Goal: Transaction & Acquisition: Purchase product/service

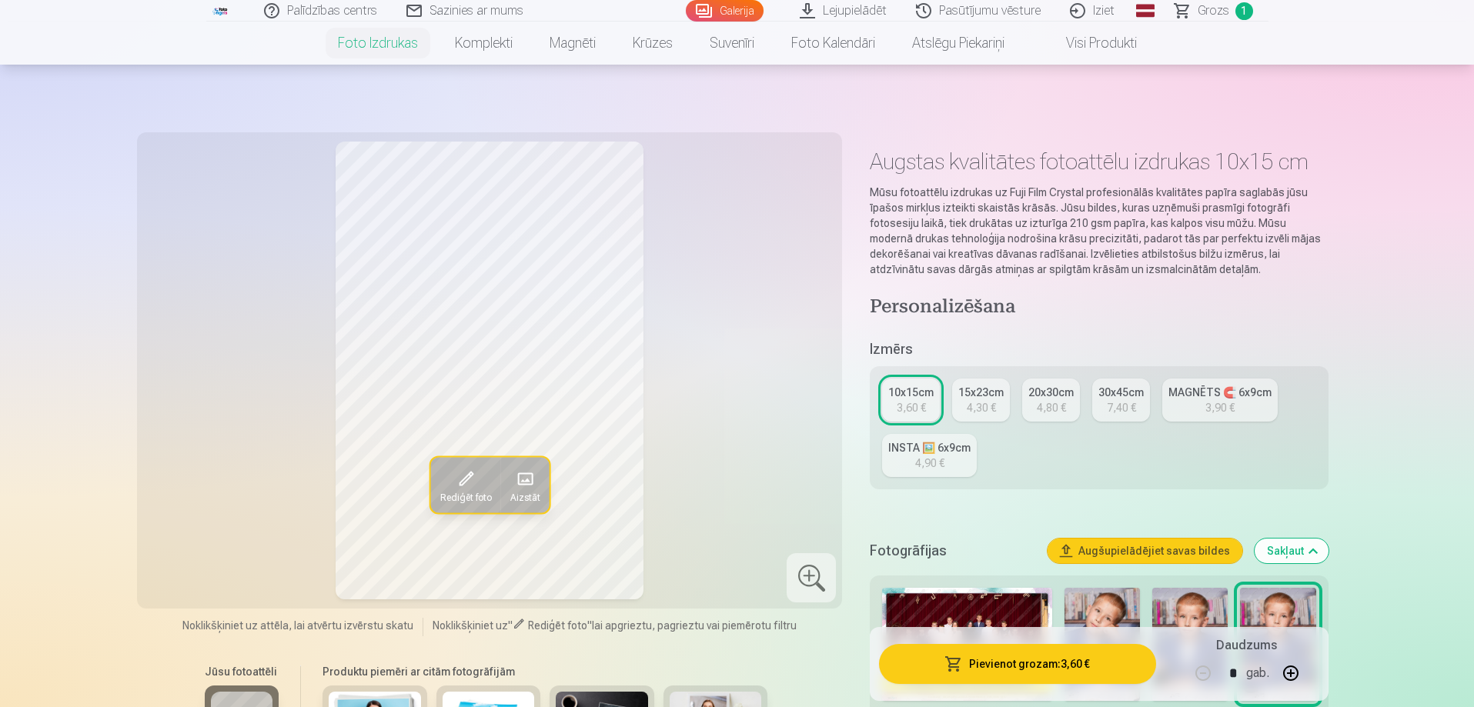
scroll to position [308, 0]
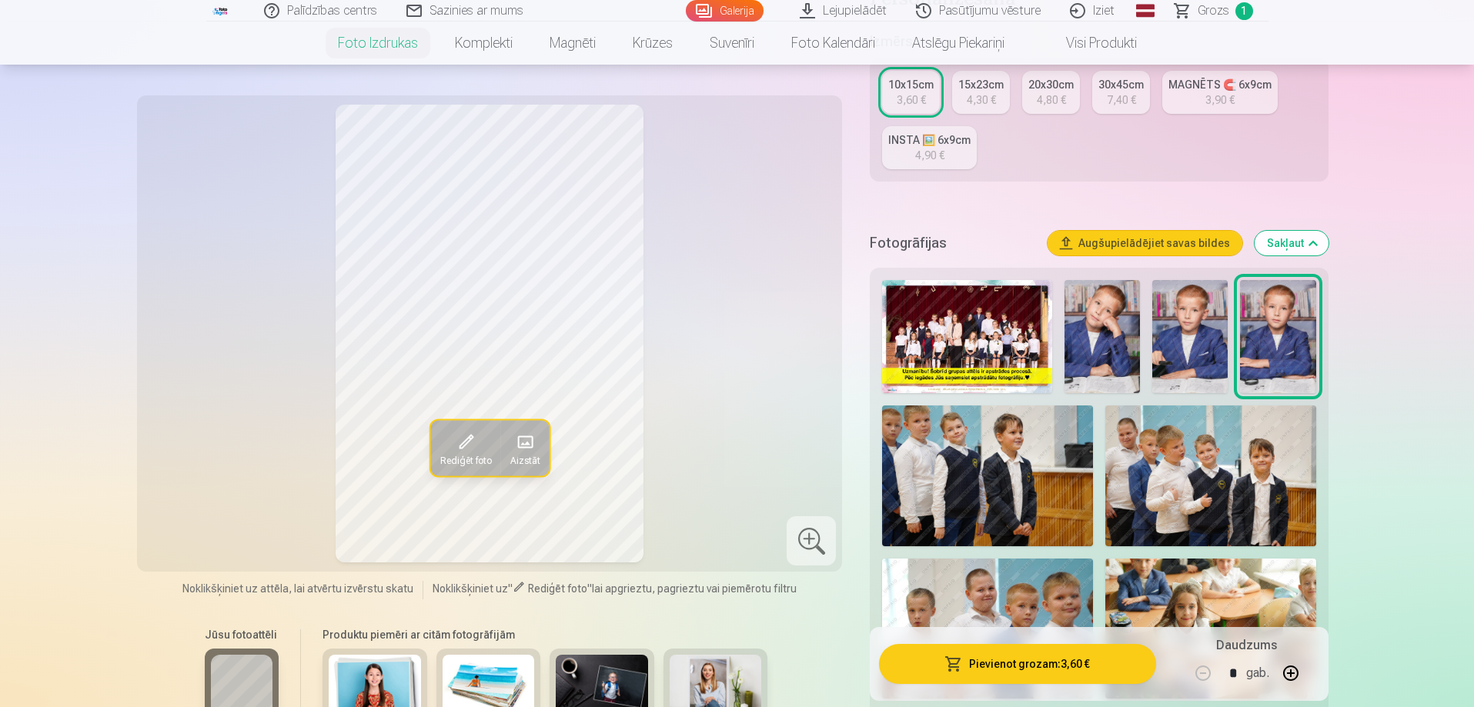
click at [1201, 5] on span "Grozs" at bounding box center [1213, 11] width 32 height 18
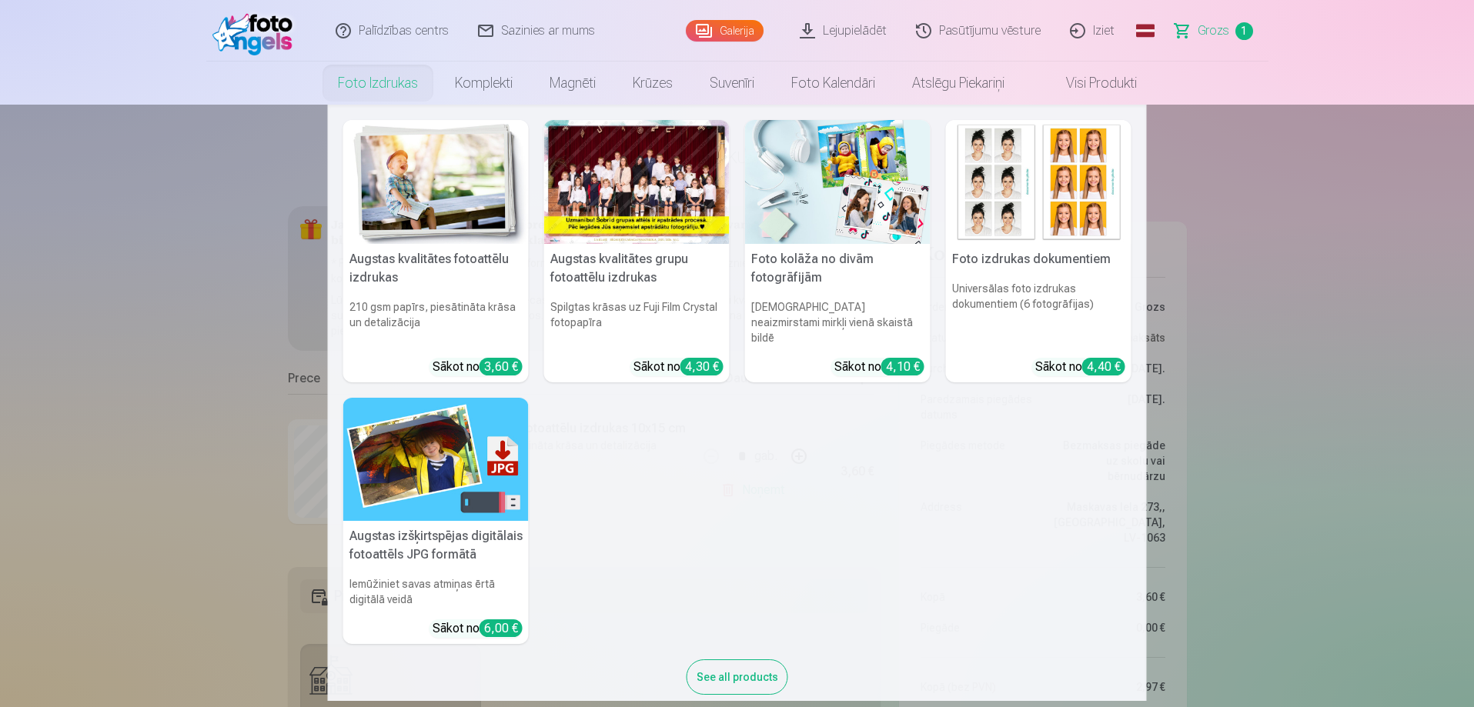
click at [357, 76] on link "Foto izdrukas" at bounding box center [377, 83] width 117 height 43
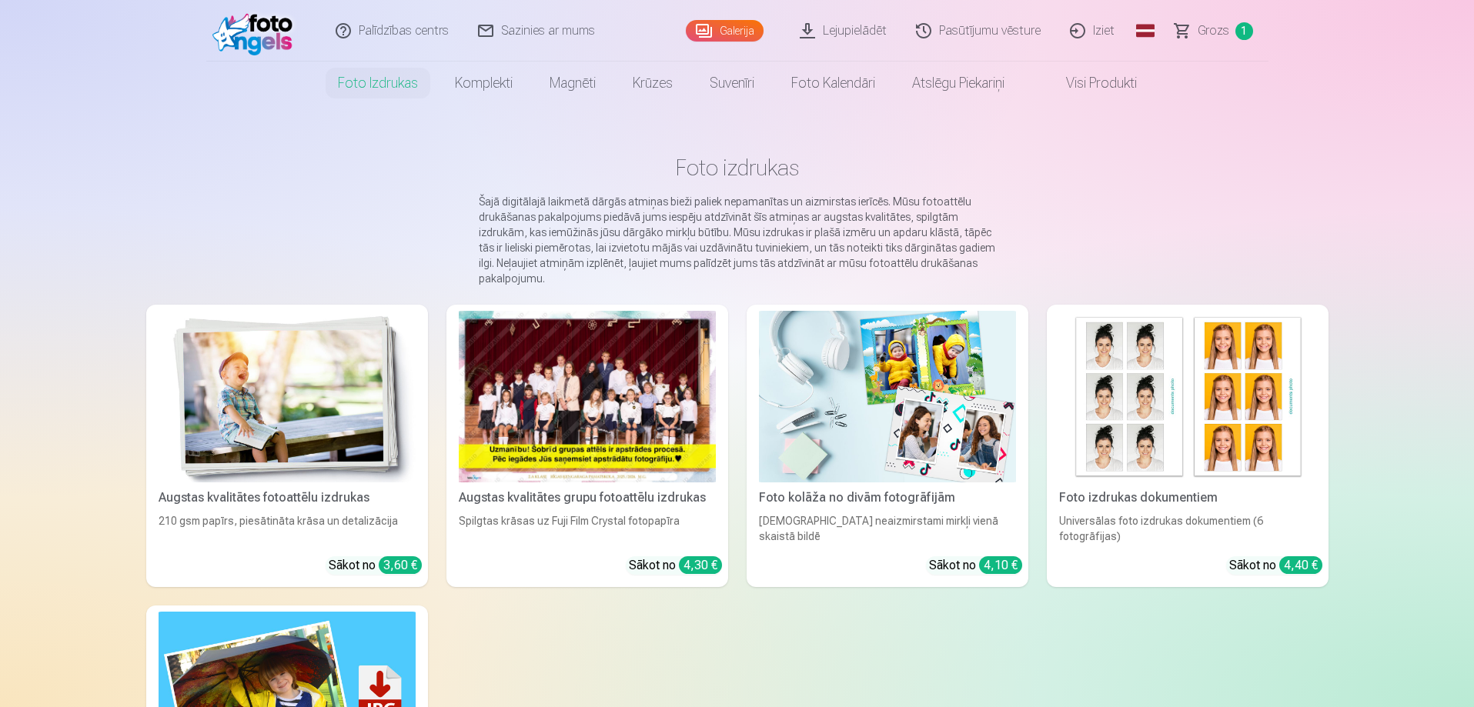
click at [273, 373] on img at bounding box center [287, 397] width 257 height 172
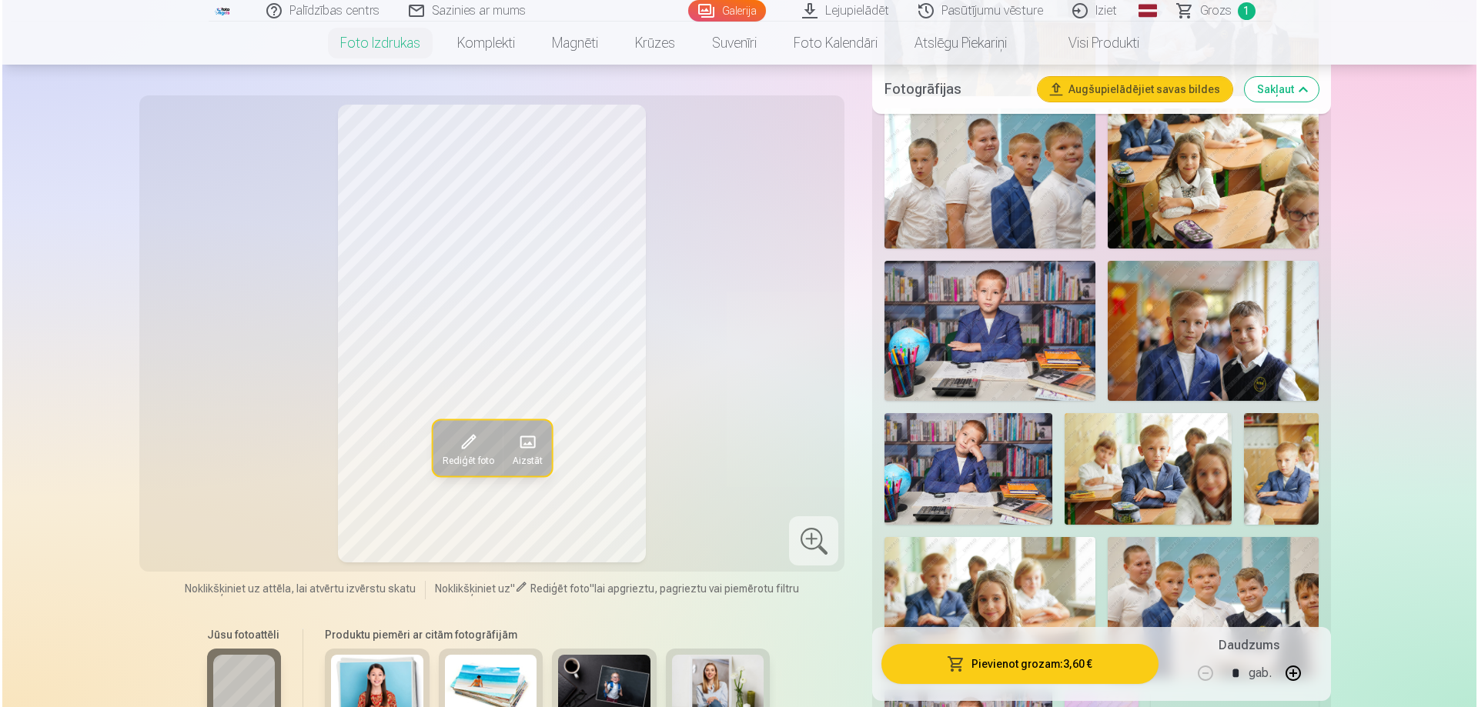
scroll to position [770, 0]
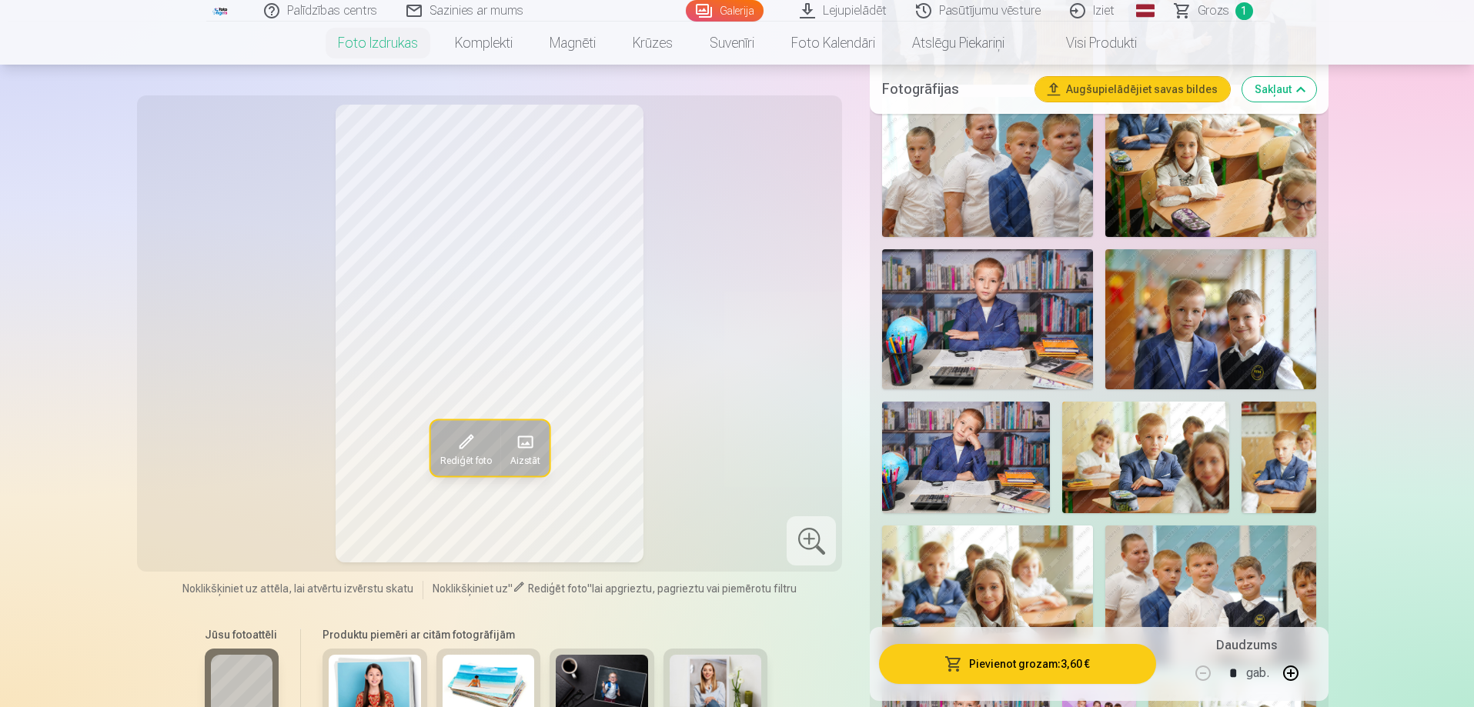
click at [1250, 293] on img at bounding box center [1210, 319] width 211 height 140
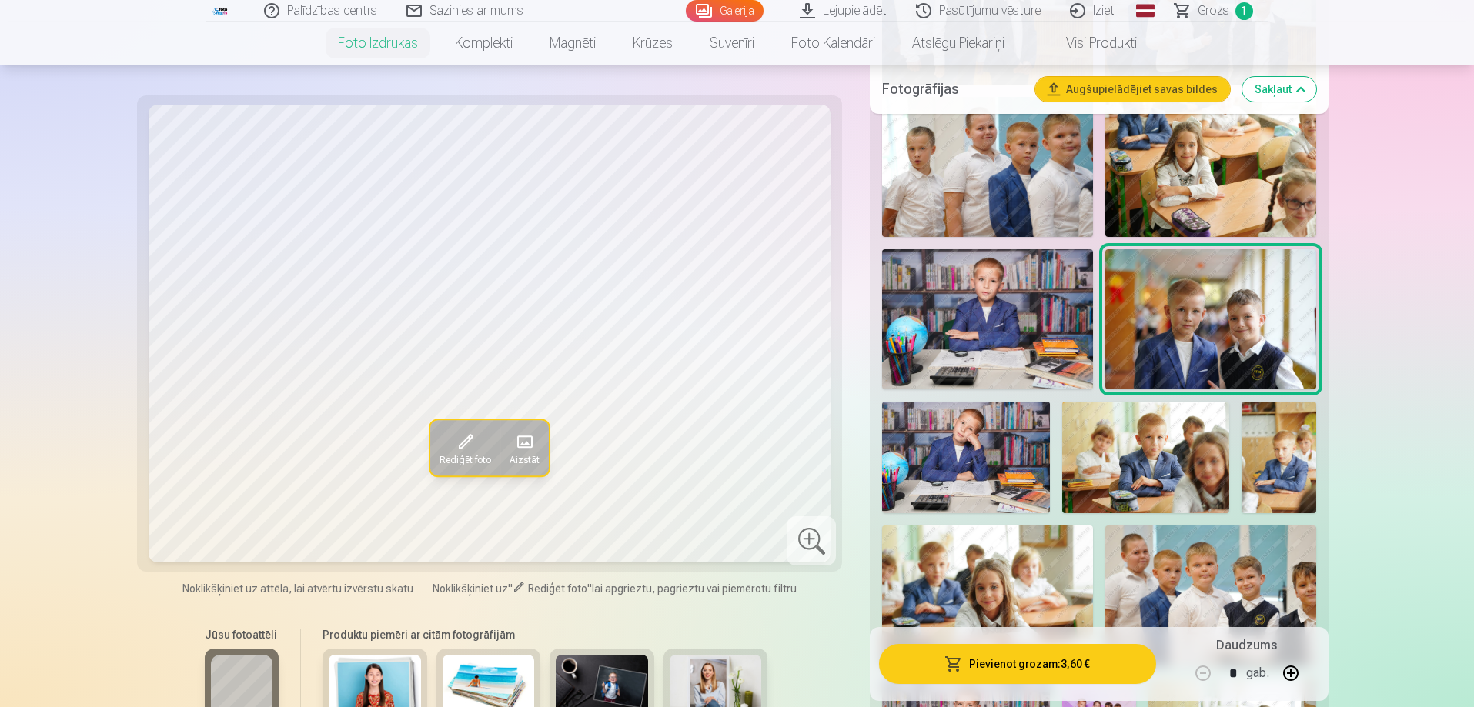
click at [945, 658] on button "Pievienot grozam : 3,60 €" at bounding box center [1017, 664] width 276 height 40
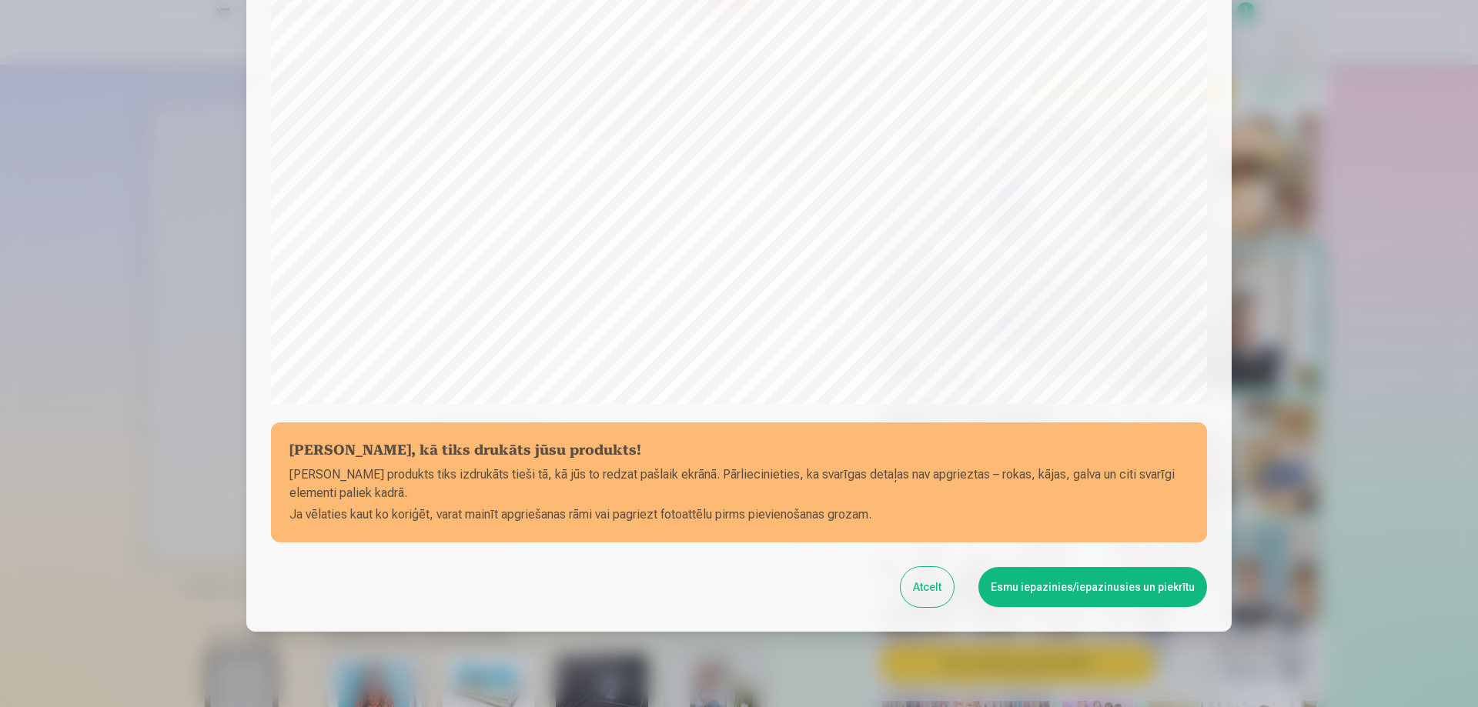
scroll to position [401, 0]
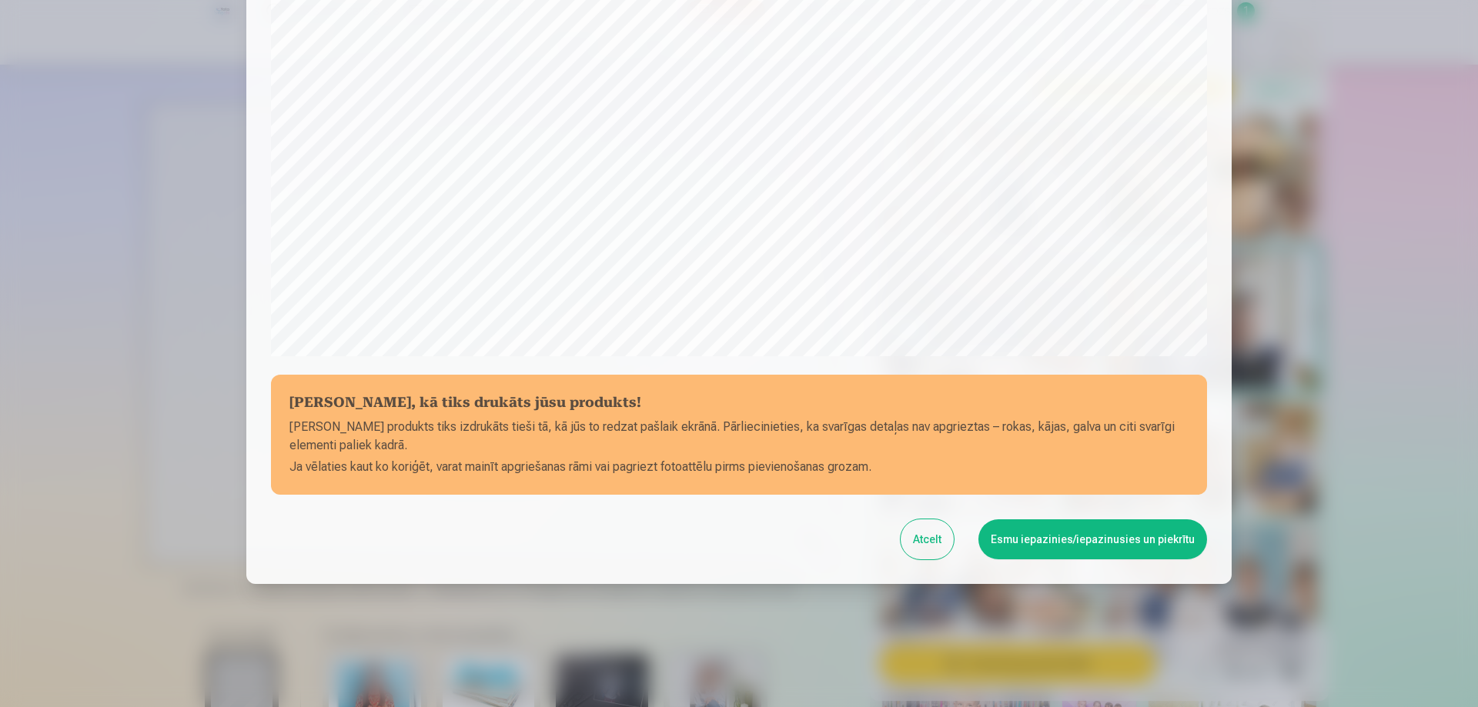
click at [1074, 538] on button "Esmu iepazinies/iepazinusies un piekrītu" at bounding box center [1092, 539] width 229 height 40
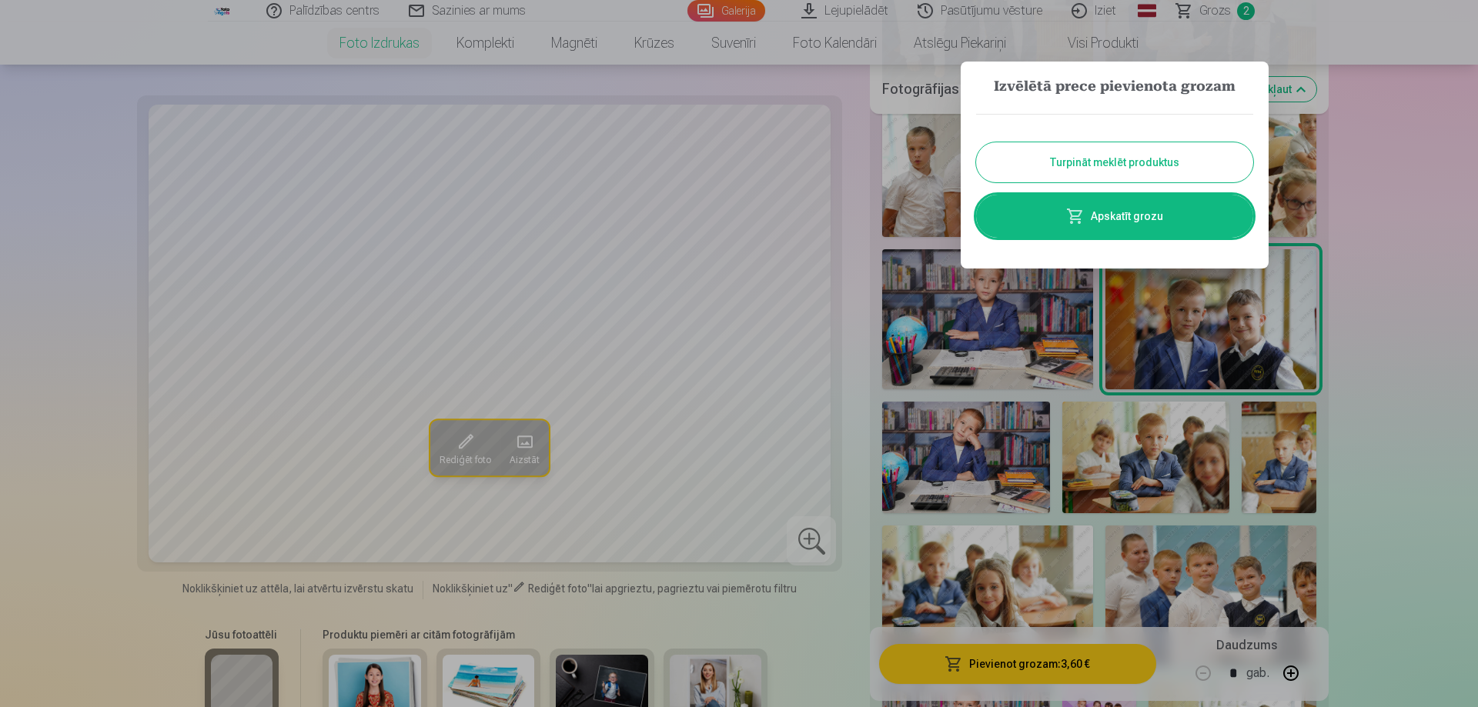
click at [1140, 169] on button "Turpināt meklēt produktus" at bounding box center [1114, 162] width 277 height 40
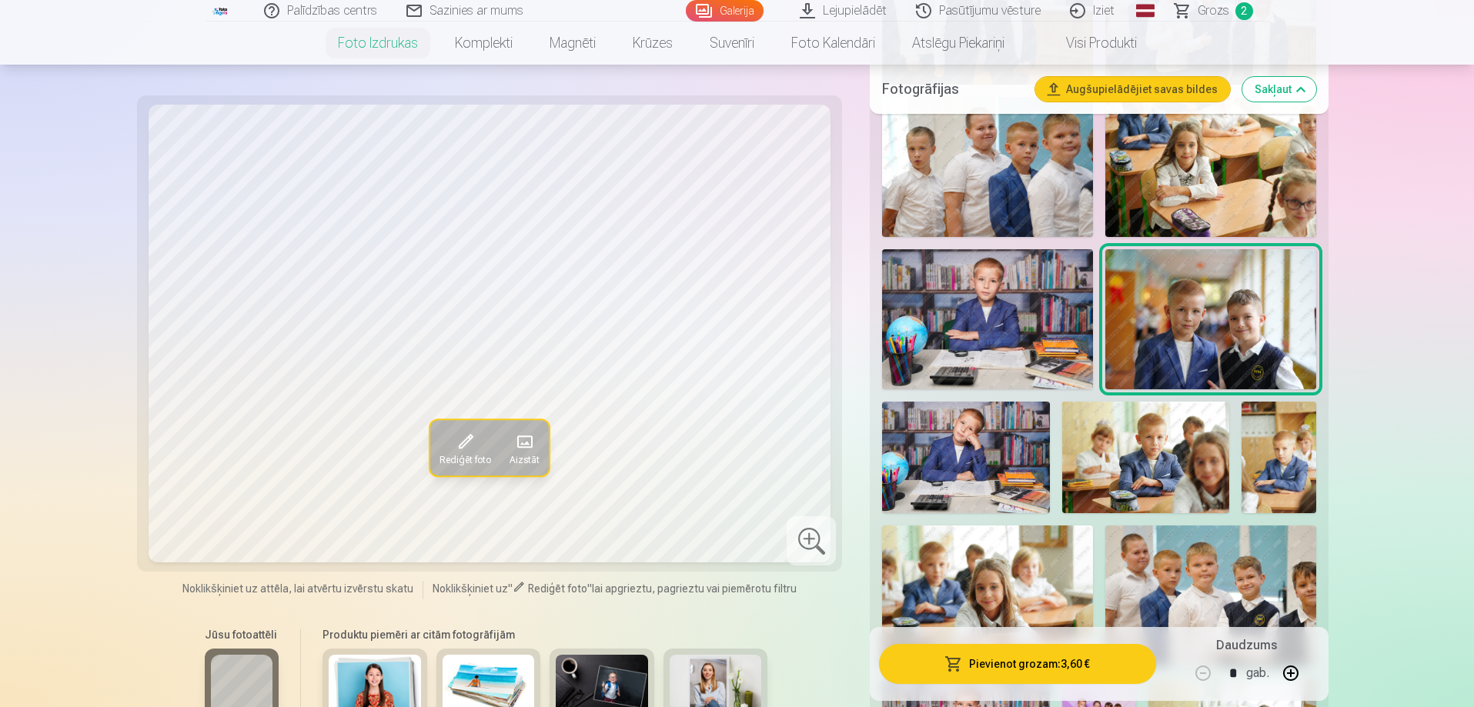
click at [1149, 449] on img at bounding box center [1145, 458] width 167 height 112
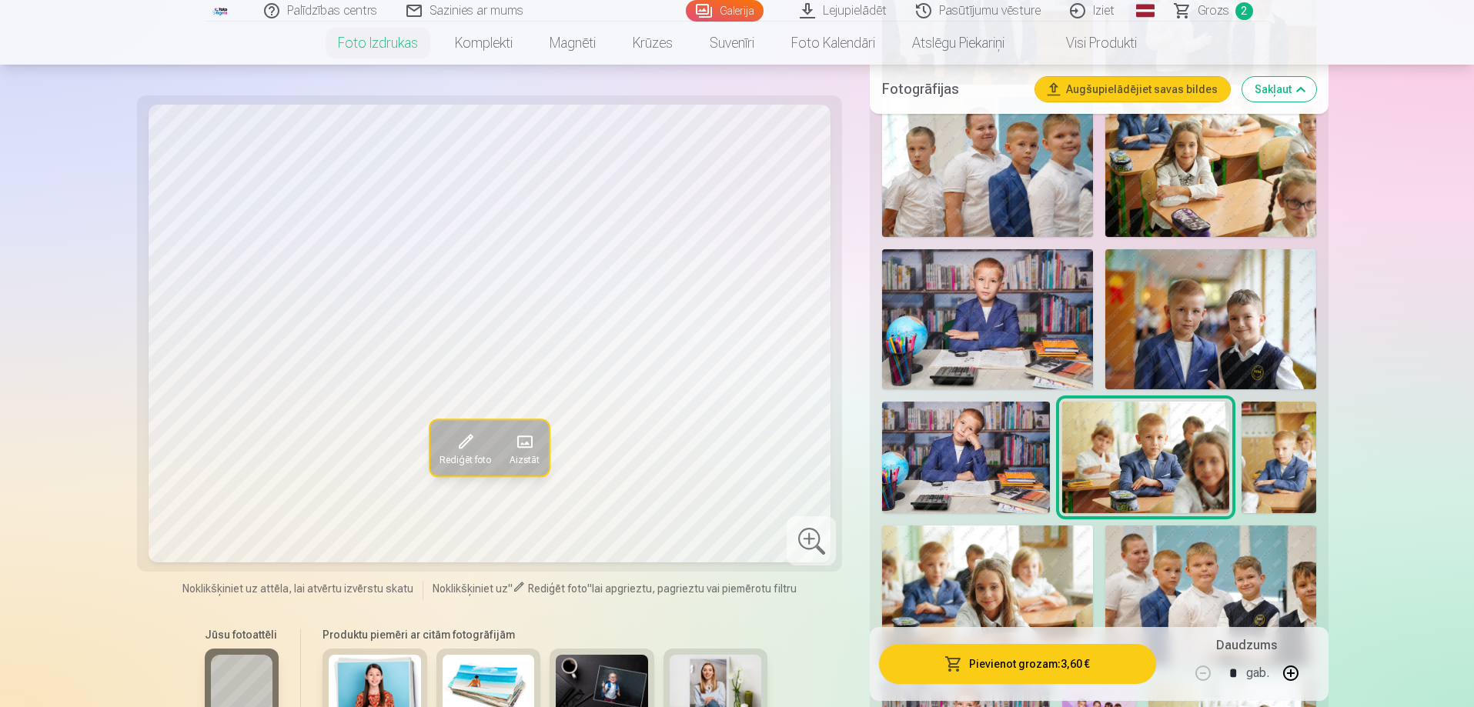
click at [983, 659] on button "Pievienot grozam : 3,60 €" at bounding box center [1017, 664] width 276 height 40
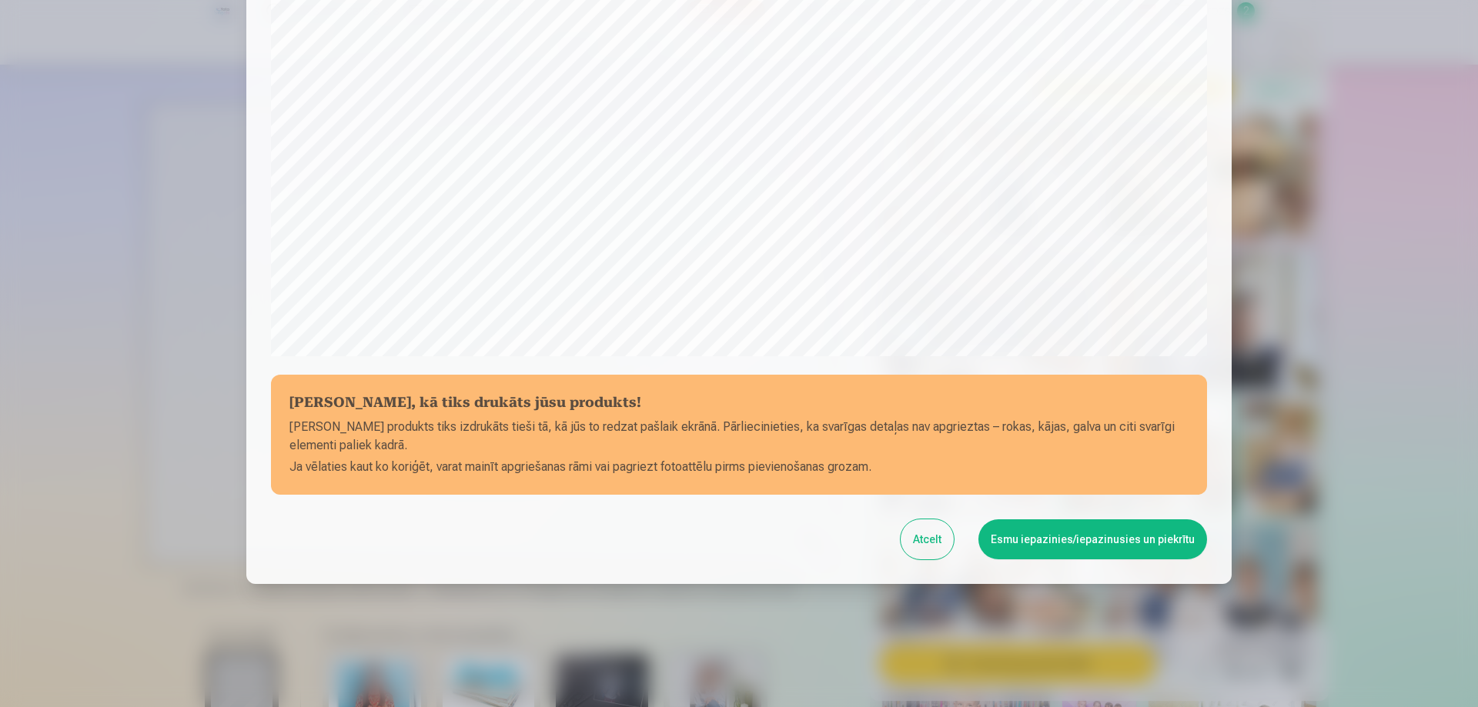
click at [1098, 540] on button "Esmu iepazinies/iepazinusies un piekrītu" at bounding box center [1092, 539] width 229 height 40
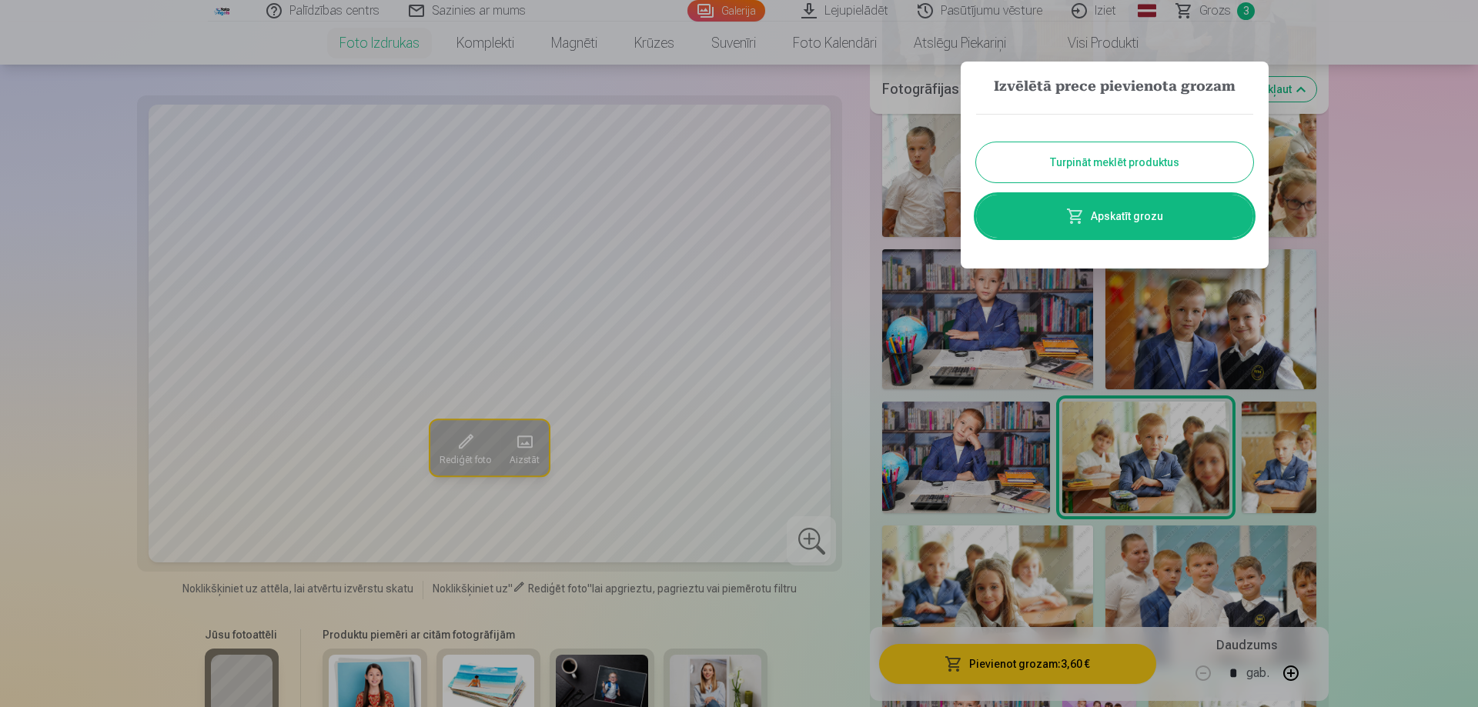
click at [1195, 153] on button "Turpināt meklēt produktus" at bounding box center [1114, 162] width 277 height 40
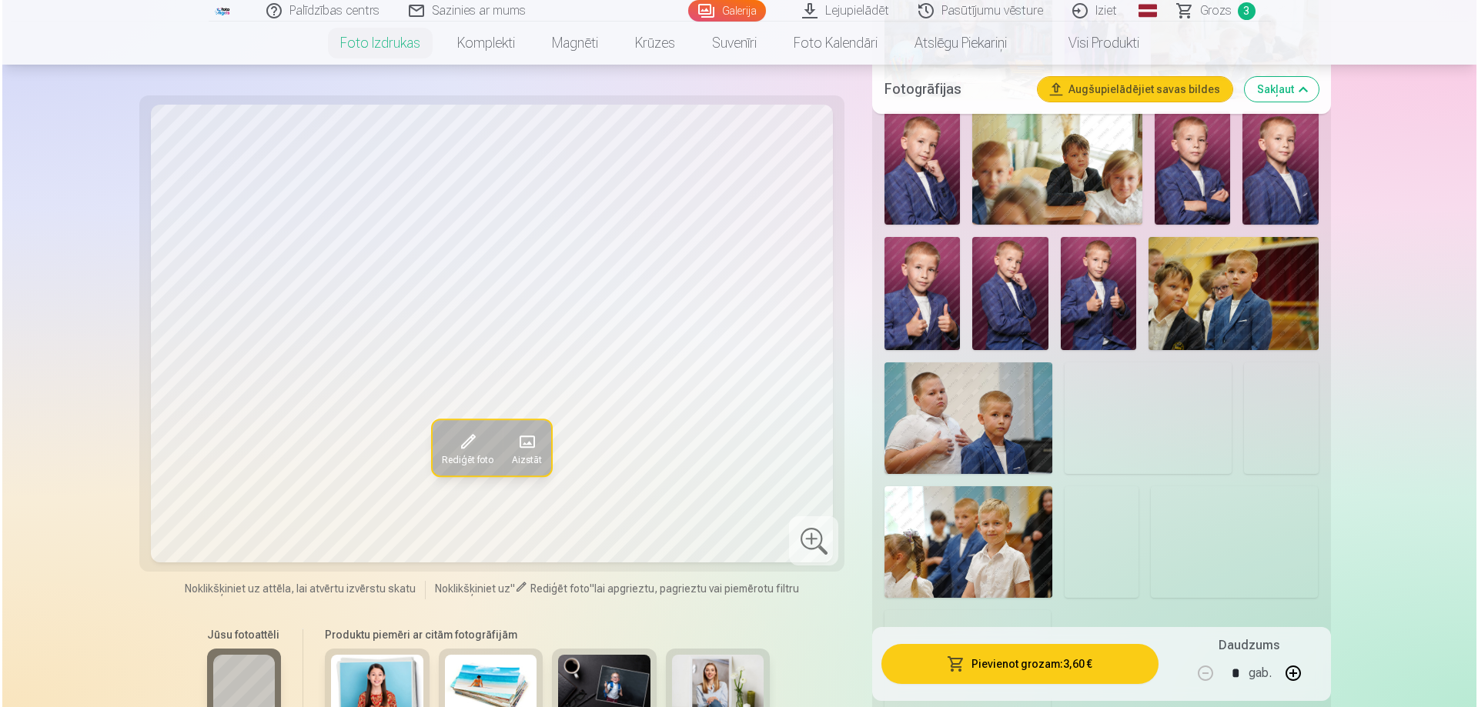
scroll to position [1462, 0]
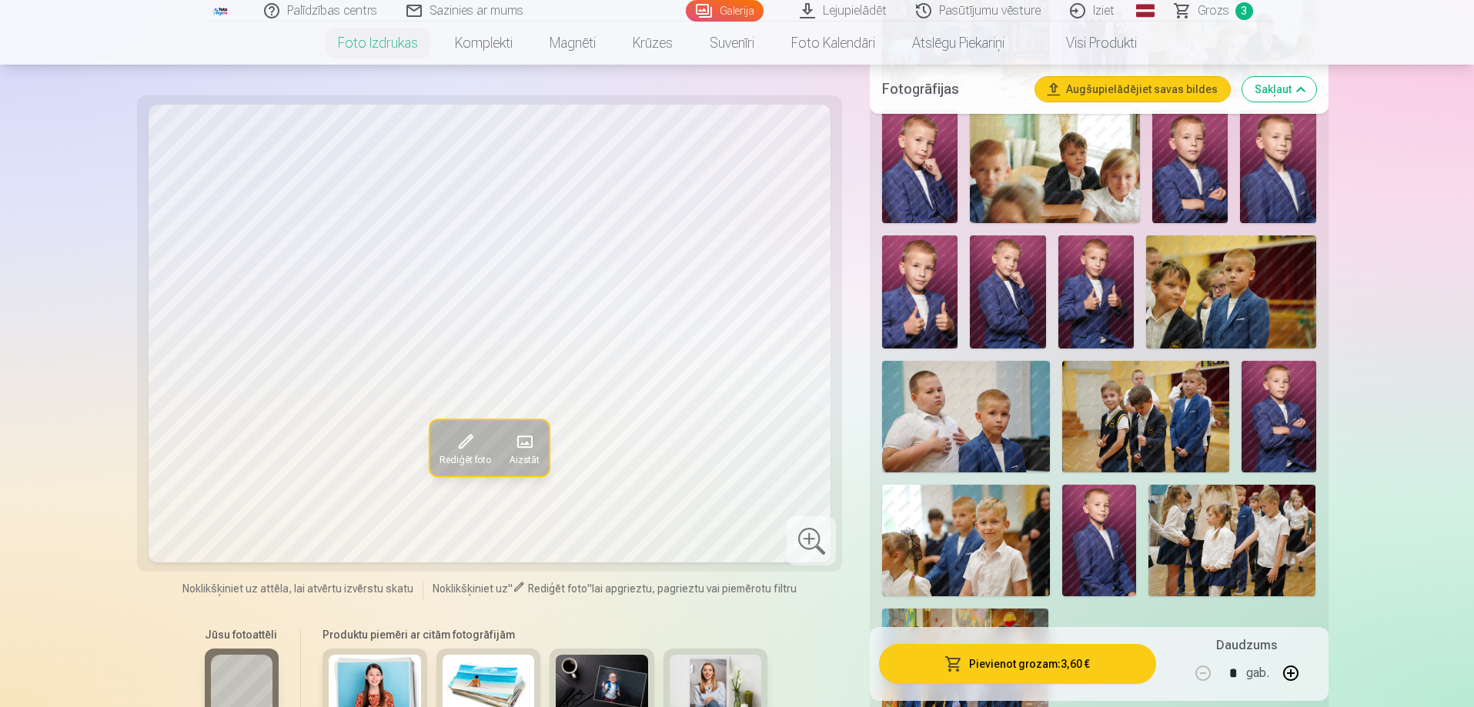
click at [1284, 406] on img at bounding box center [1278, 417] width 75 height 112
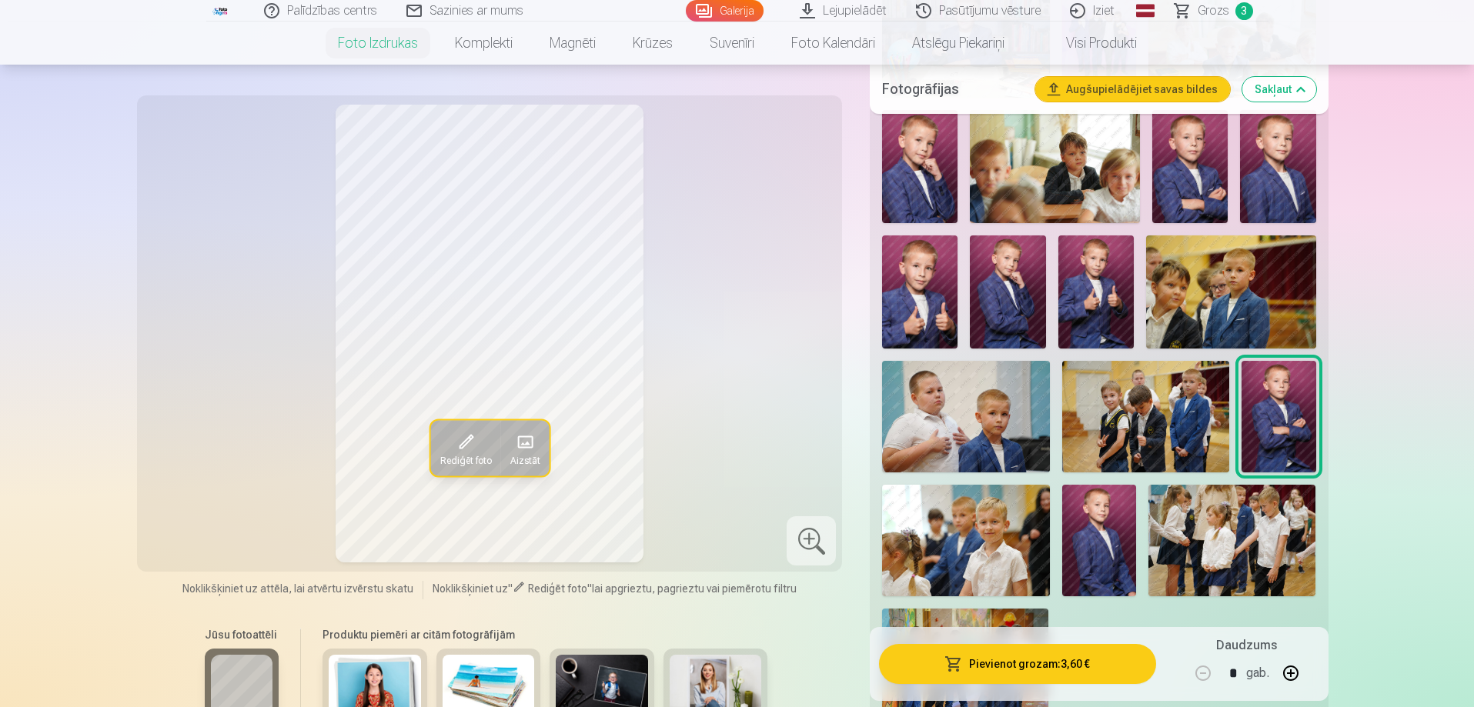
click at [990, 653] on button "Pievienot grozam : 3,60 €" at bounding box center [1017, 664] width 276 height 40
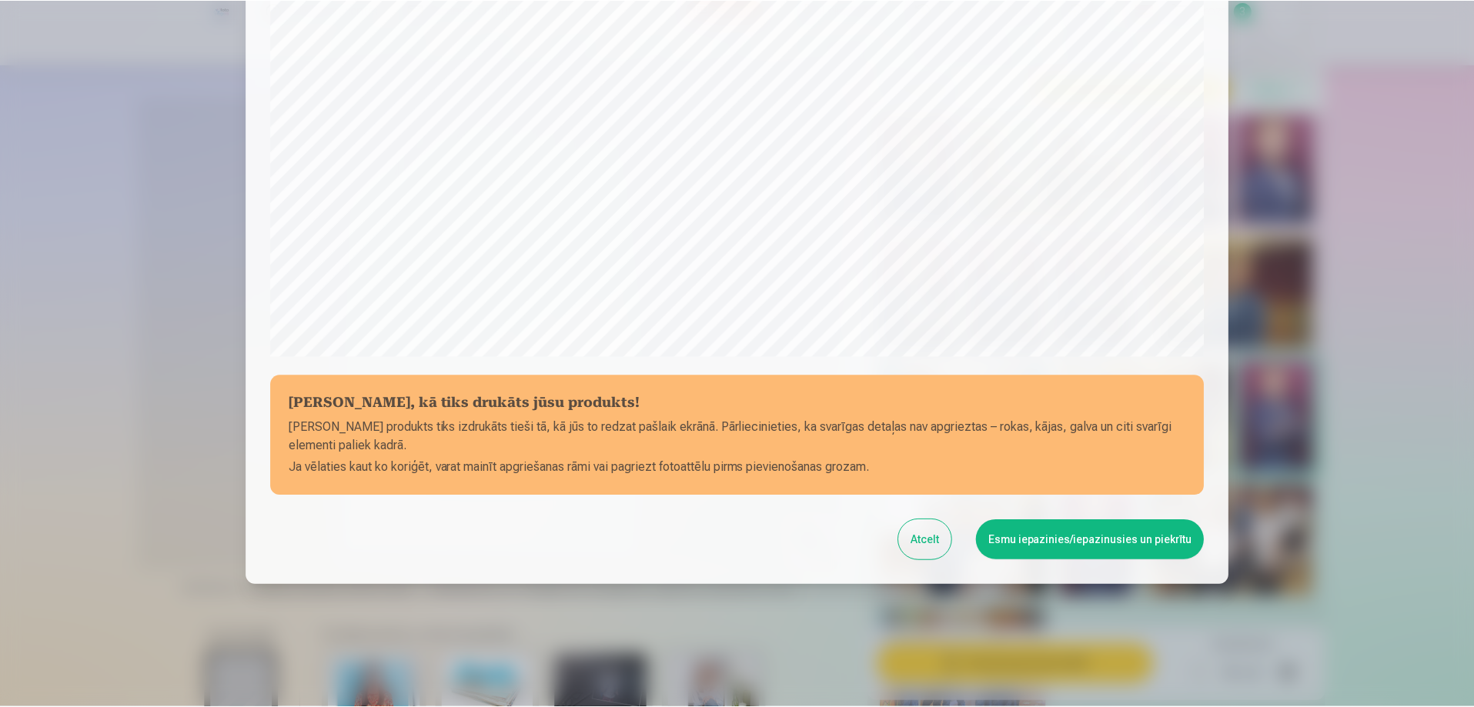
scroll to position [401, 0]
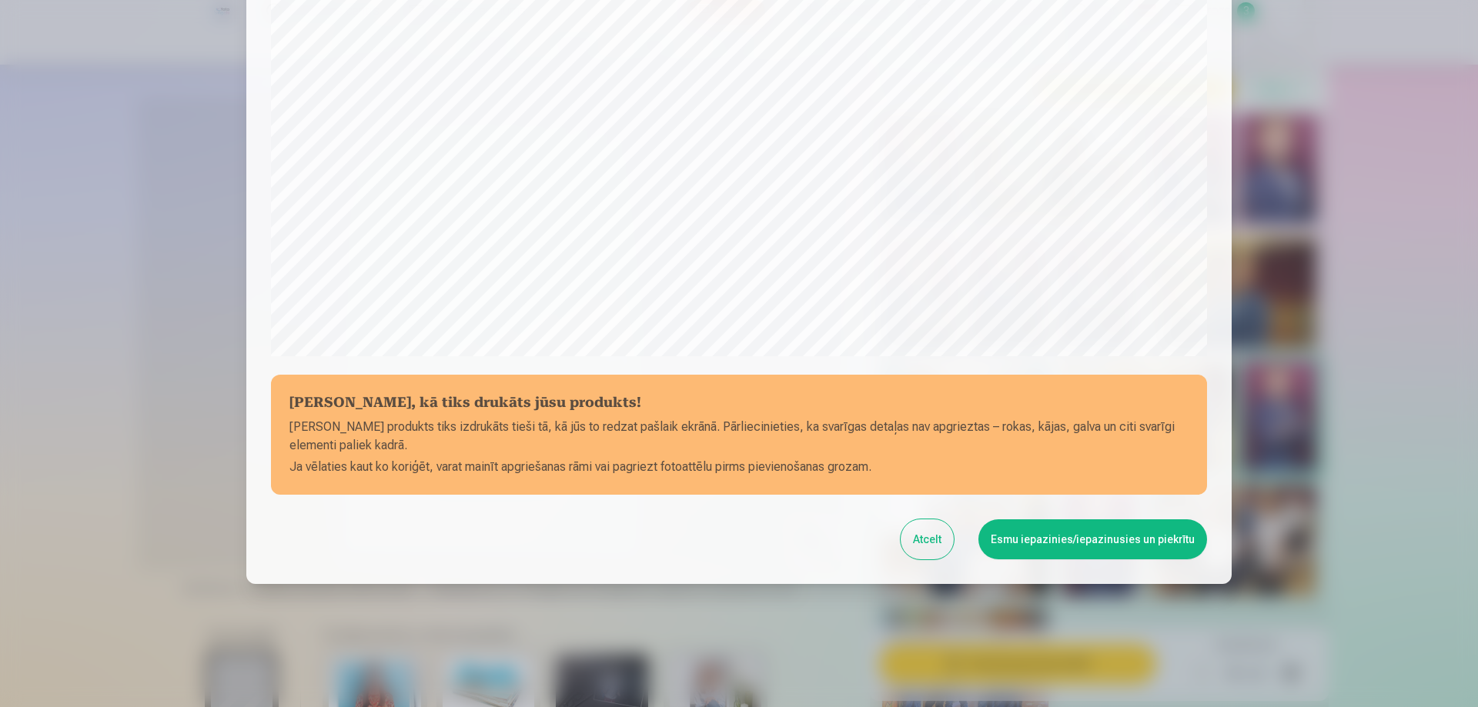
click at [1035, 538] on button "Esmu iepazinies/iepazinusies un piekrītu" at bounding box center [1092, 539] width 229 height 40
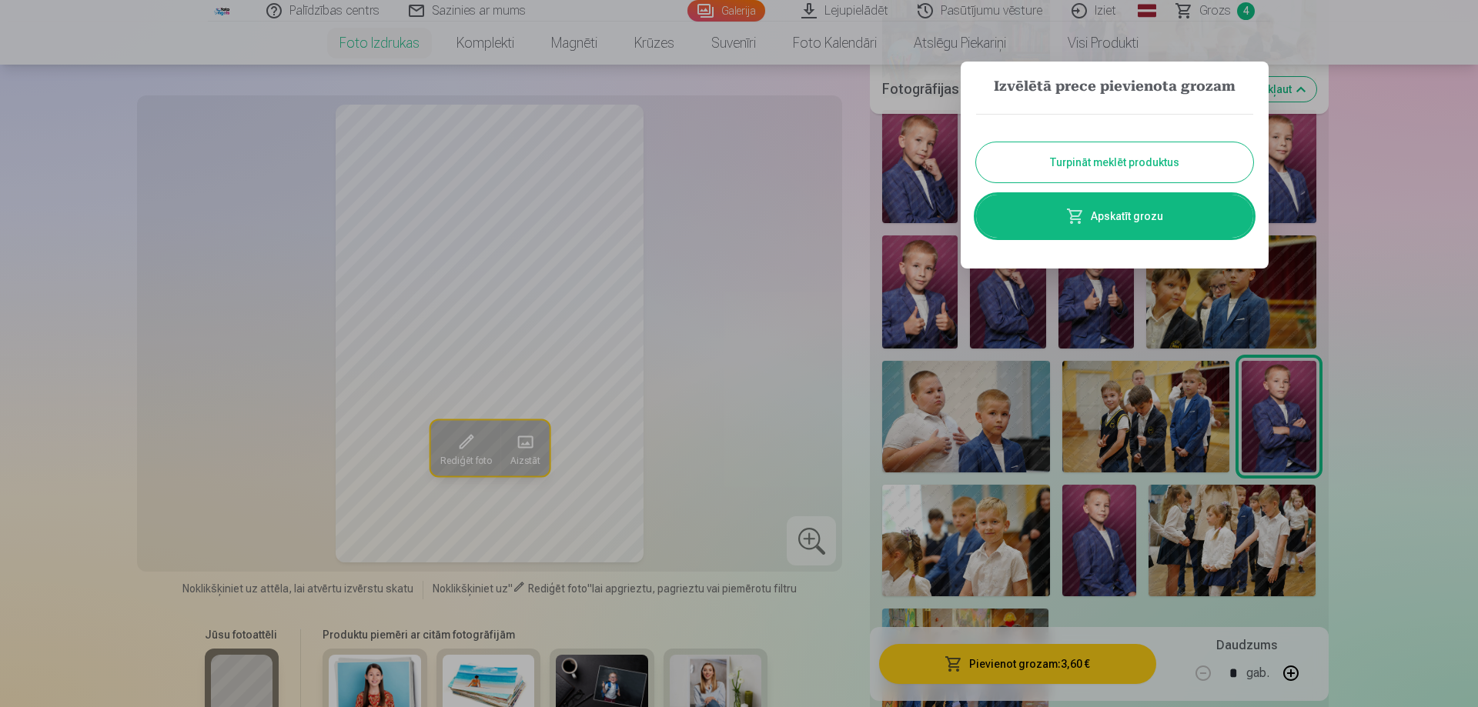
click at [1204, 169] on button "Turpināt meklēt produktus" at bounding box center [1114, 162] width 277 height 40
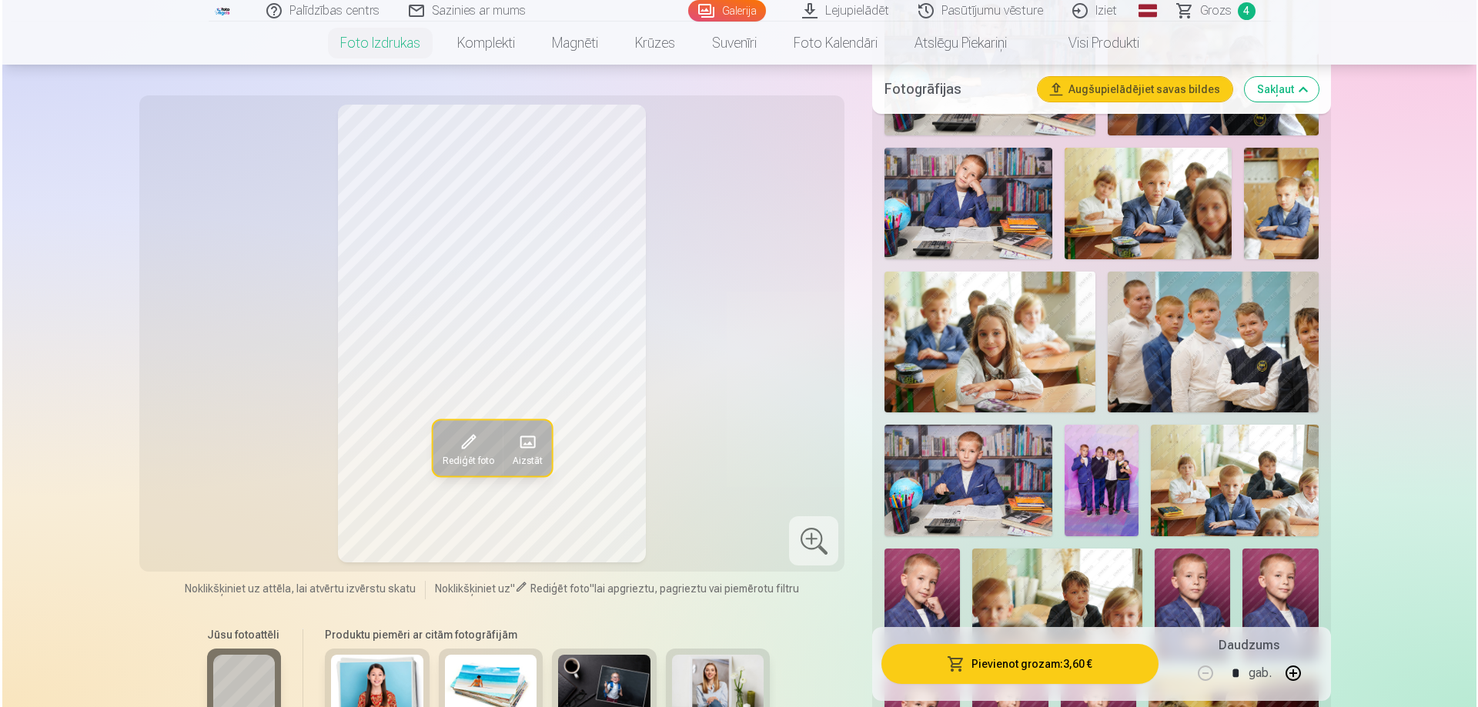
scroll to position [1000, 0]
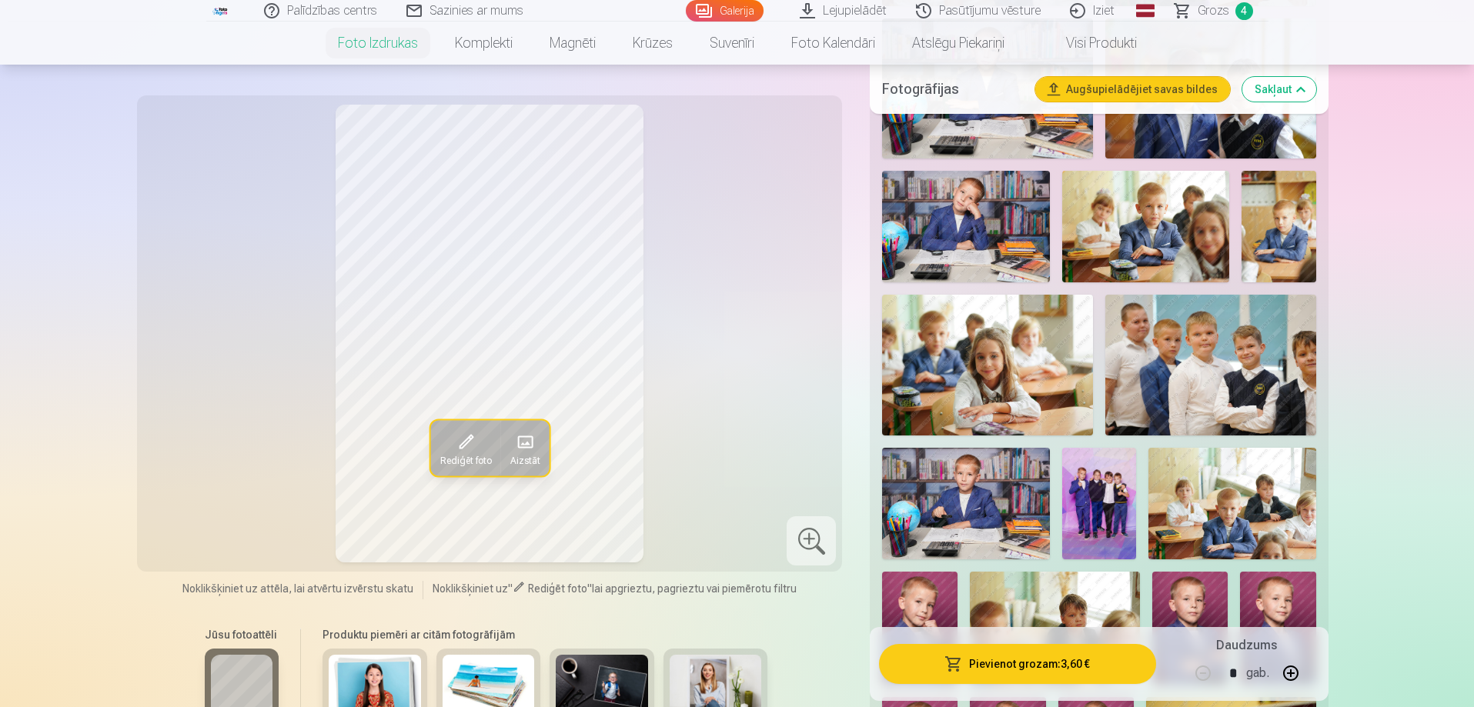
click at [1107, 491] on img at bounding box center [1099, 504] width 75 height 112
click at [1093, 656] on button "Pievienot grozam : 3,60 €" at bounding box center [1017, 664] width 276 height 40
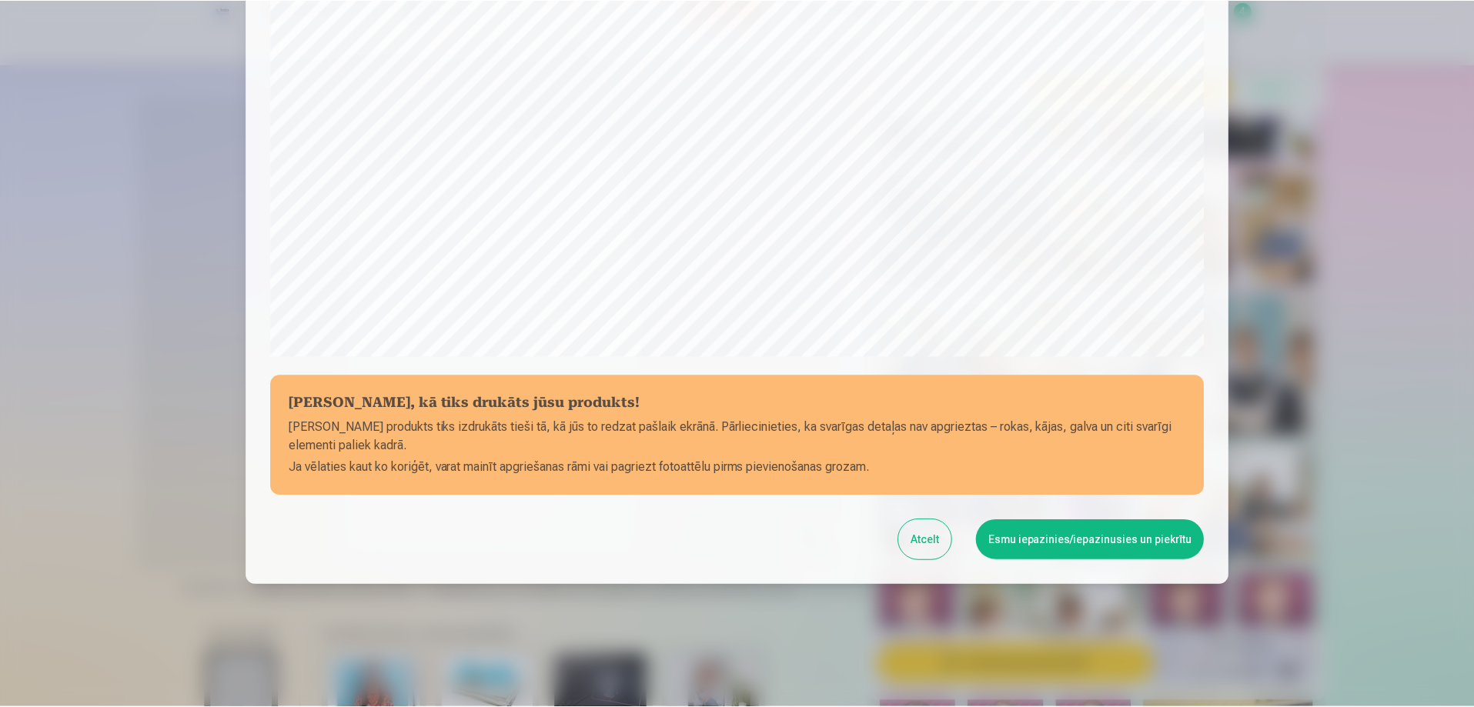
scroll to position [401, 0]
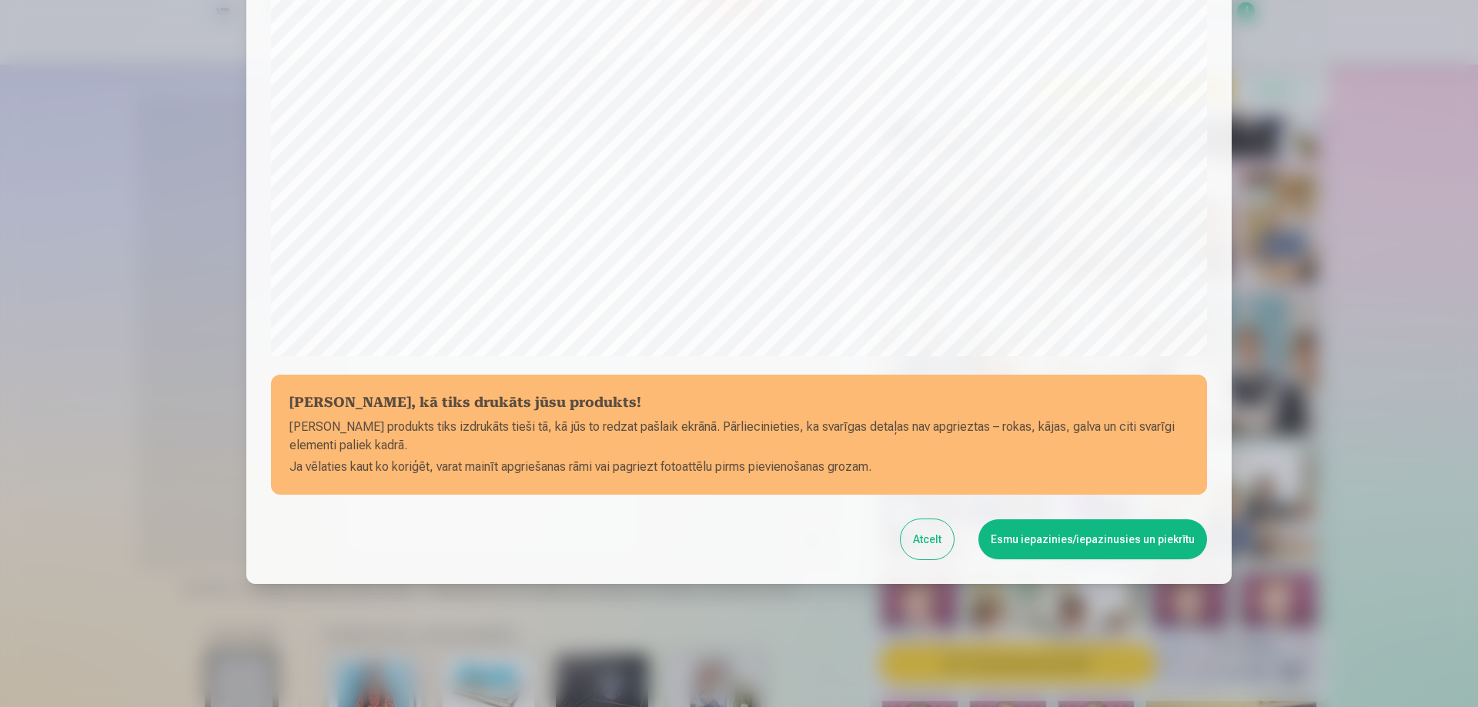
click at [1145, 548] on button "Esmu iepazinies/iepazinusies un piekrītu" at bounding box center [1092, 539] width 229 height 40
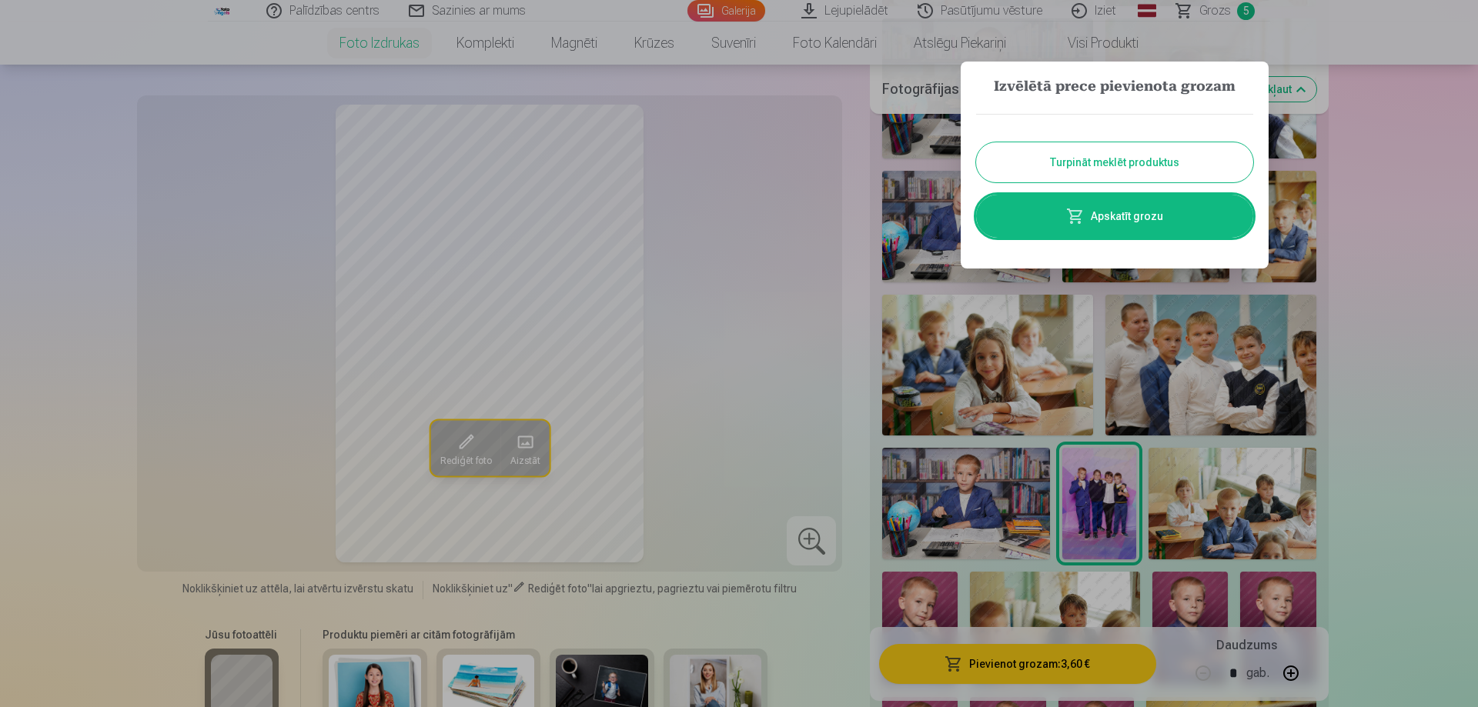
drag, startPoint x: 1212, startPoint y: 172, endPoint x: 1306, endPoint y: 269, distance: 134.4
click at [1212, 172] on button "Turpināt meklēt produktus" at bounding box center [1114, 162] width 277 height 40
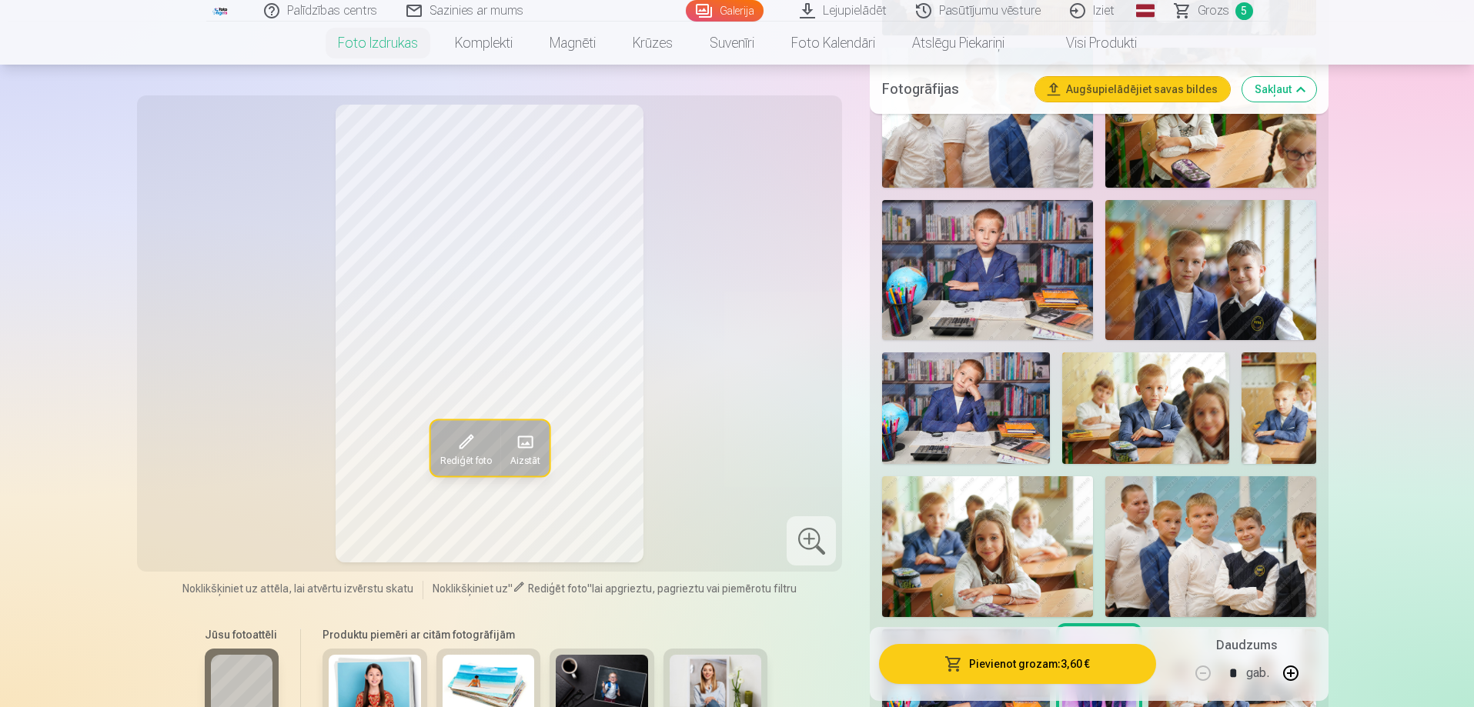
scroll to position [770, 0]
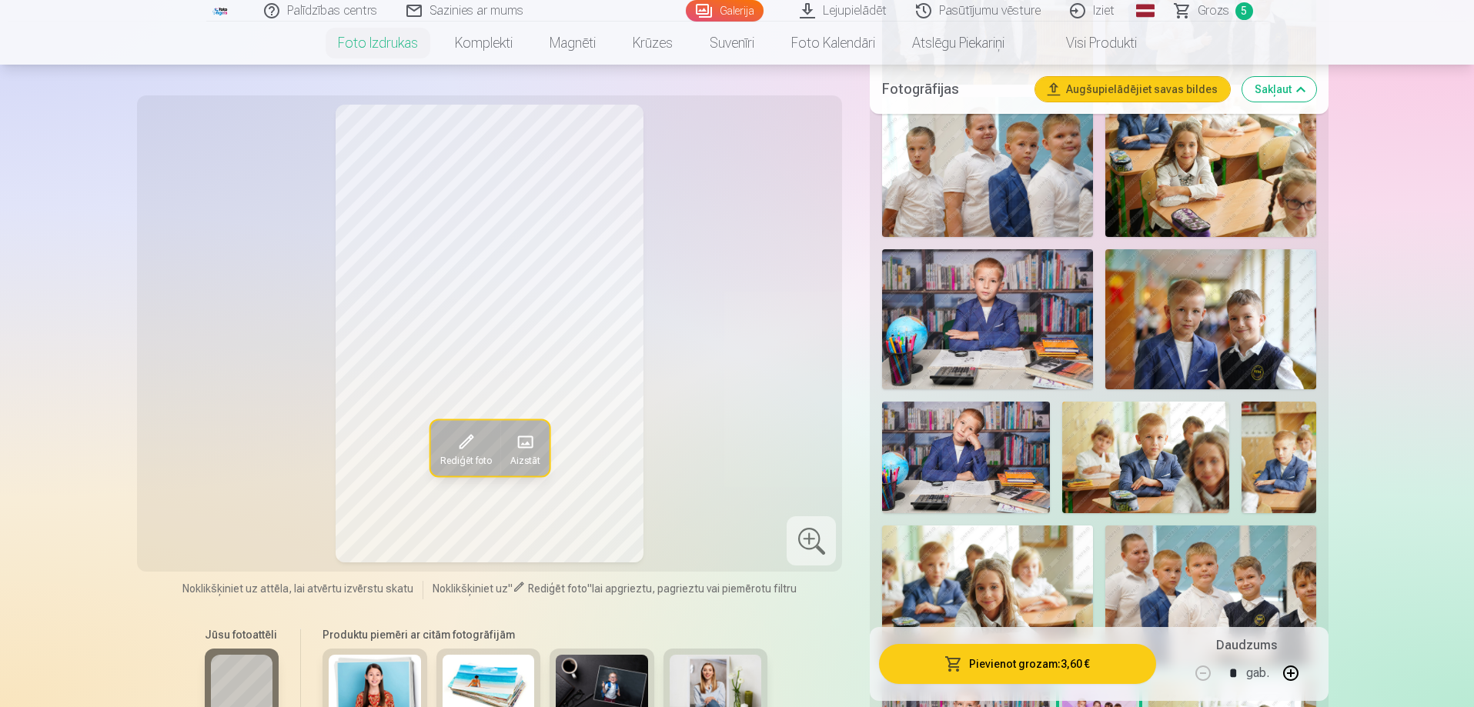
click at [1201, 14] on span "Grozs" at bounding box center [1213, 11] width 32 height 18
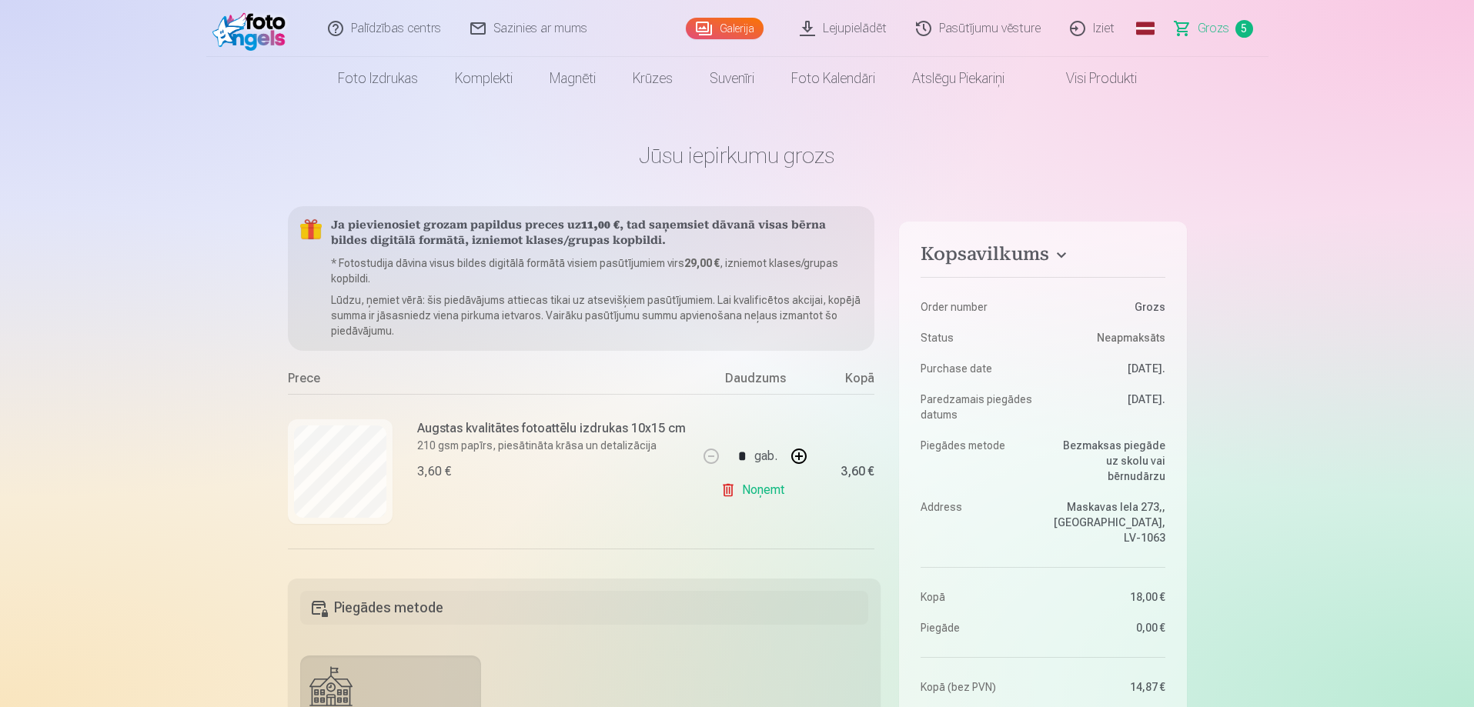
scroll to position [231, 0]
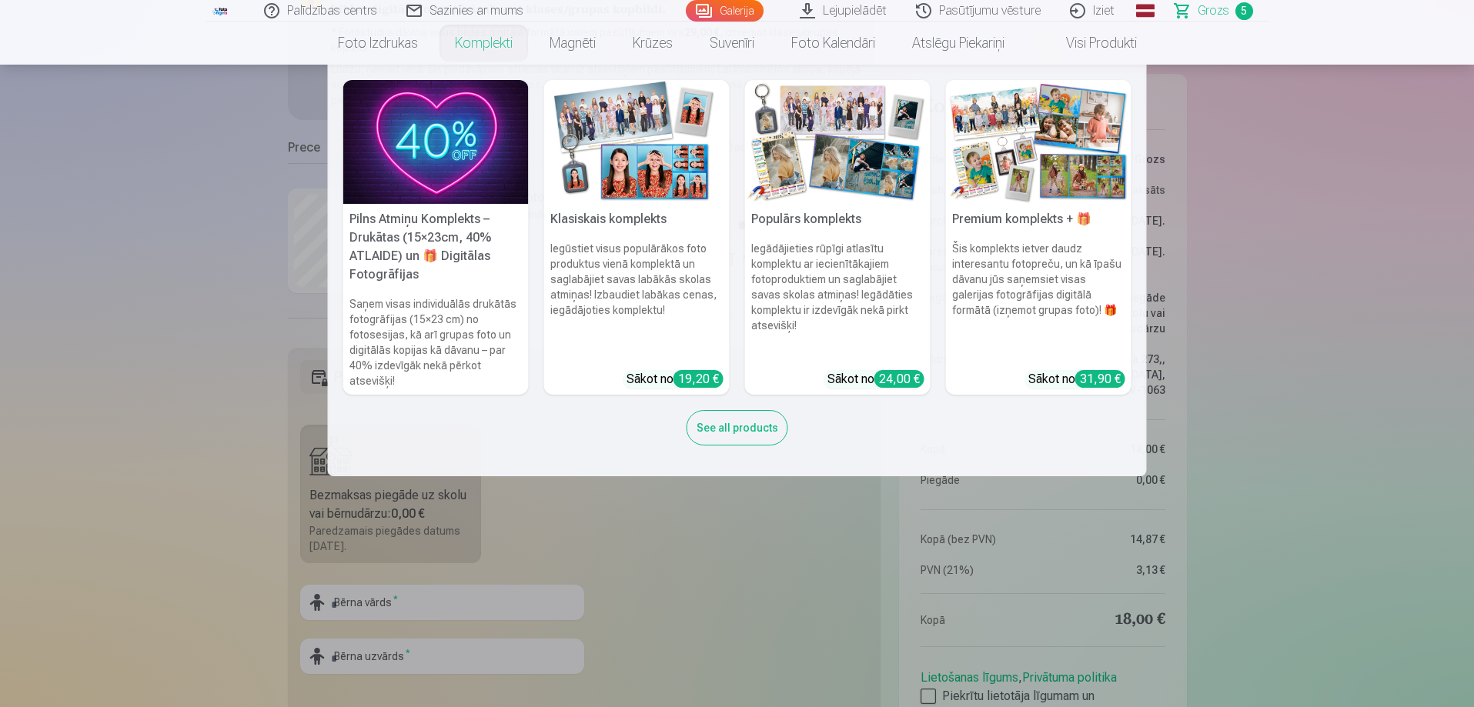
click at [483, 48] on link "Komplekti" at bounding box center [483, 43] width 95 height 43
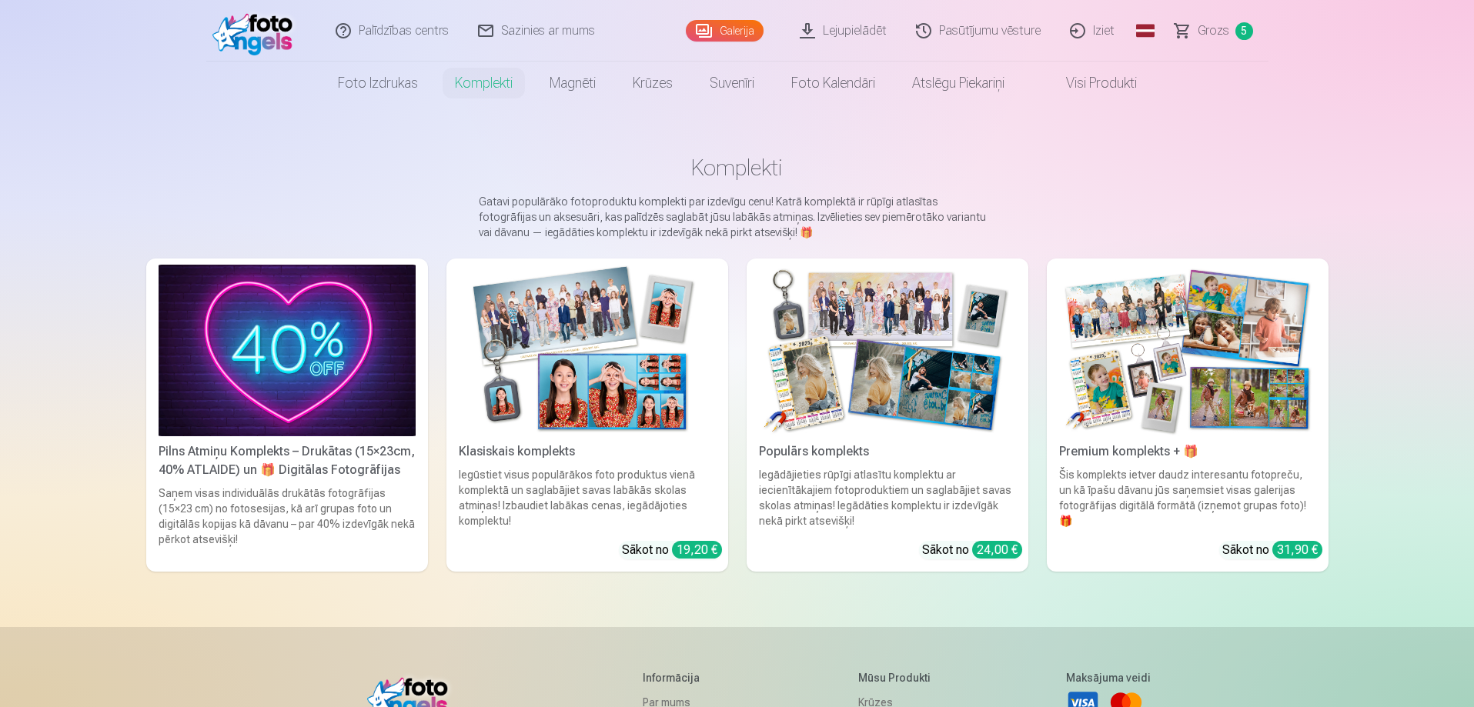
click at [960, 395] on img at bounding box center [887, 351] width 257 height 172
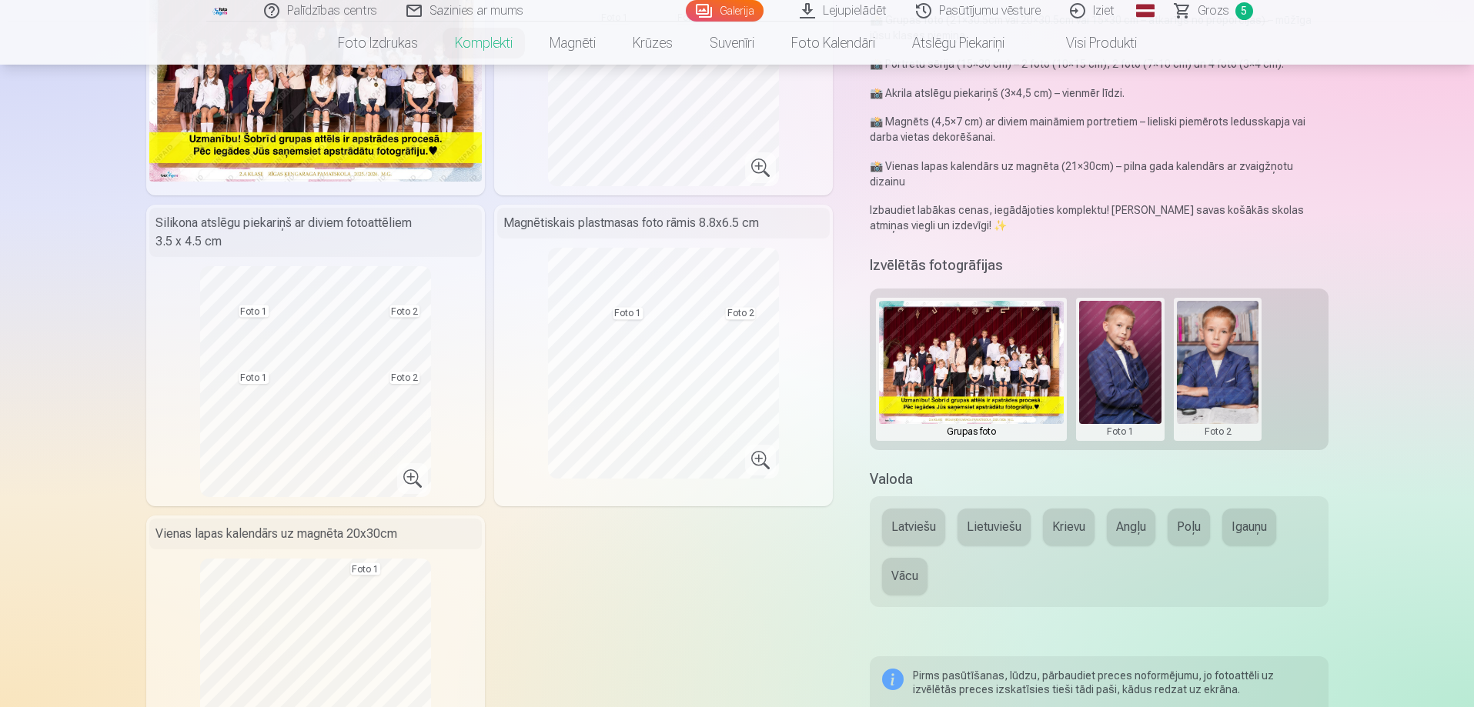
scroll to position [231, 0]
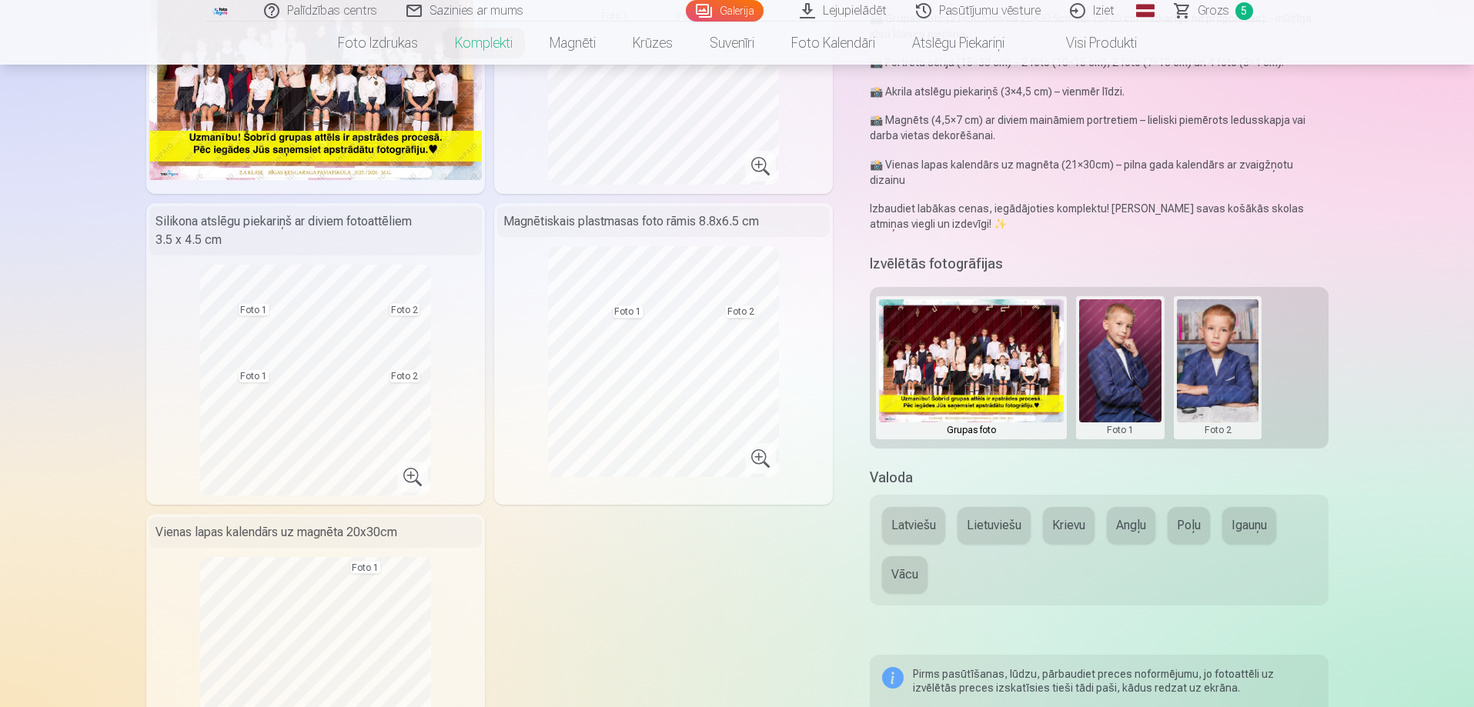
click at [1071, 513] on button "Krievu" at bounding box center [1069, 525] width 52 height 37
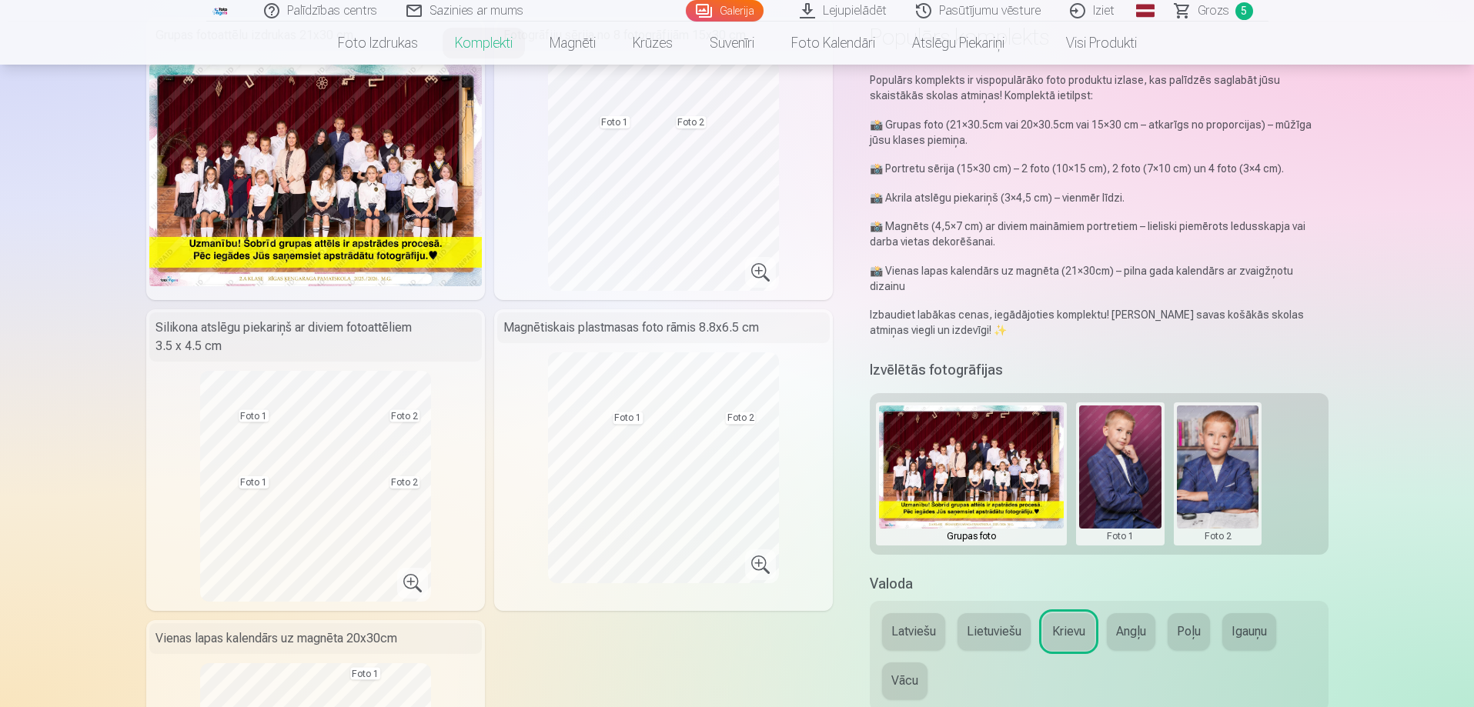
scroll to position [77, 0]
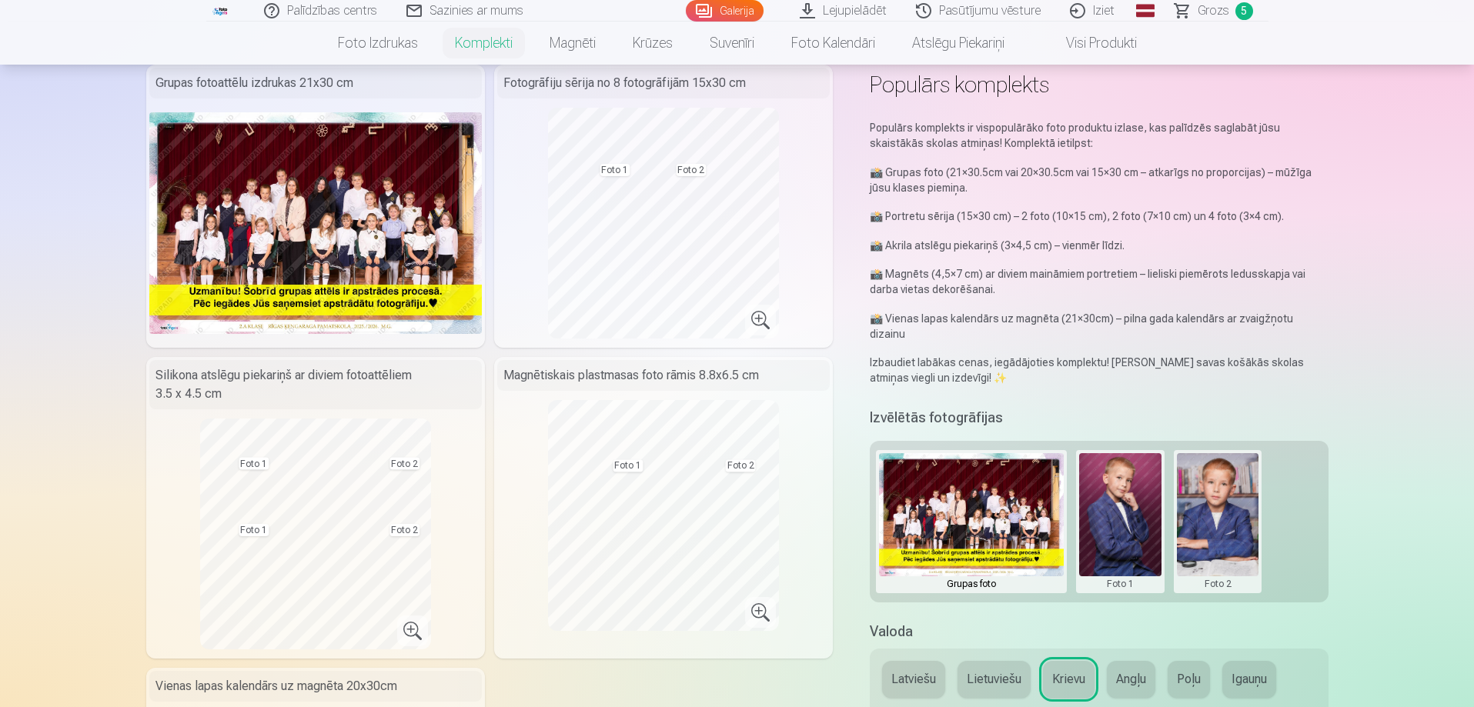
click at [1119, 507] on button at bounding box center [1120, 521] width 82 height 137
click at [1119, 507] on button "Nomainiet foto" at bounding box center [1119, 506] width 125 height 43
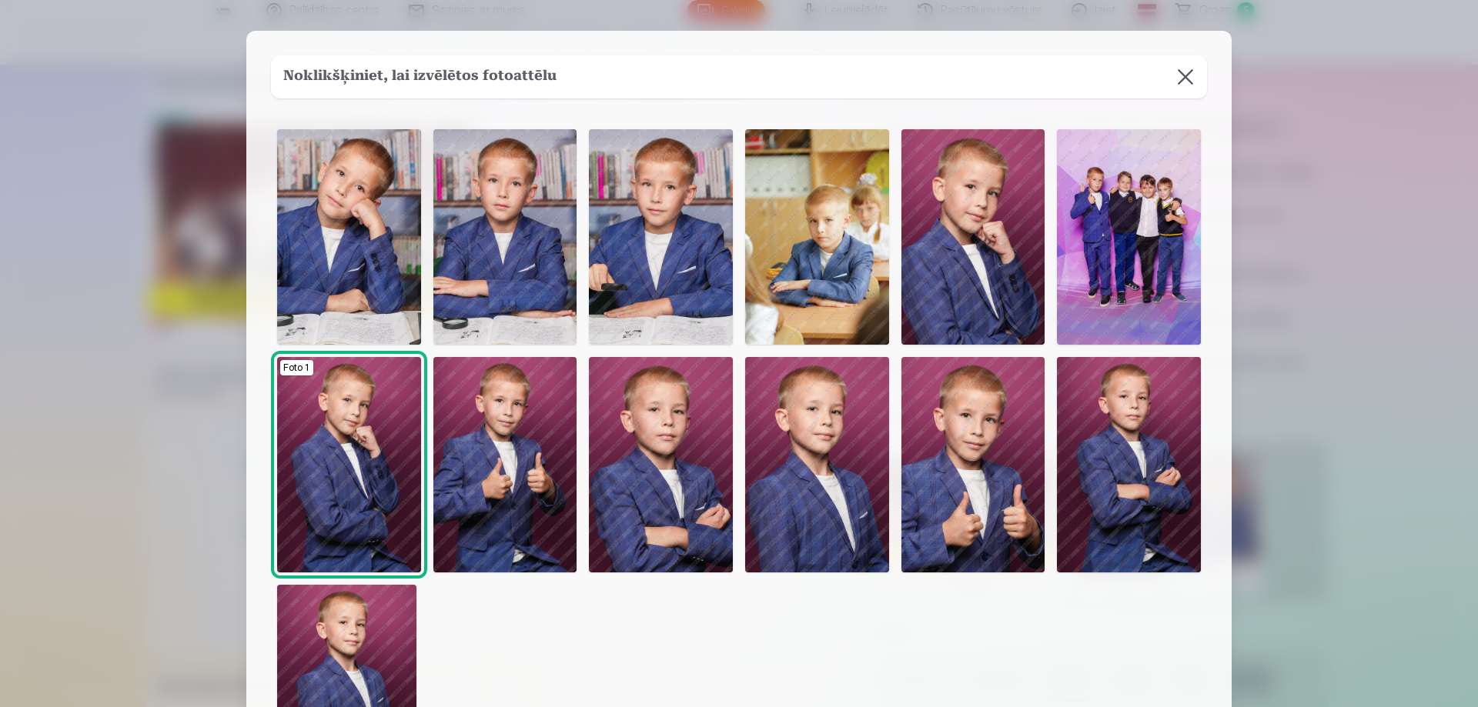
click at [1134, 476] on img at bounding box center [1129, 464] width 144 height 215
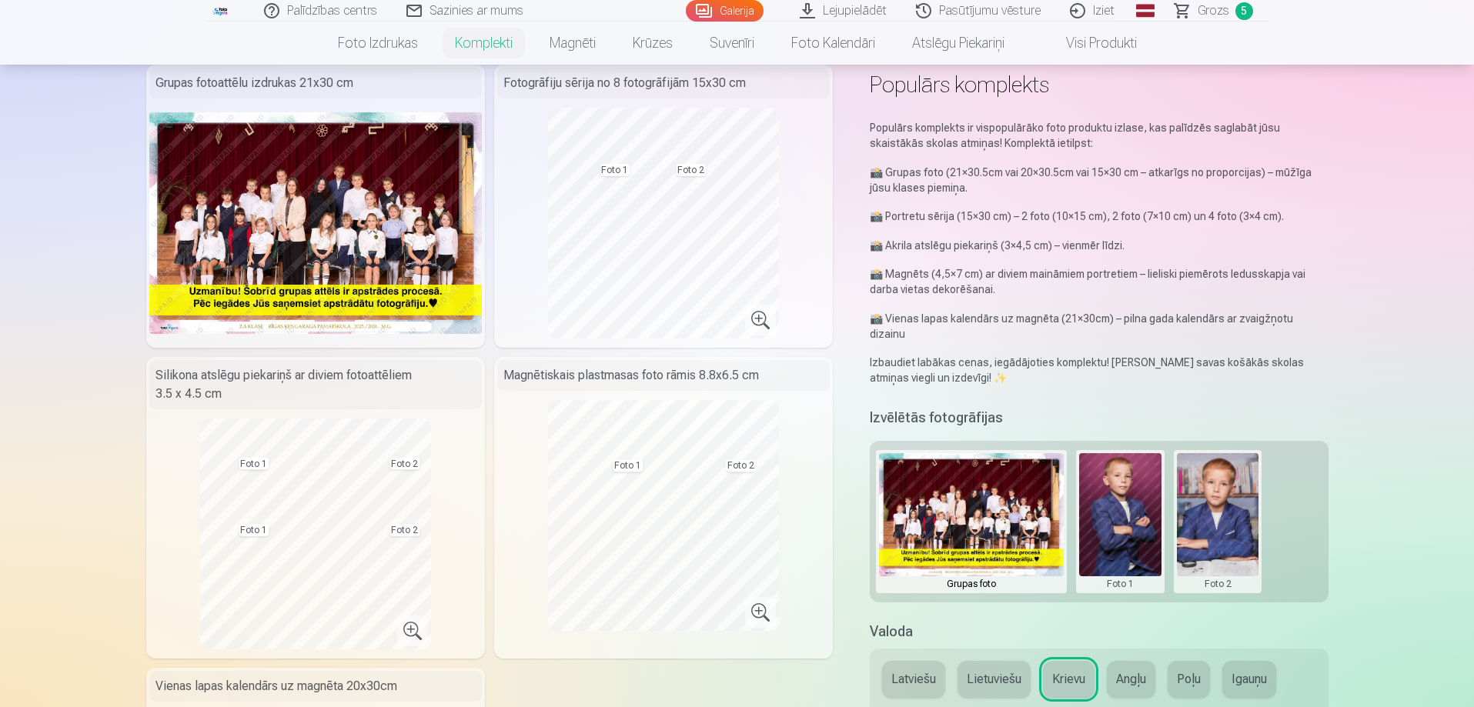
click at [1221, 521] on button at bounding box center [1218, 521] width 82 height 137
click at [1214, 505] on button "Nomainiet foto" at bounding box center [1216, 506] width 125 height 43
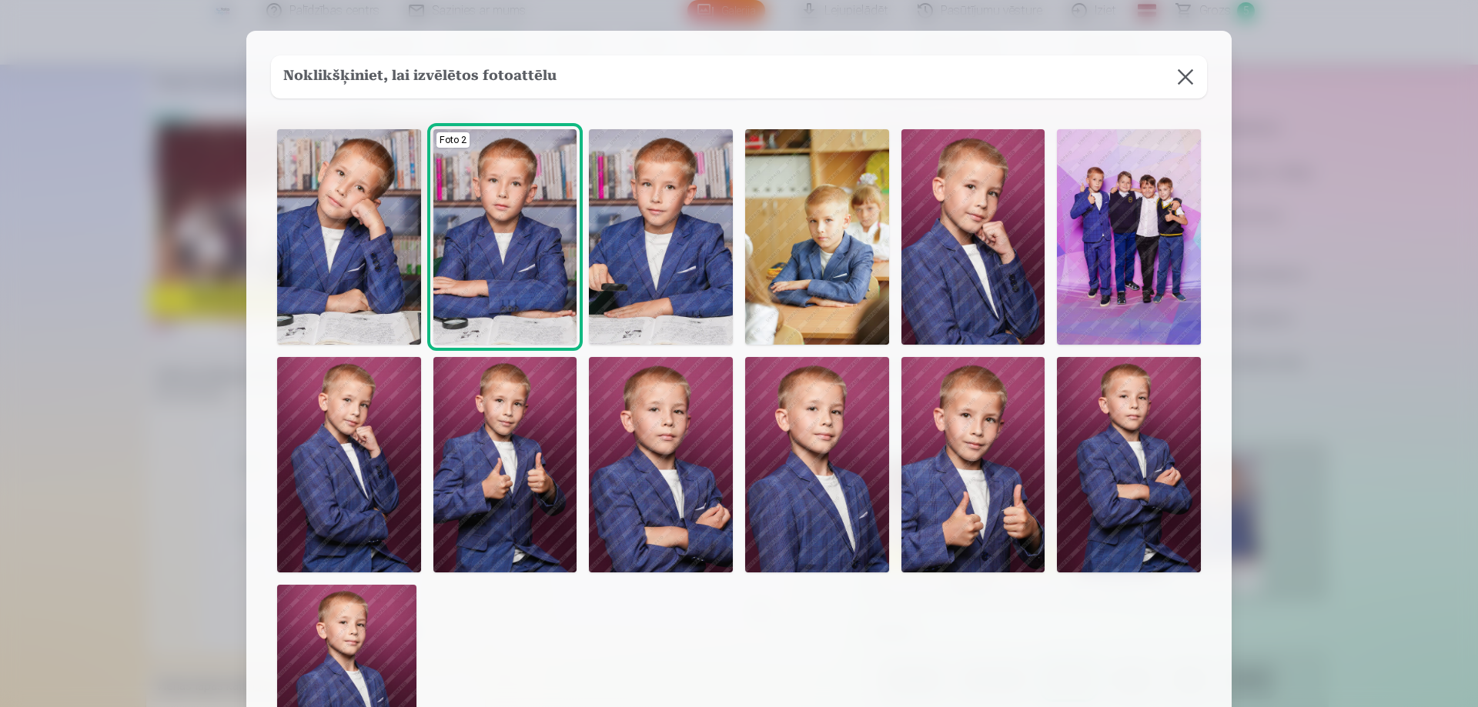
click at [504, 261] on img at bounding box center [505, 236] width 144 height 215
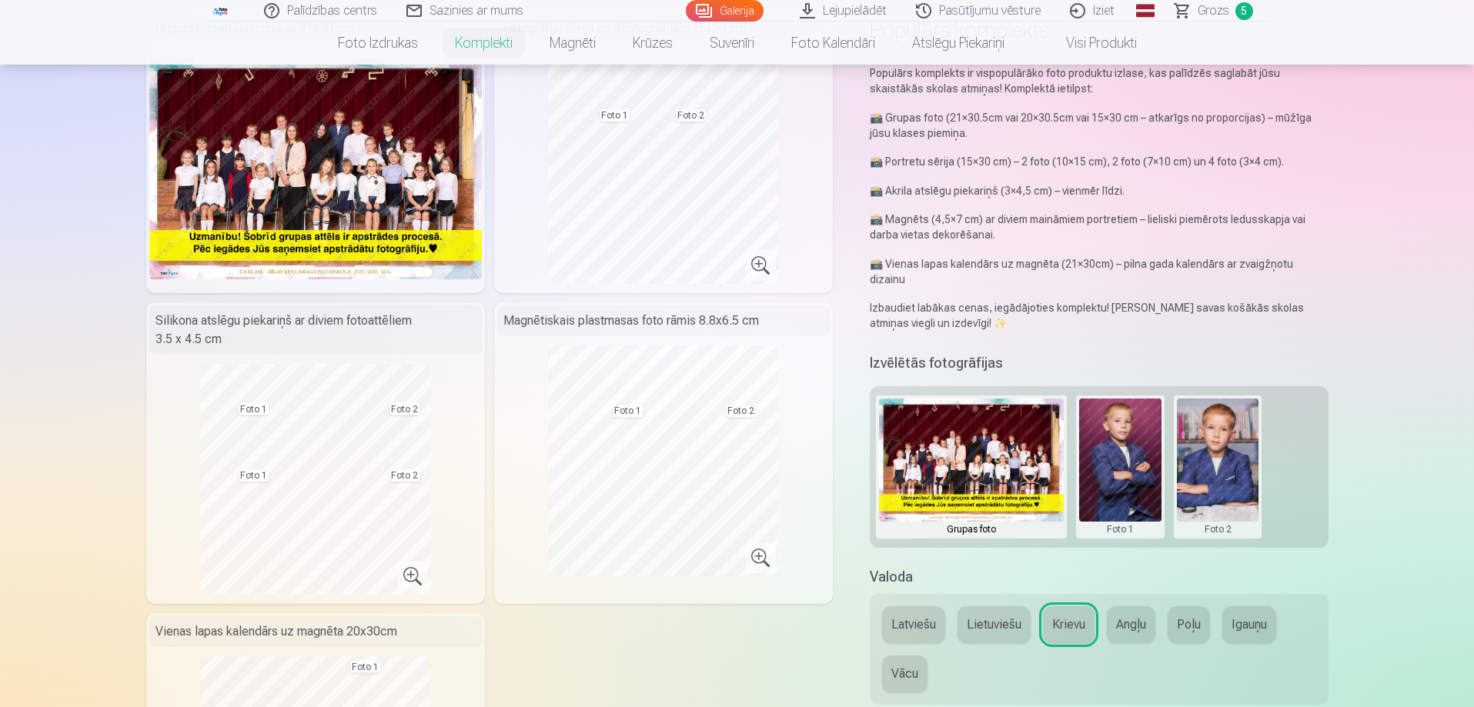
scroll to position [154, 0]
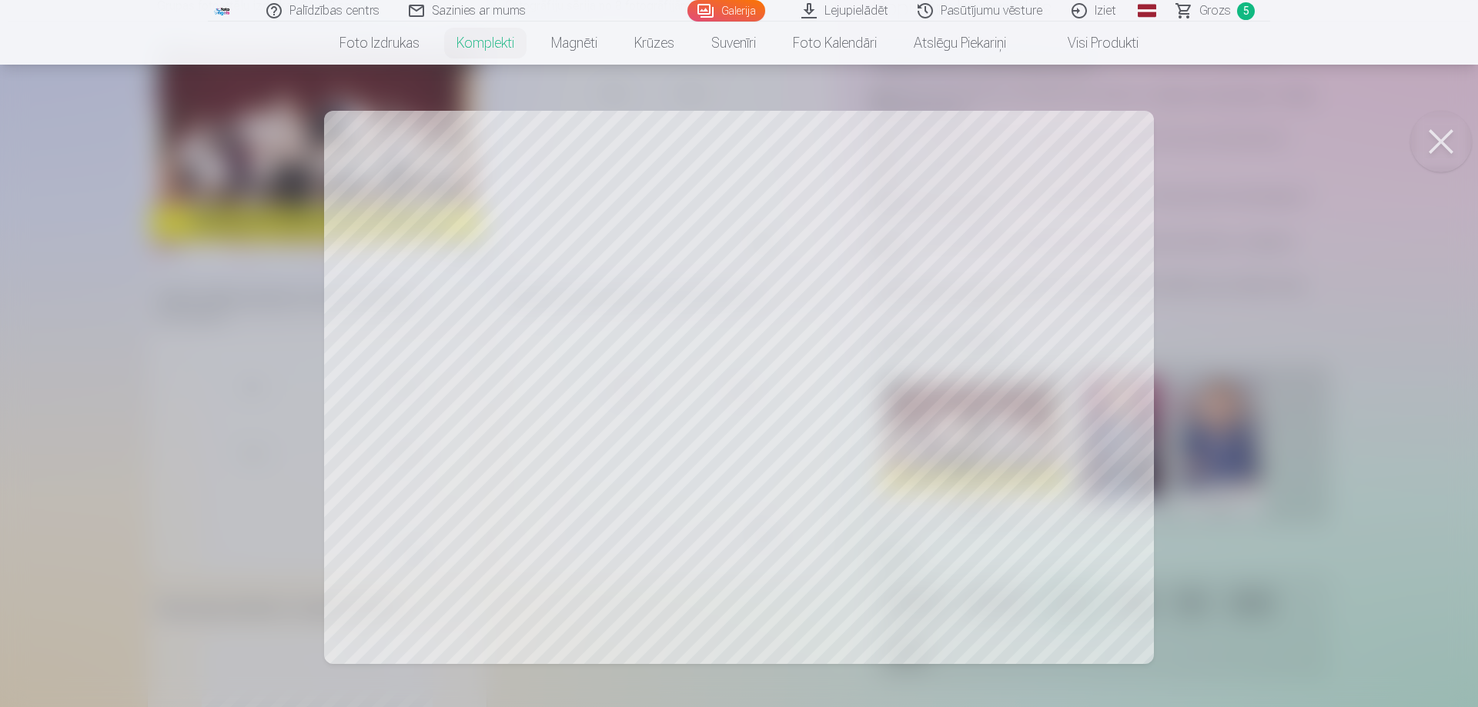
click at [1453, 142] on button at bounding box center [1441, 142] width 62 height 62
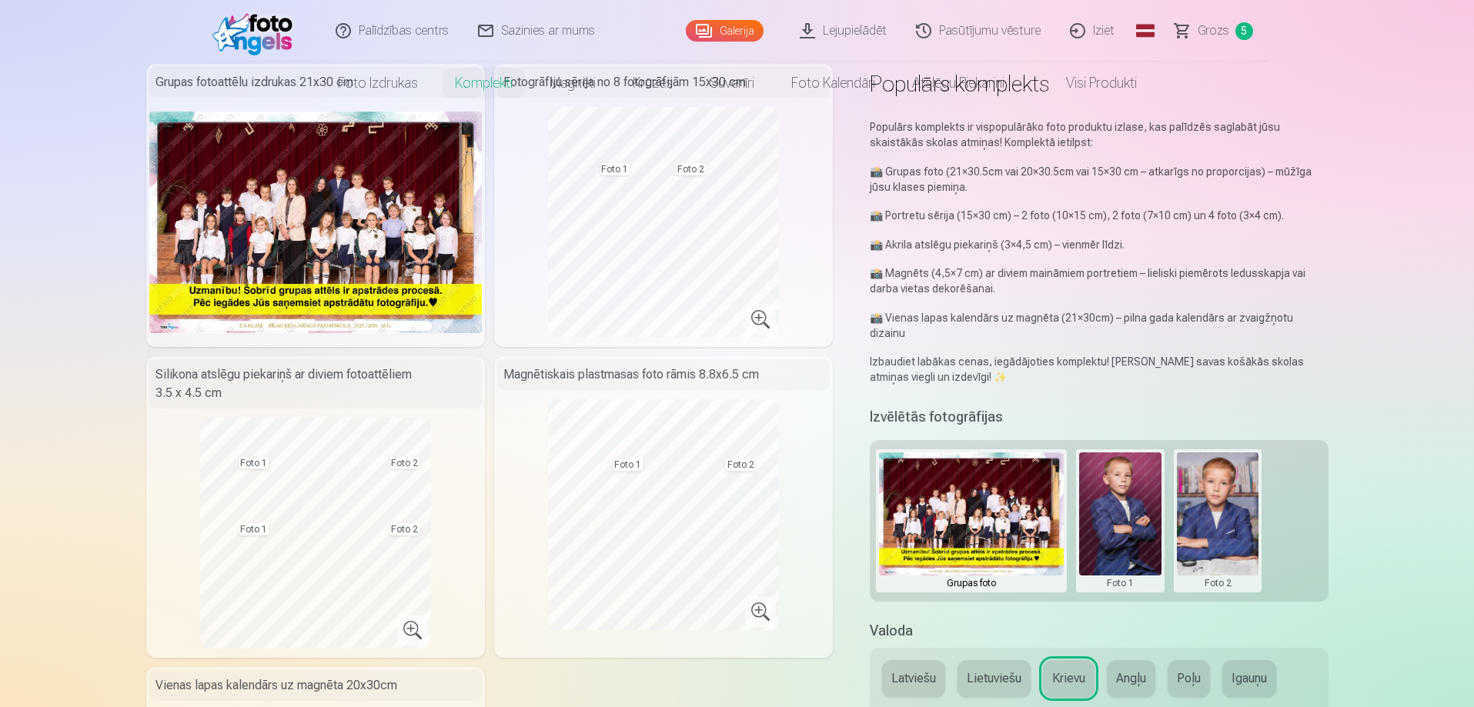
scroll to position [0, 0]
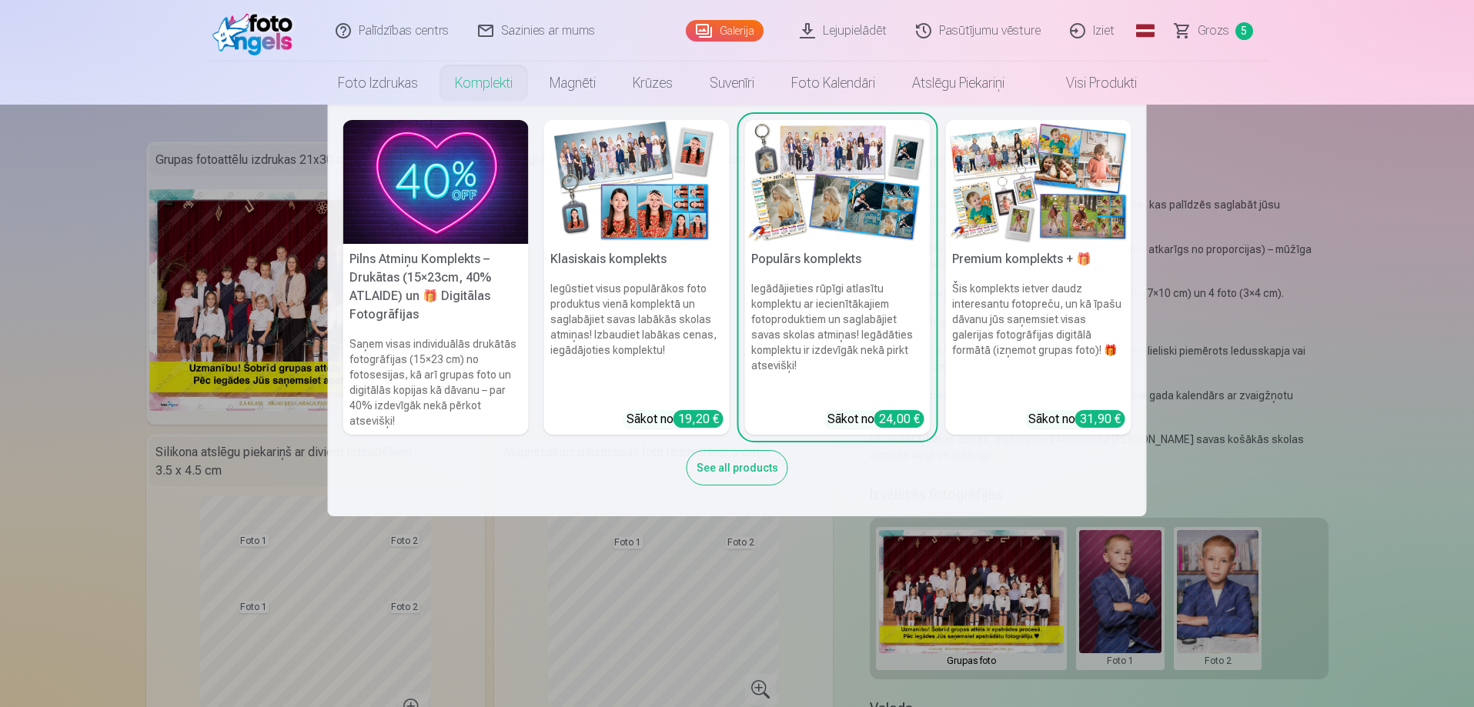
click at [484, 90] on link "Komplekti" at bounding box center [483, 83] width 95 height 43
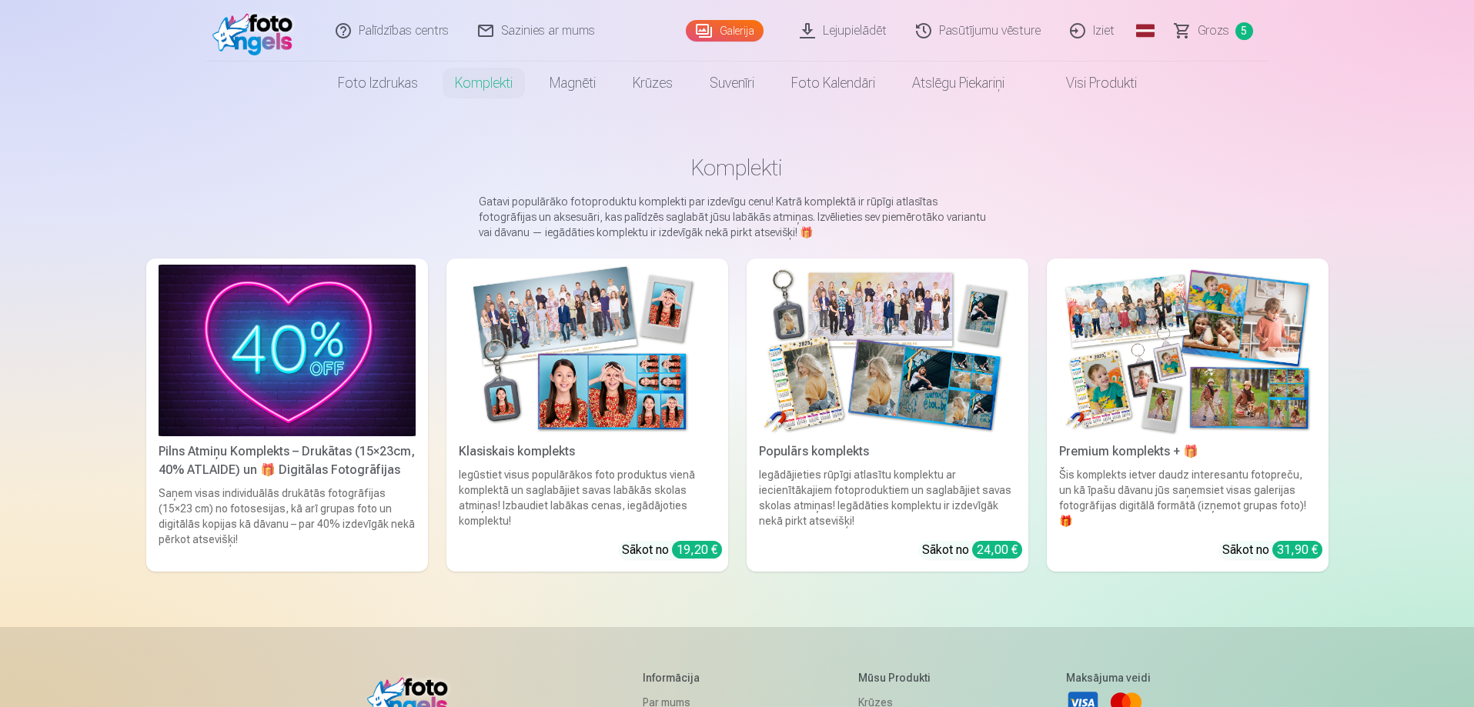
click at [558, 279] on img at bounding box center [587, 351] width 257 height 172
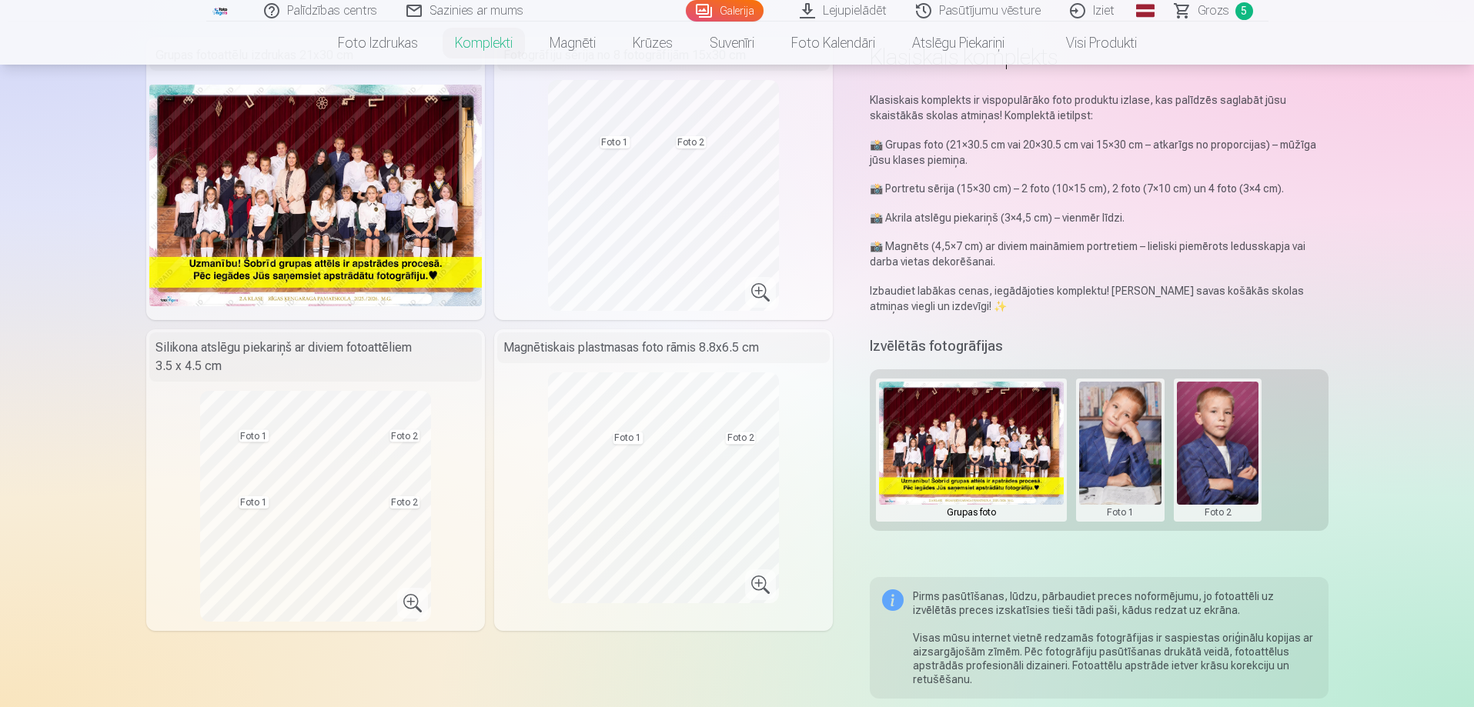
scroll to position [77, 0]
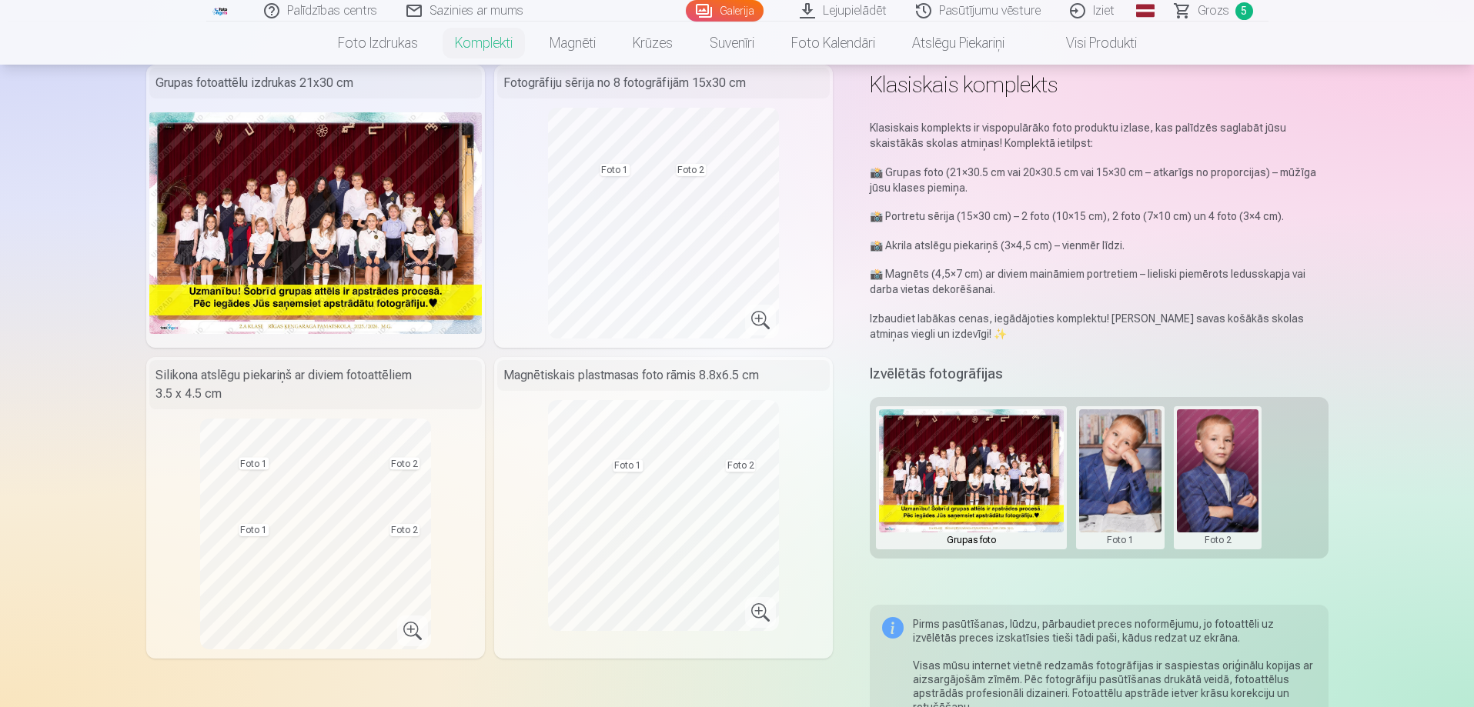
click at [1107, 475] on button at bounding box center [1120, 477] width 82 height 137
click at [1107, 475] on button "Nomainiet foto" at bounding box center [1119, 477] width 125 height 43
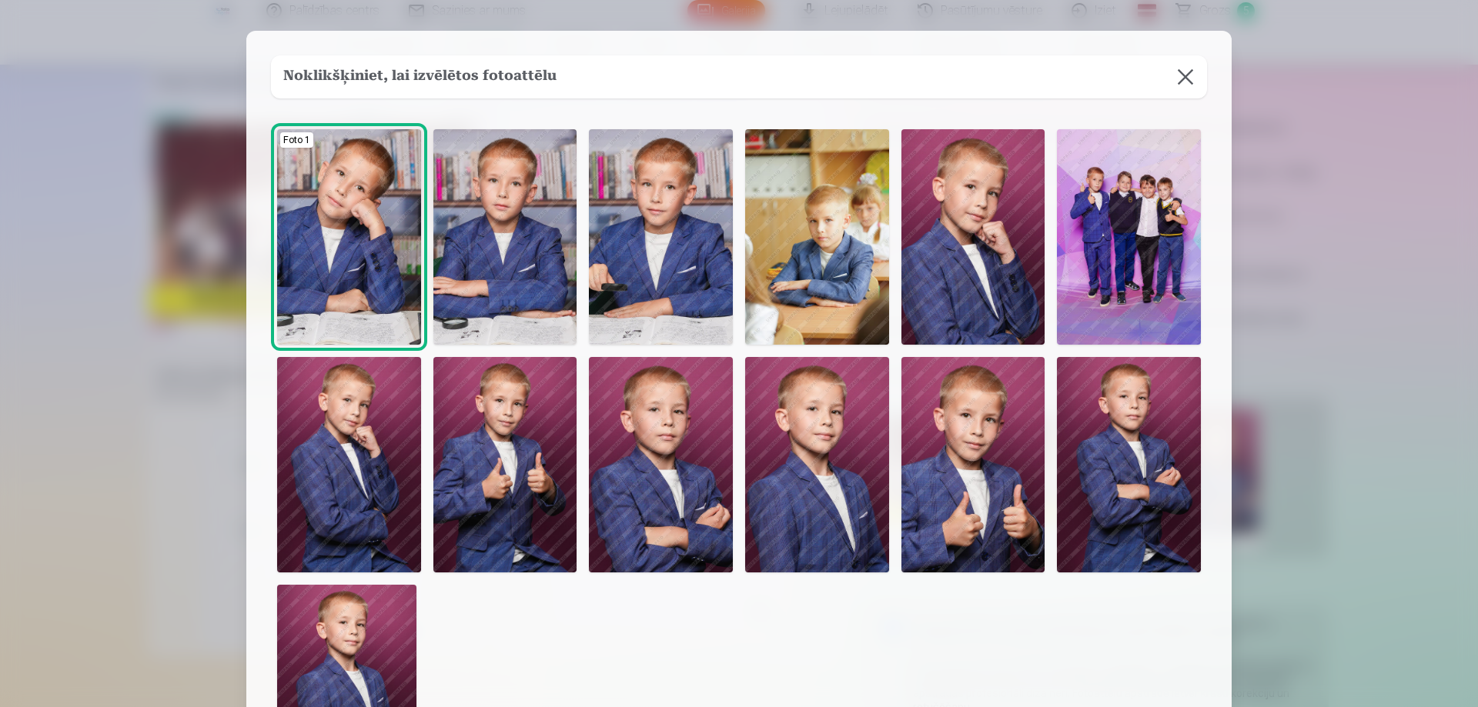
click at [523, 234] on img at bounding box center [505, 236] width 144 height 215
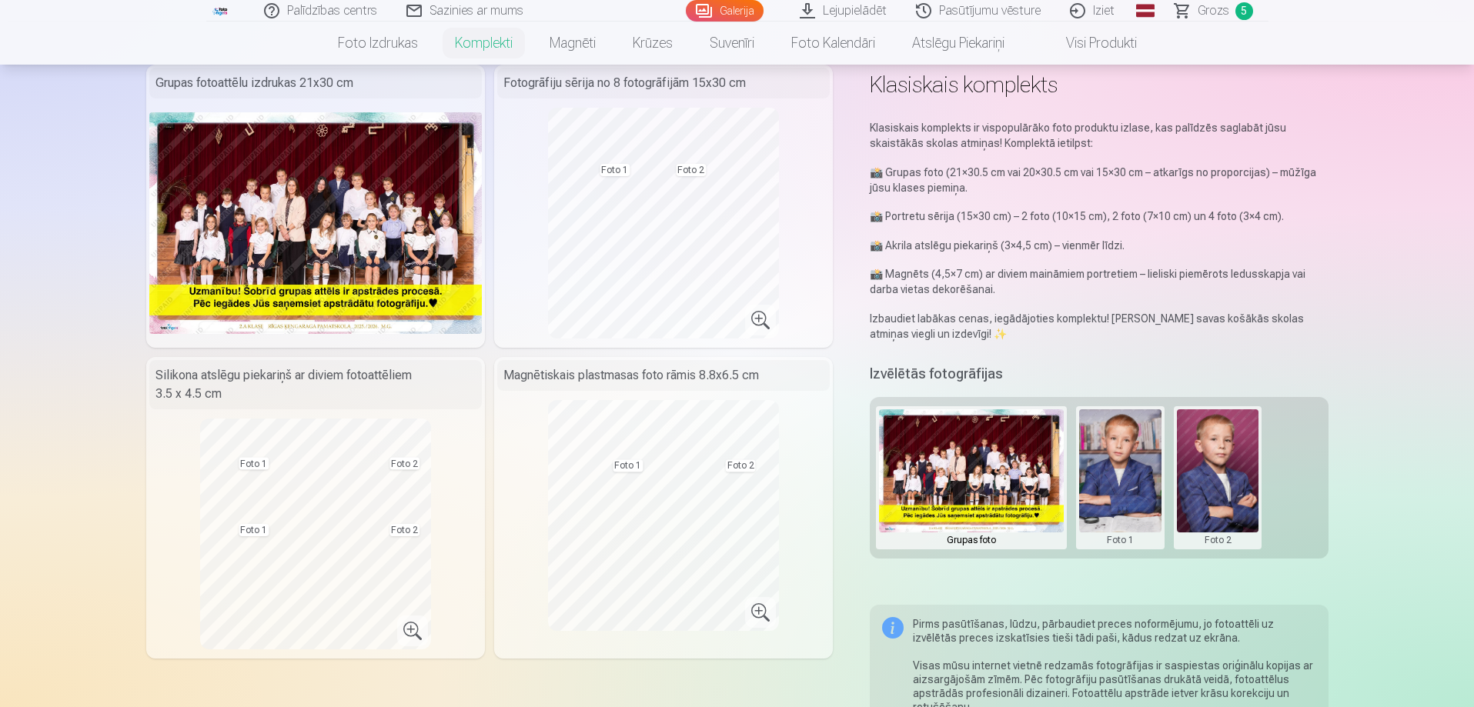
click at [1231, 466] on button at bounding box center [1218, 477] width 82 height 137
click at [1217, 483] on button "Nomainiet foto" at bounding box center [1216, 477] width 125 height 43
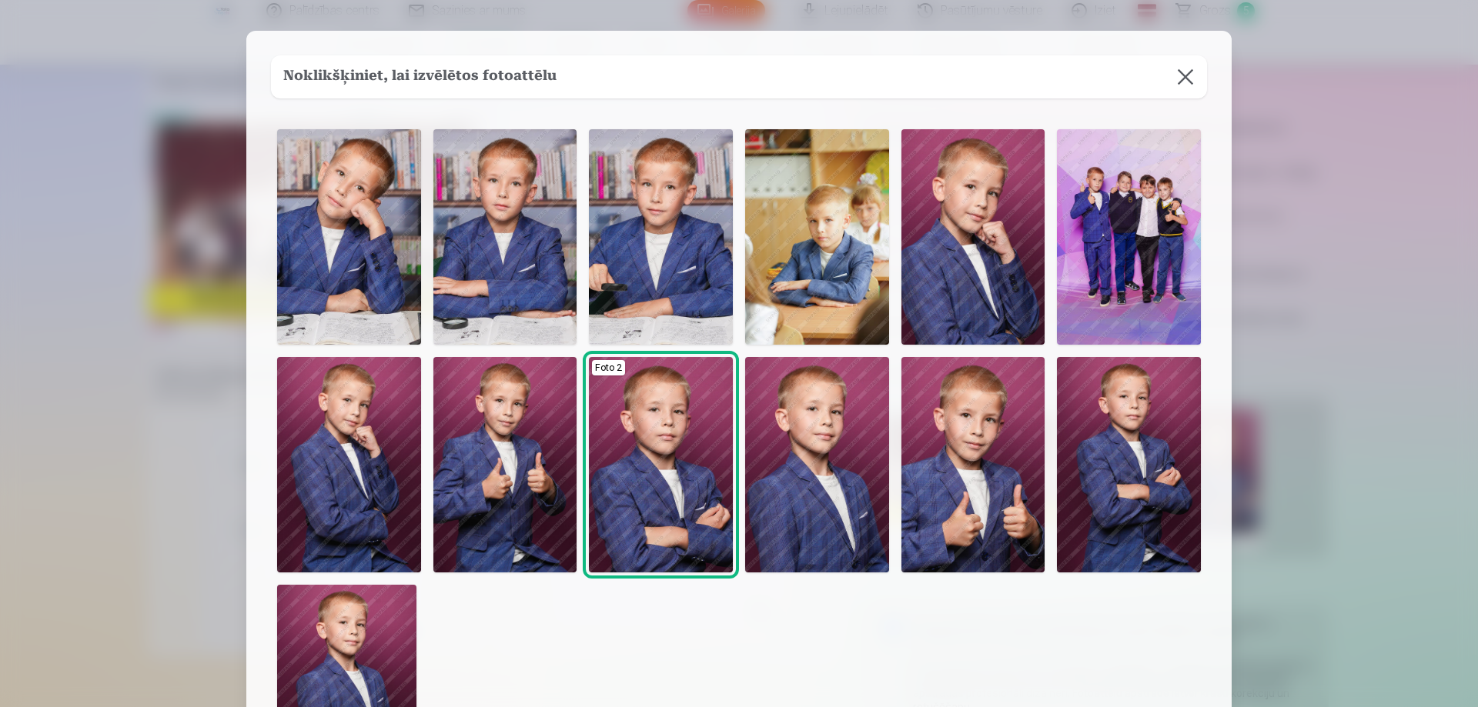
click at [1163, 509] on img at bounding box center [1129, 464] width 144 height 215
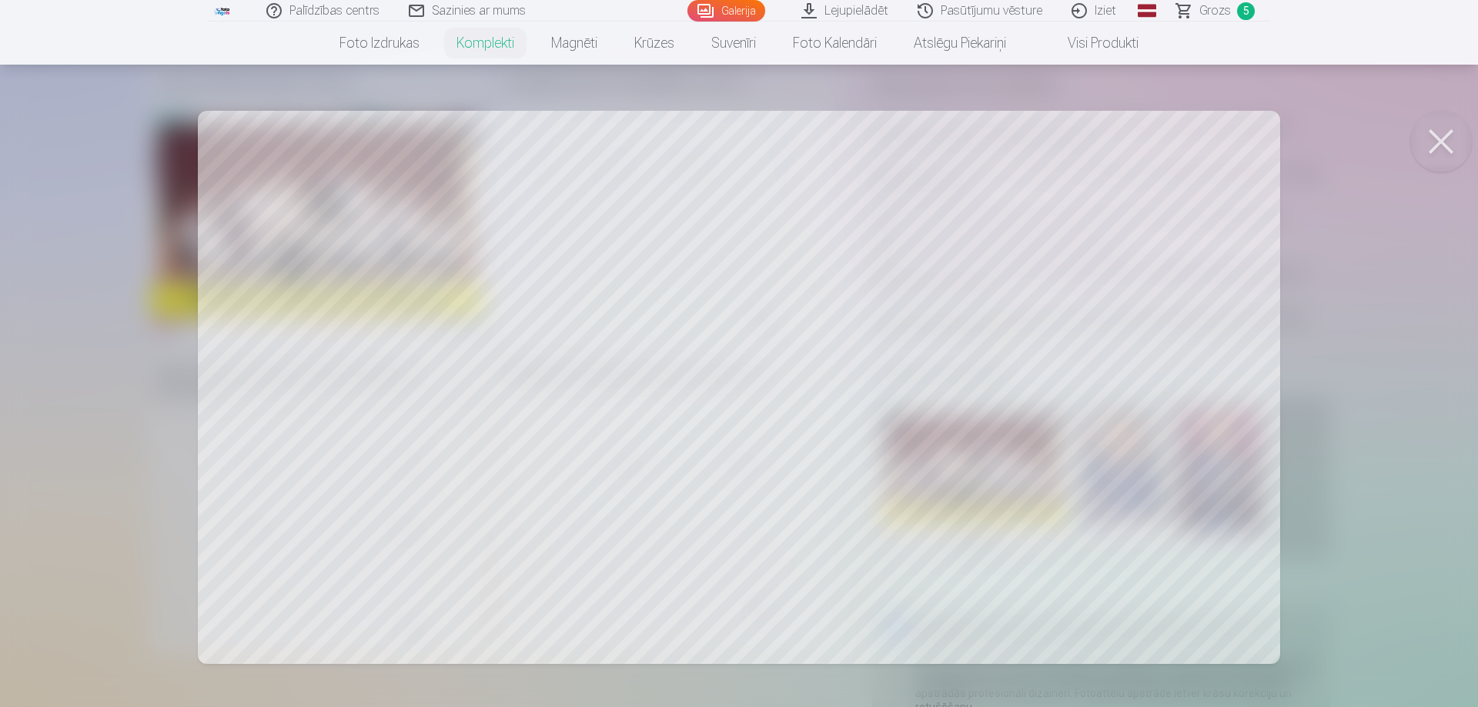
click at [1428, 148] on button at bounding box center [1441, 142] width 62 height 62
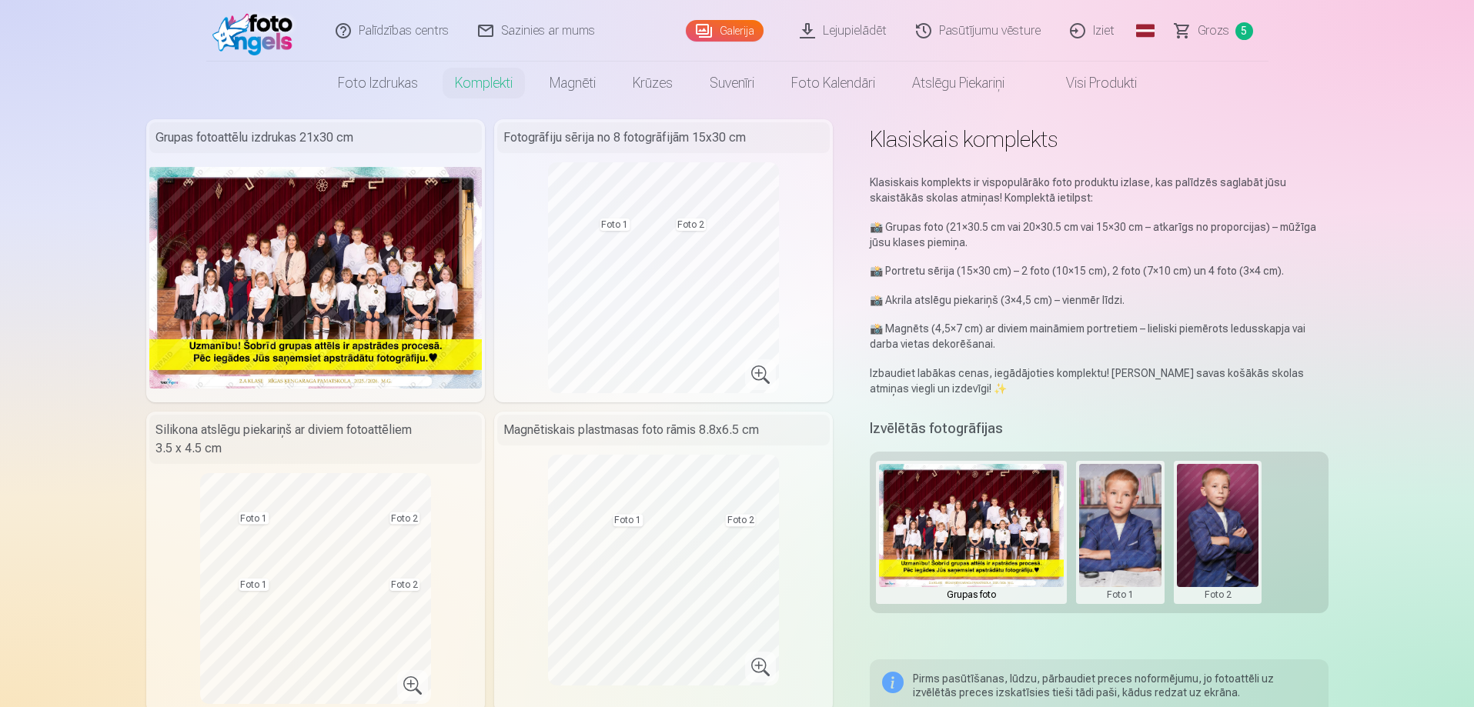
scroll to position [0, 0]
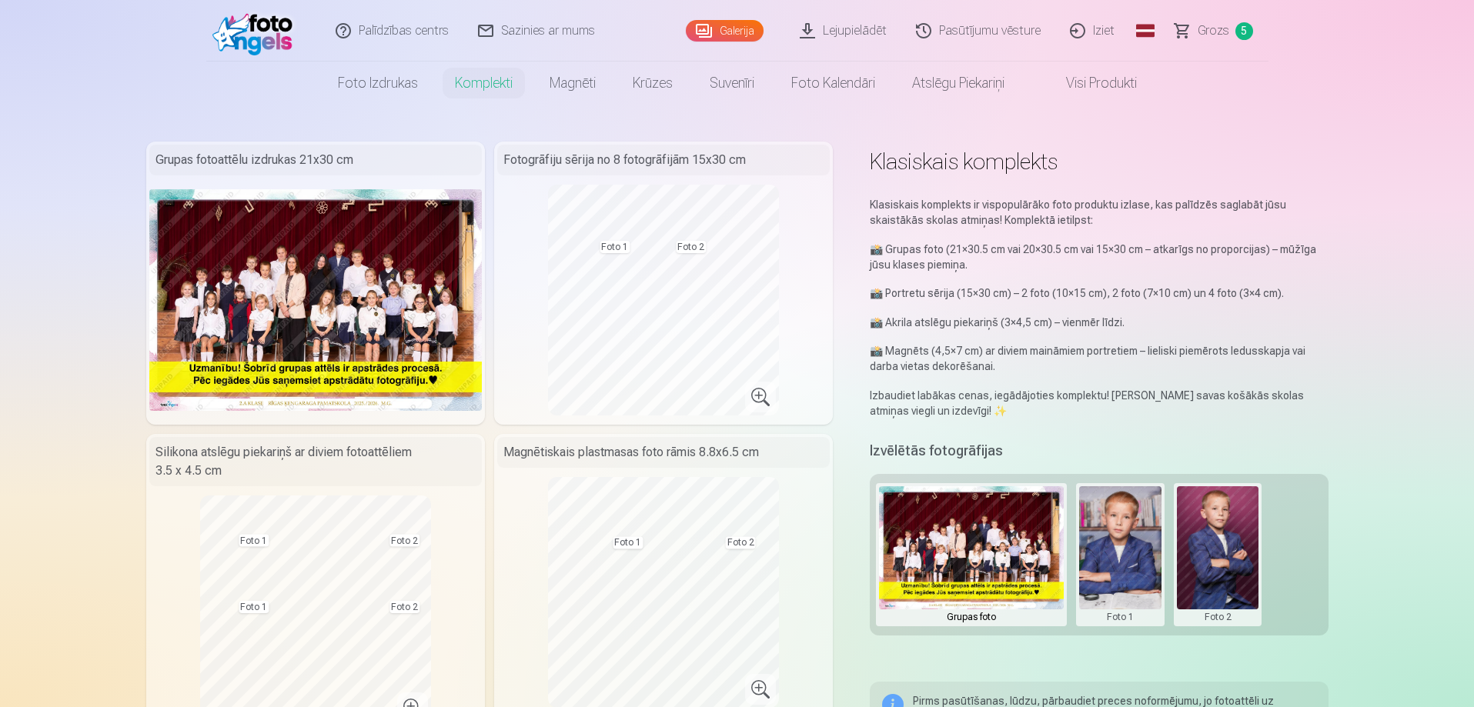
click at [1204, 25] on span "Grozs" at bounding box center [1213, 31] width 32 height 18
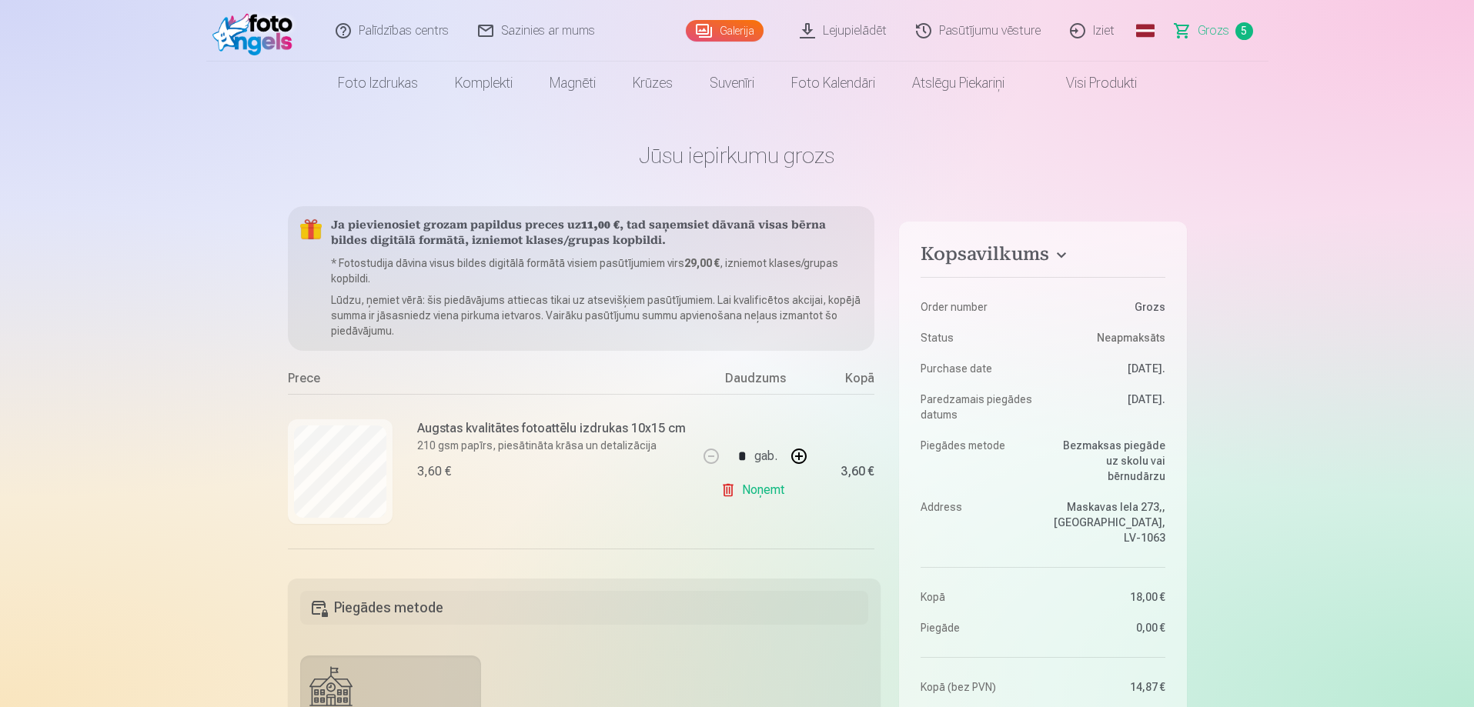
click at [857, 381] on div "Kopā" at bounding box center [844, 381] width 62 height 25
click at [309, 373] on div "Prece" at bounding box center [493, 381] width 410 height 25
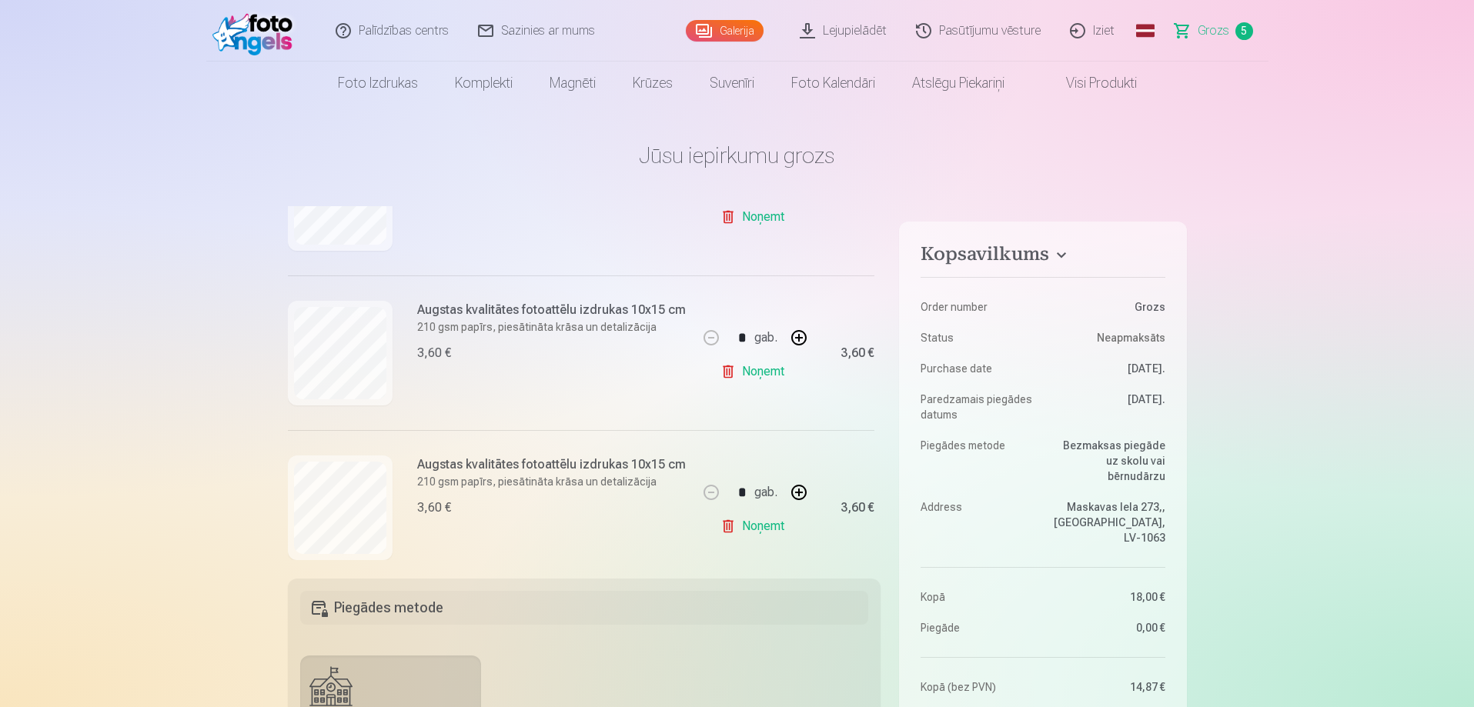
scroll to position [308, 0]
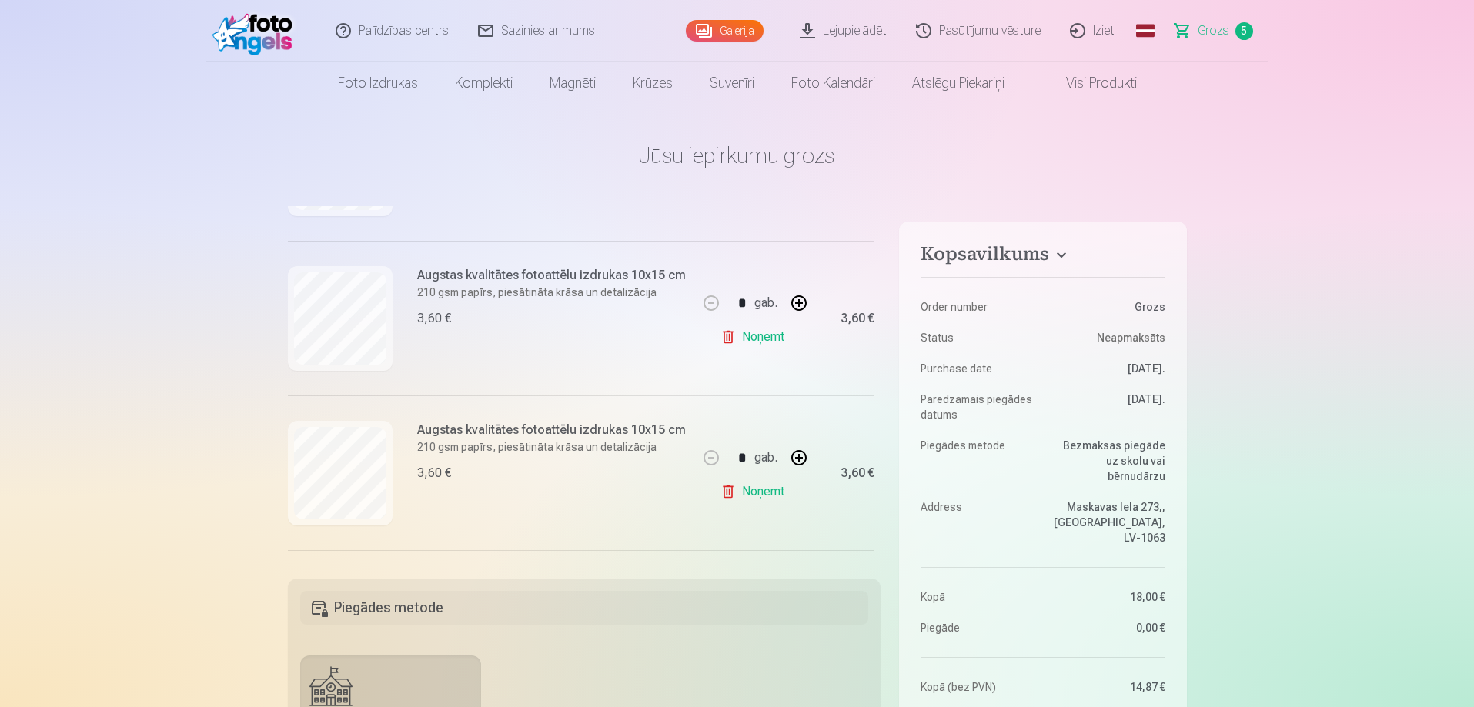
click at [721, 339] on link "Noņemt" at bounding box center [755, 337] width 70 height 31
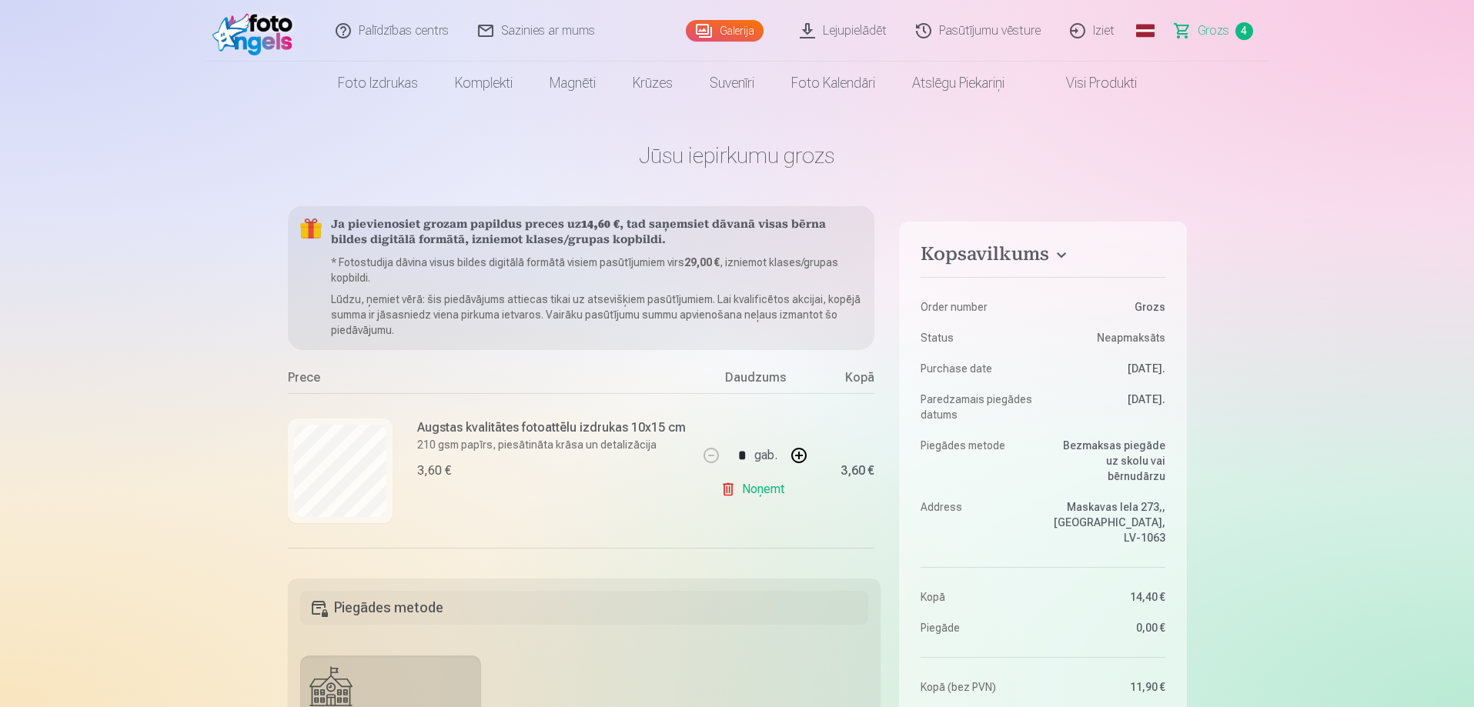
scroll to position [0, 0]
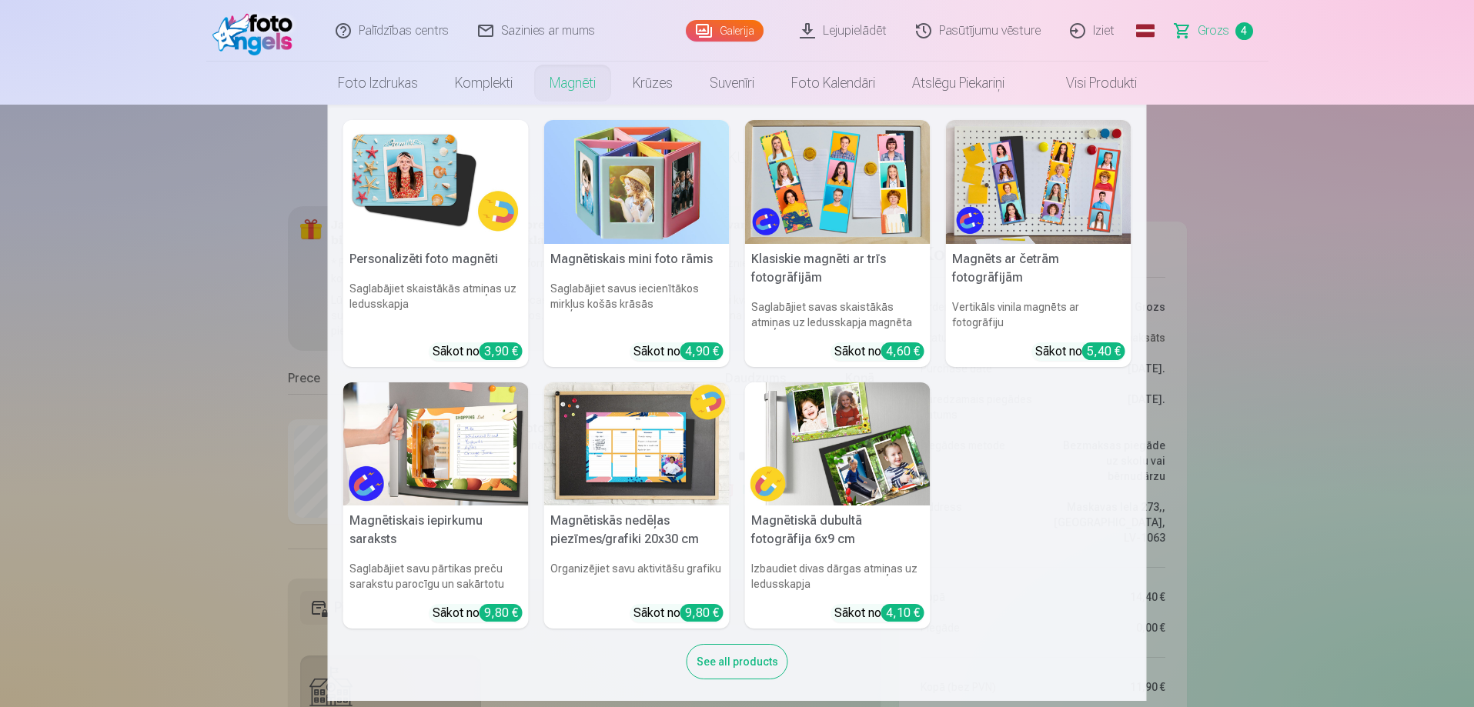
click at [568, 78] on link "Magnēti" at bounding box center [572, 83] width 83 height 43
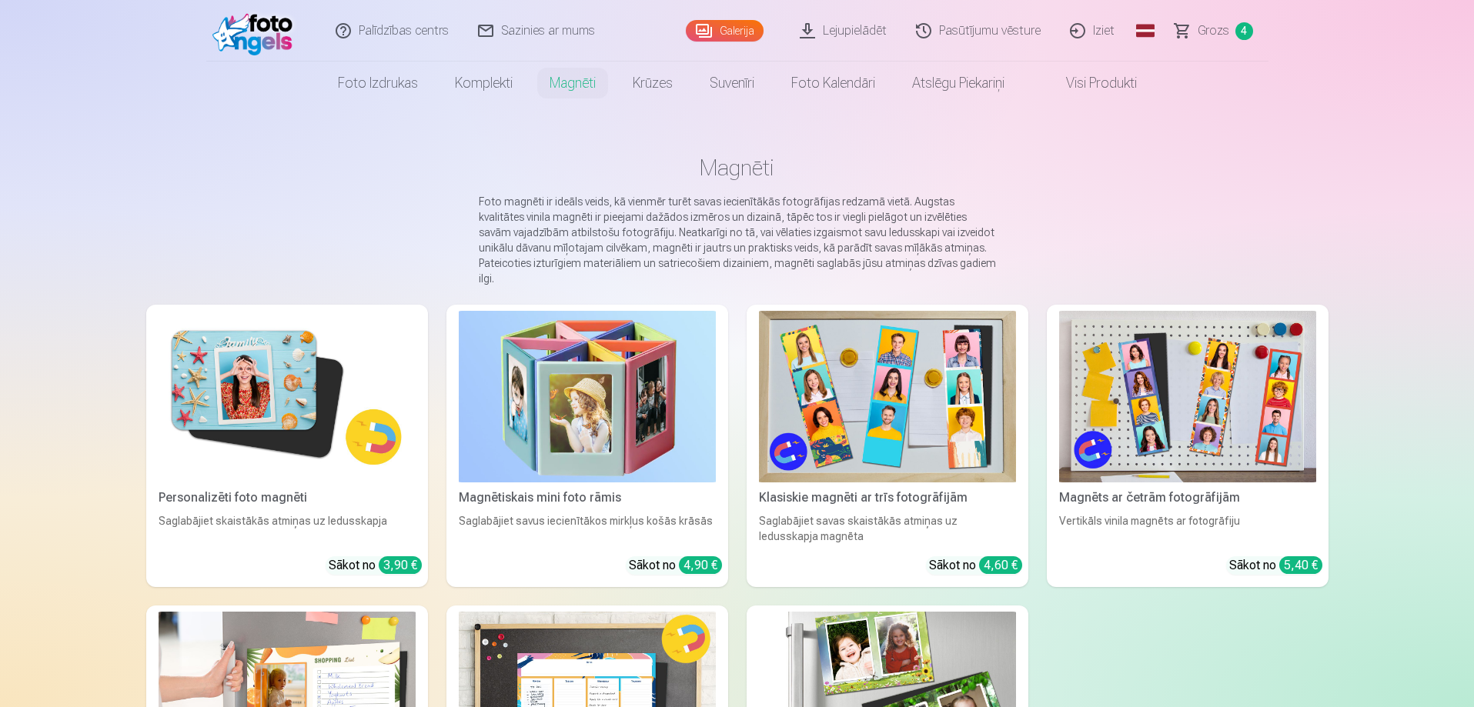
click at [298, 377] on img at bounding box center [287, 397] width 257 height 172
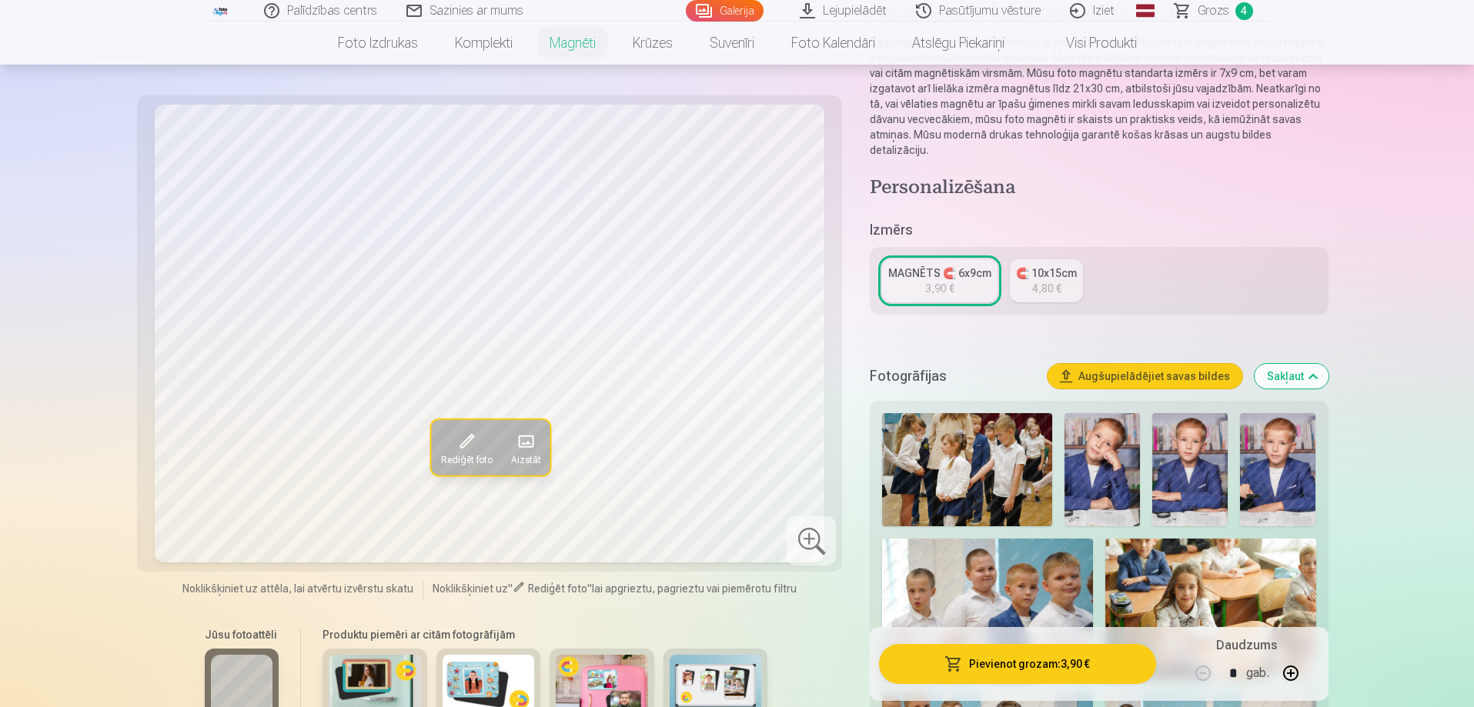
scroll to position [154, 0]
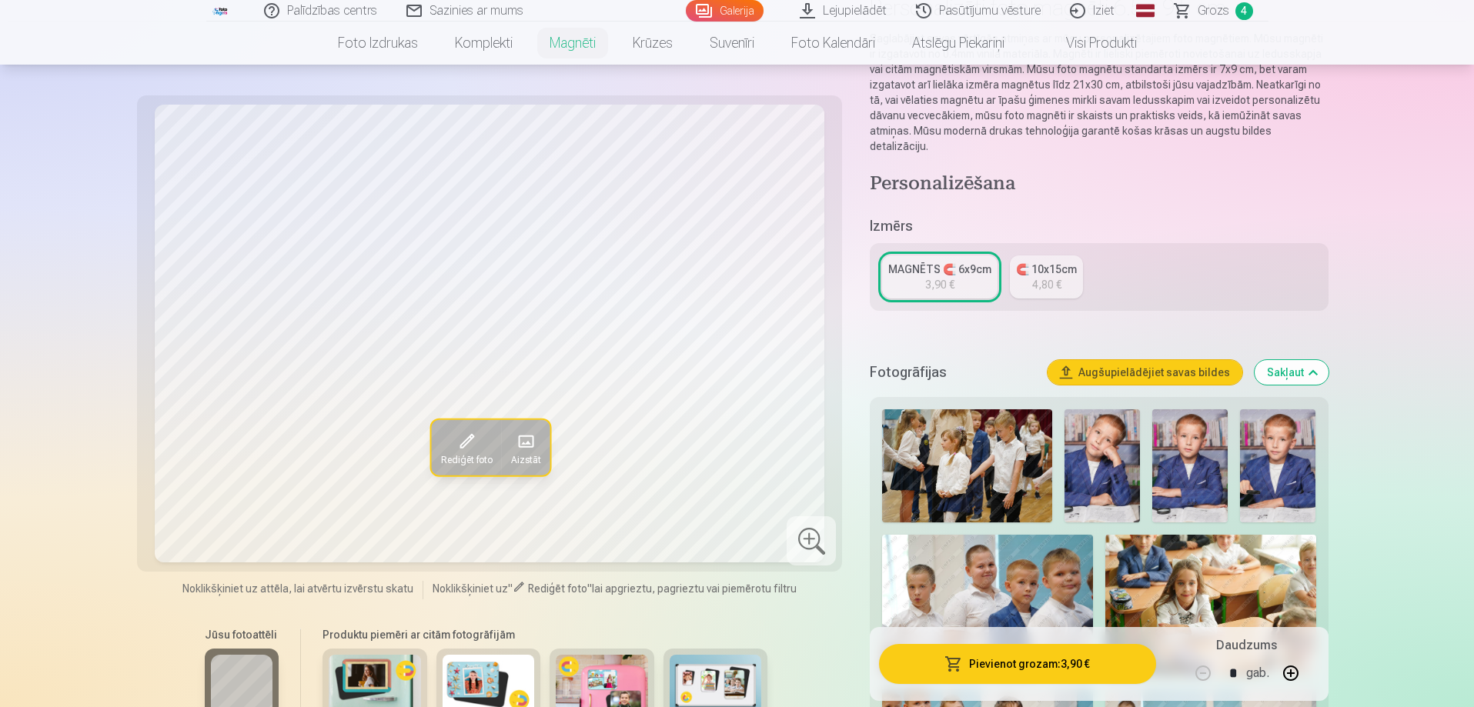
click at [1267, 456] on img at bounding box center [1277, 465] width 75 height 113
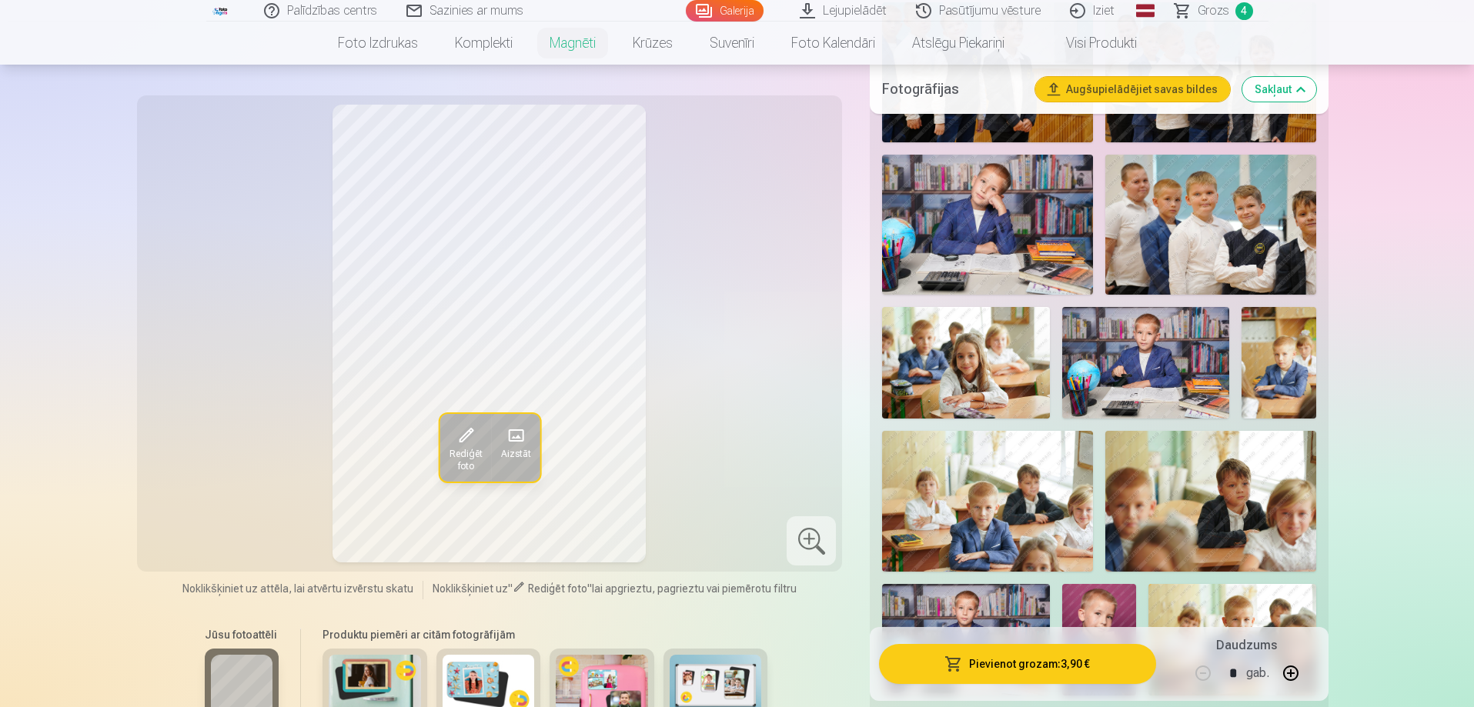
scroll to position [847, 0]
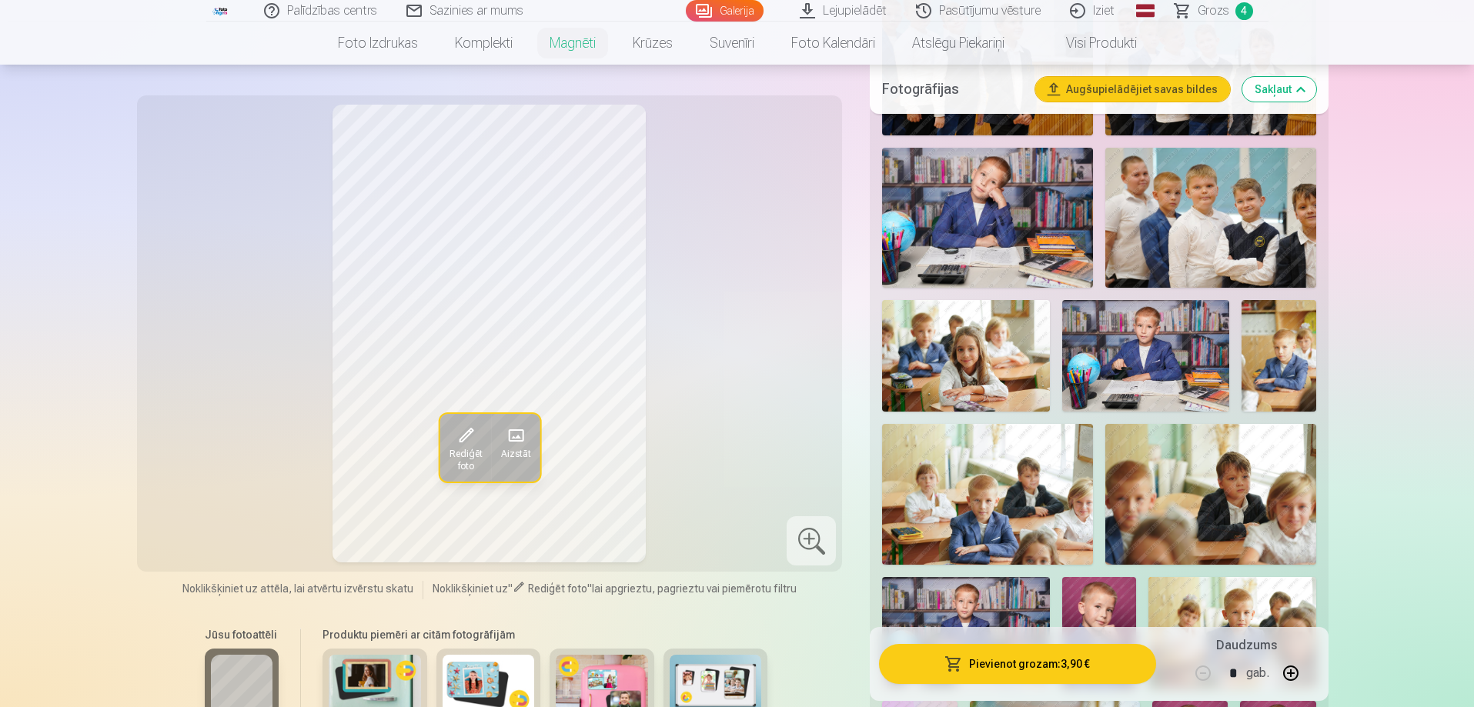
click at [1268, 342] on img at bounding box center [1278, 356] width 75 height 112
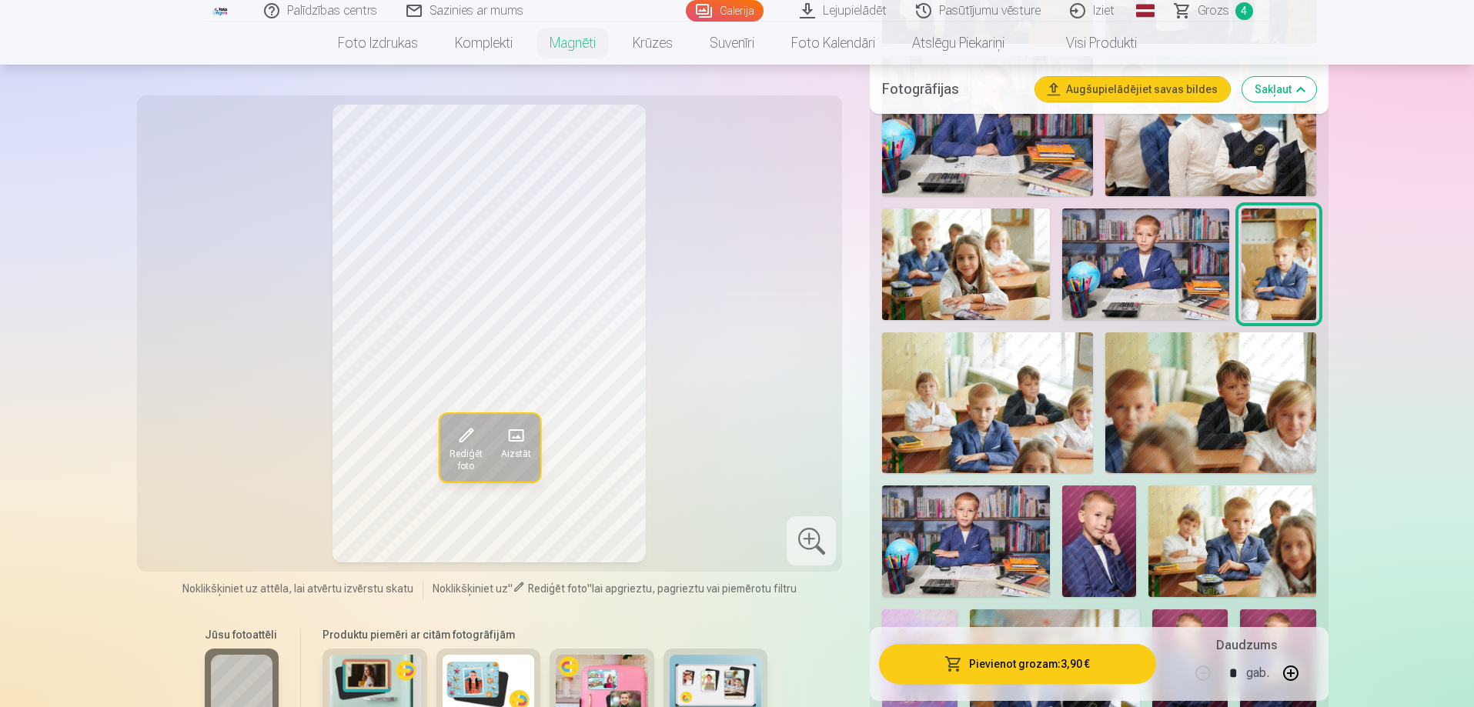
scroll to position [1077, 0]
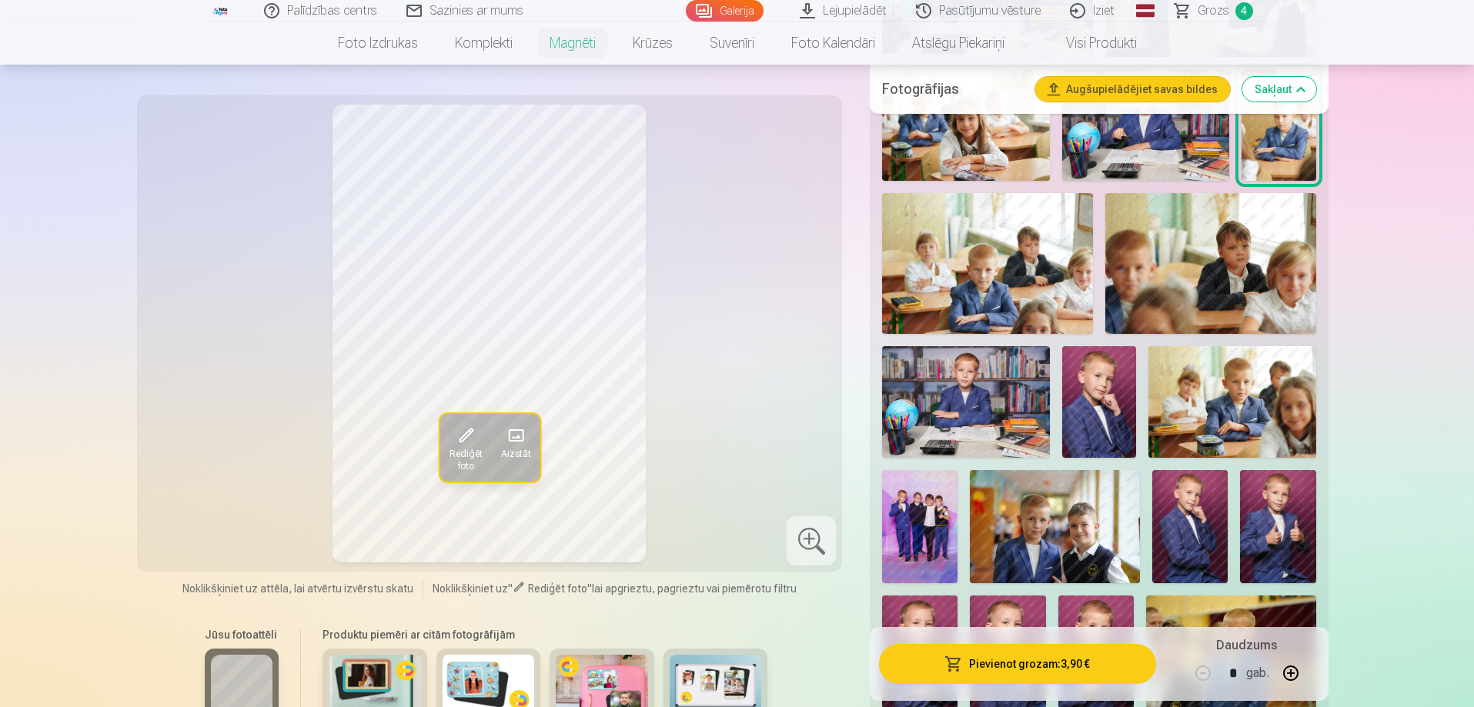
click at [1093, 394] on img at bounding box center [1099, 402] width 75 height 112
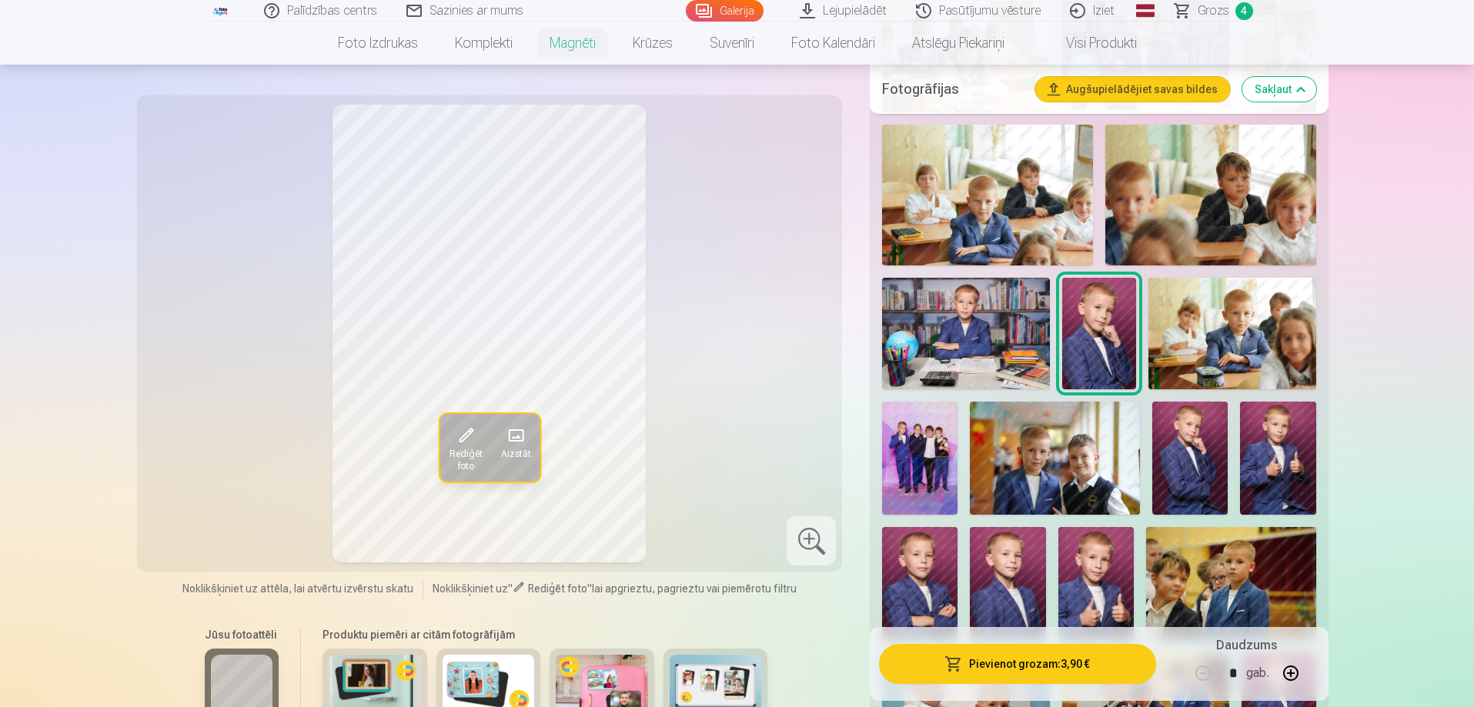
scroll to position [1154, 0]
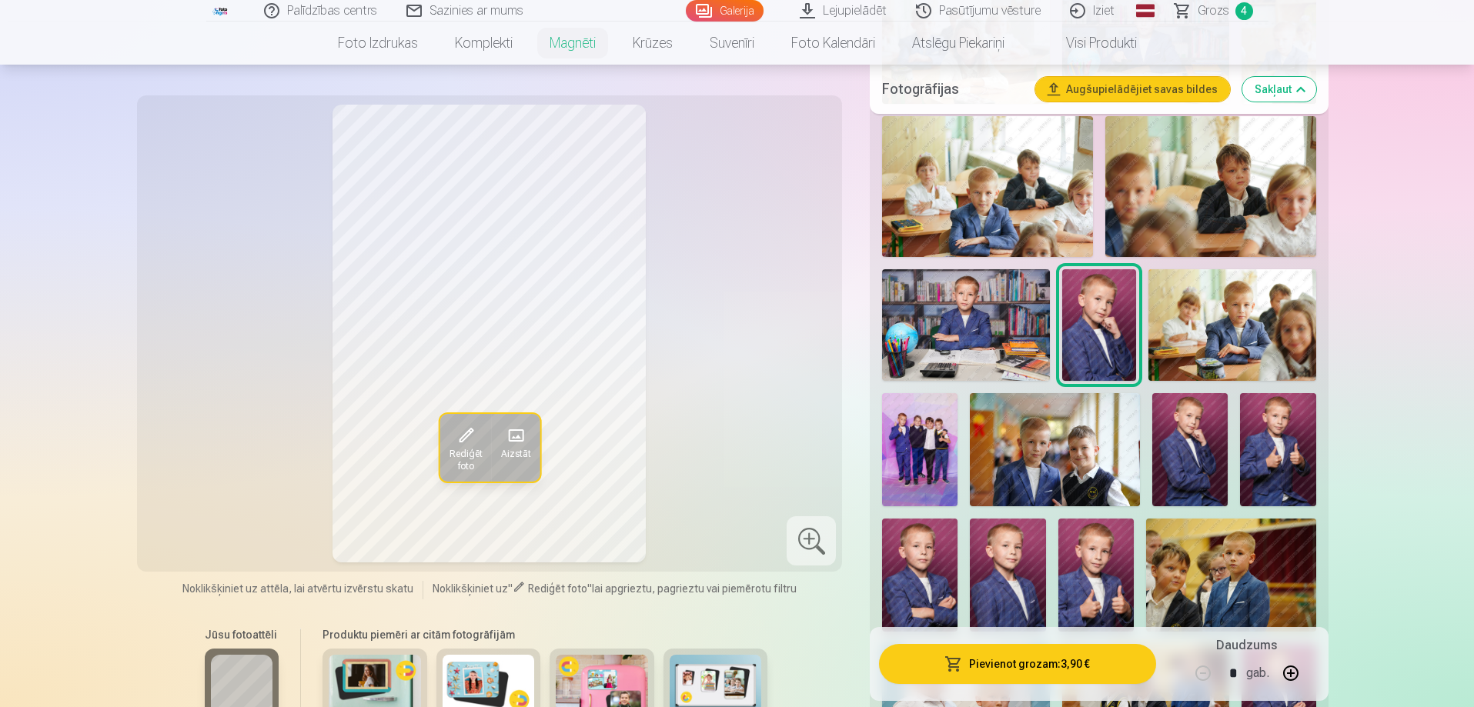
click at [907, 546] on img at bounding box center [919, 575] width 75 height 113
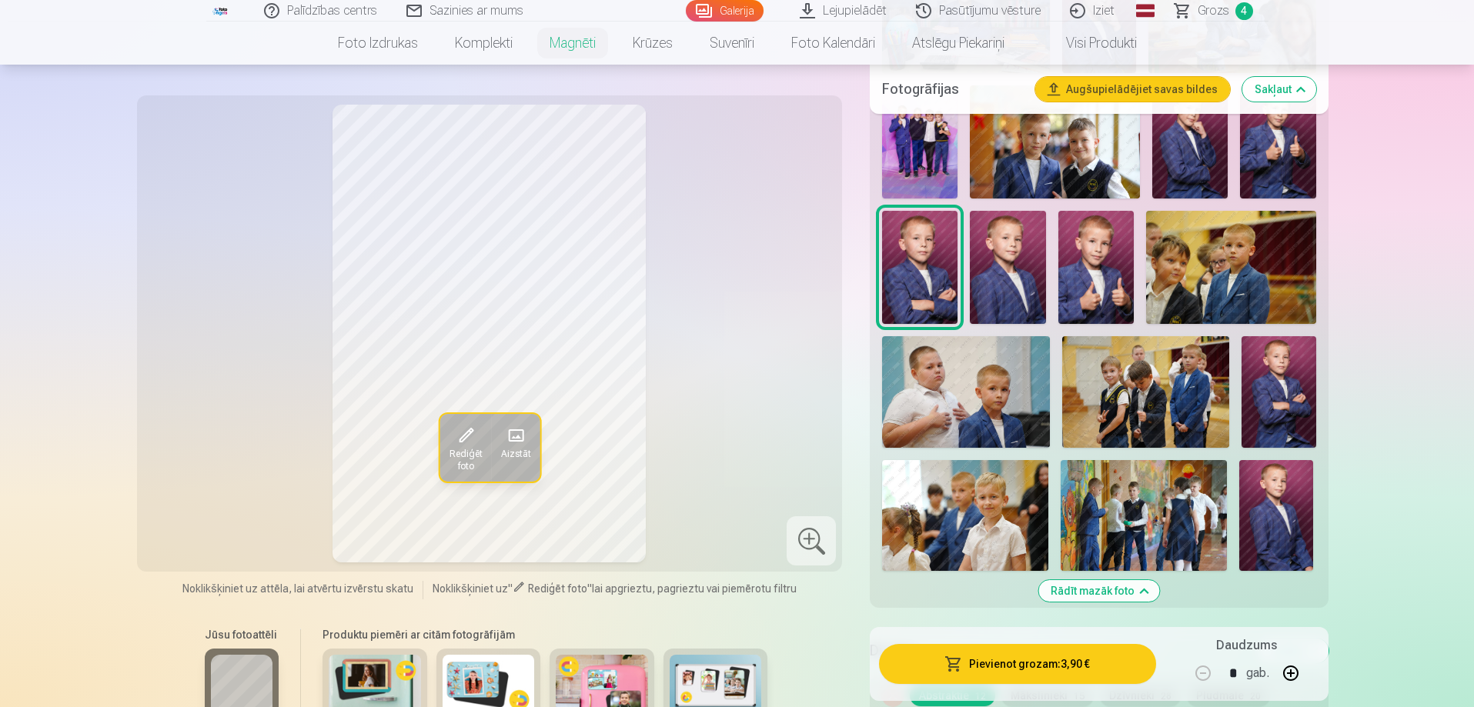
scroll to position [1539, 0]
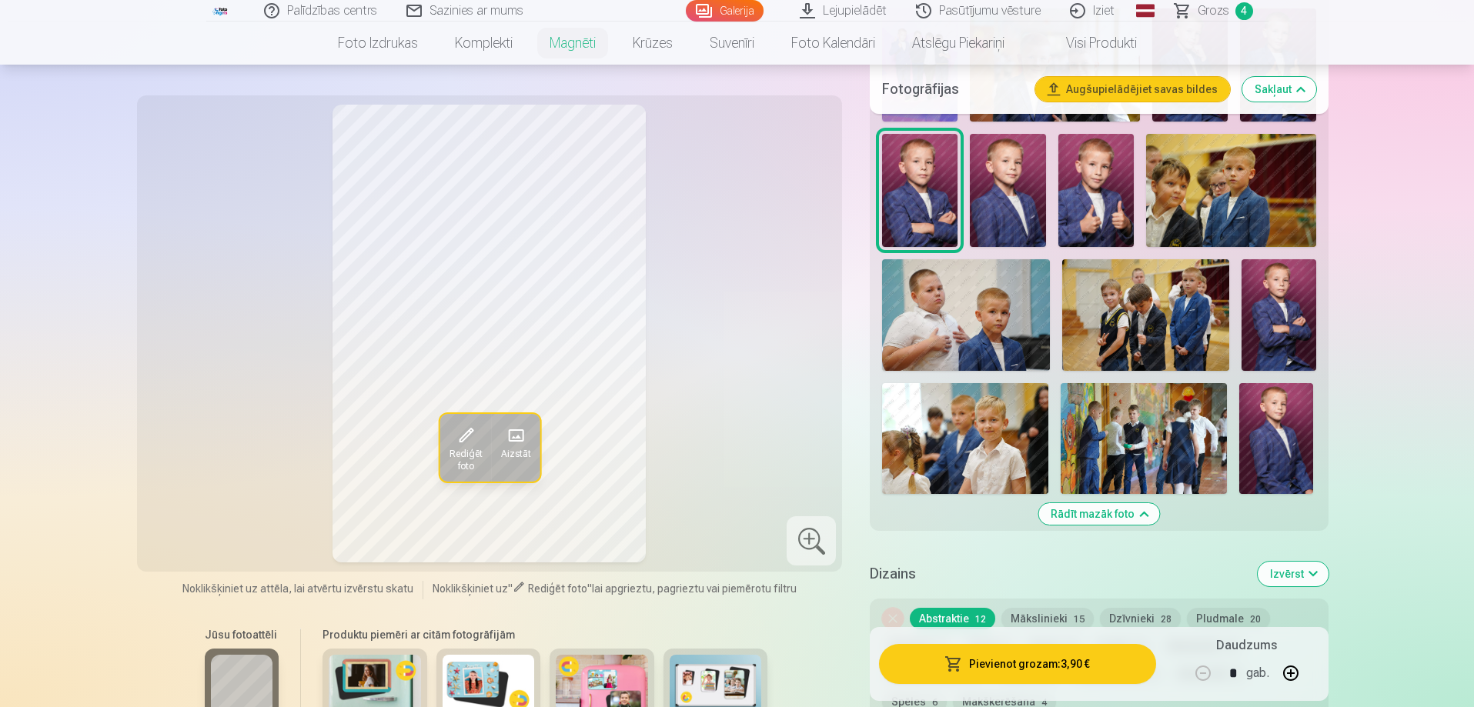
drag, startPoint x: 0, startPoint y: 533, endPoint x: 8, endPoint y: 536, distance: 8.8
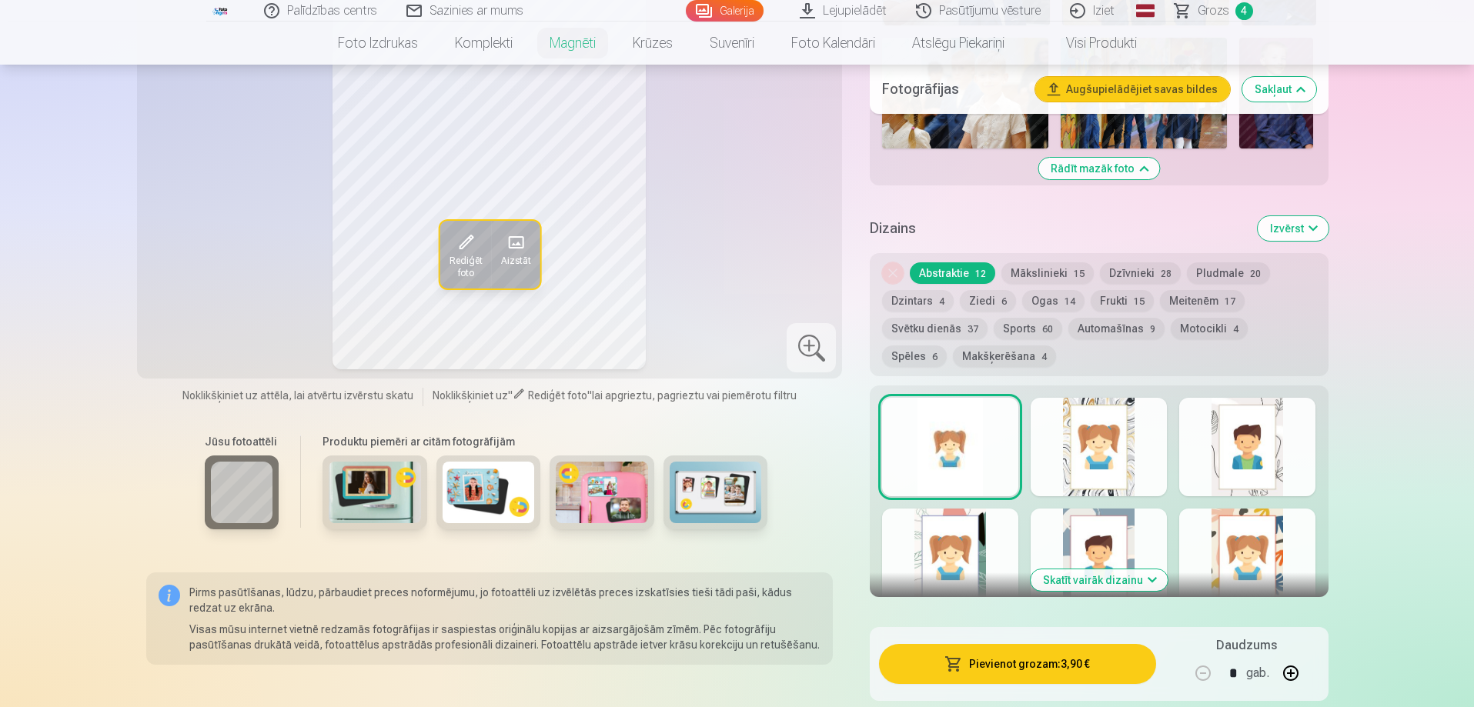
scroll to position [1847, 0]
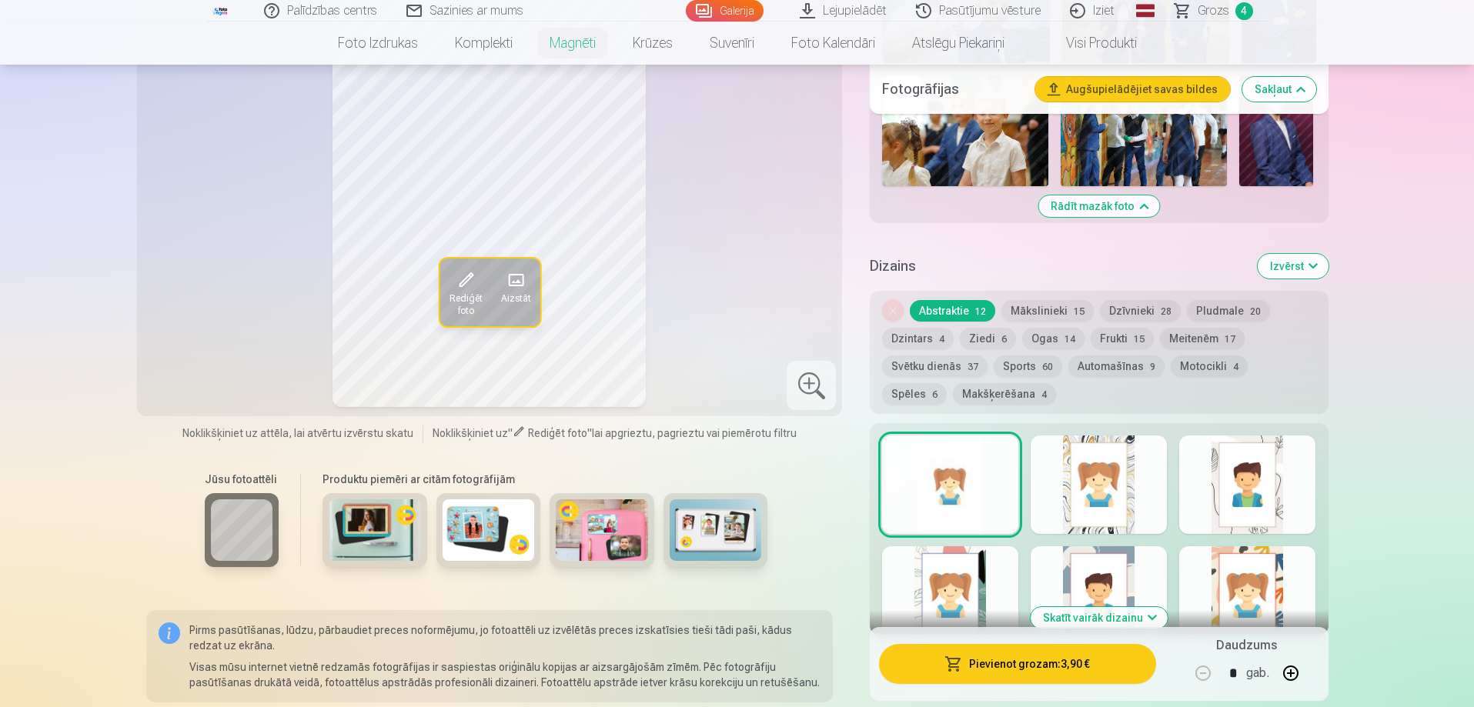
click at [1130, 356] on button "Automašīnas 9" at bounding box center [1116, 367] width 96 height 22
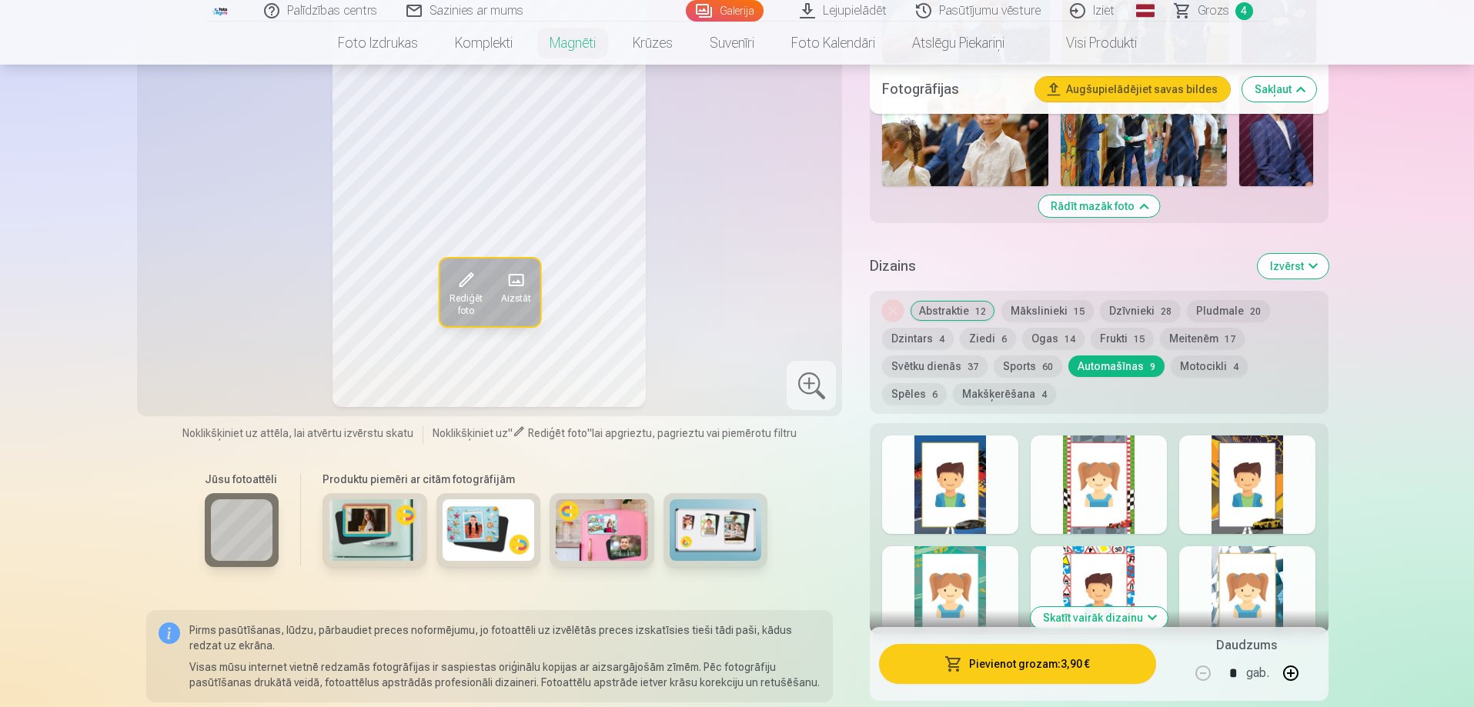
click at [947, 383] on button "Spēles 6" at bounding box center [914, 394] width 65 height 22
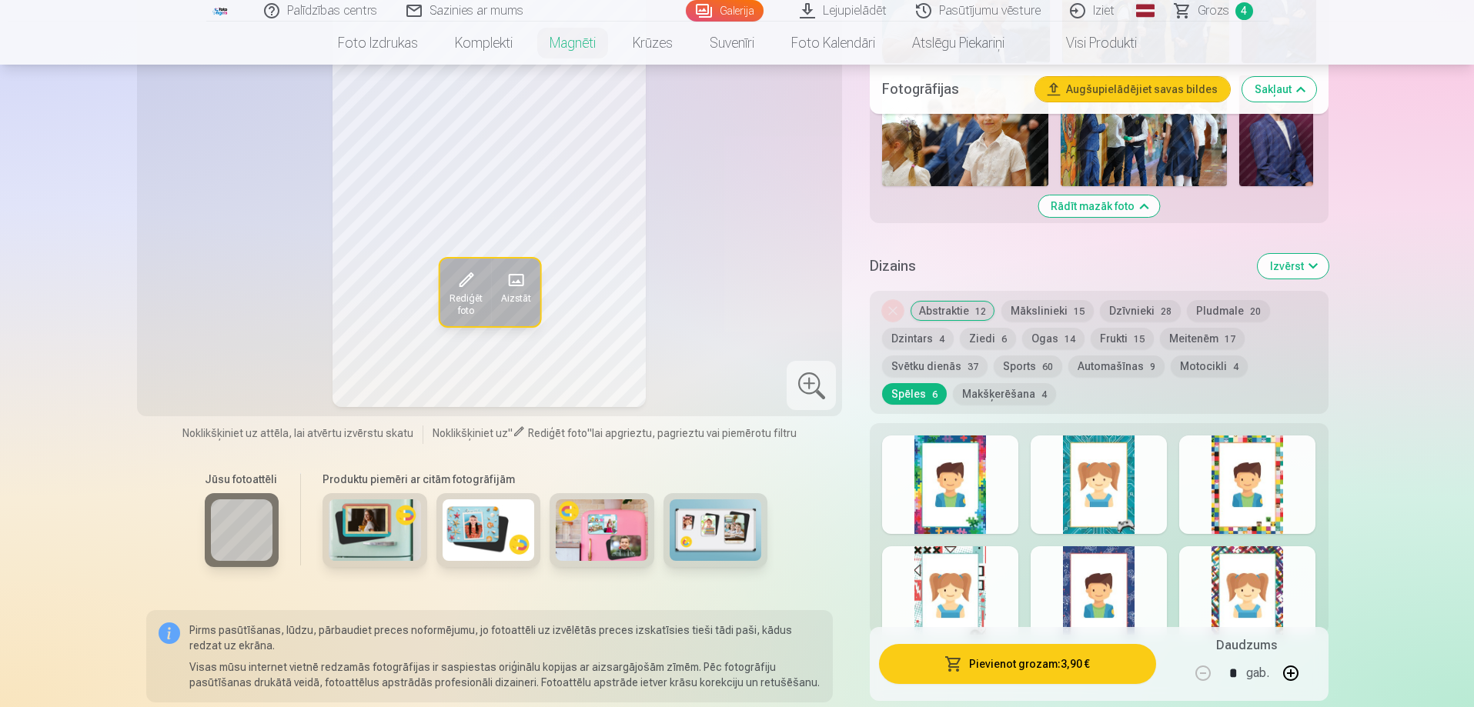
click at [953, 383] on button "Makšķerēšana 4" at bounding box center [1004, 394] width 103 height 22
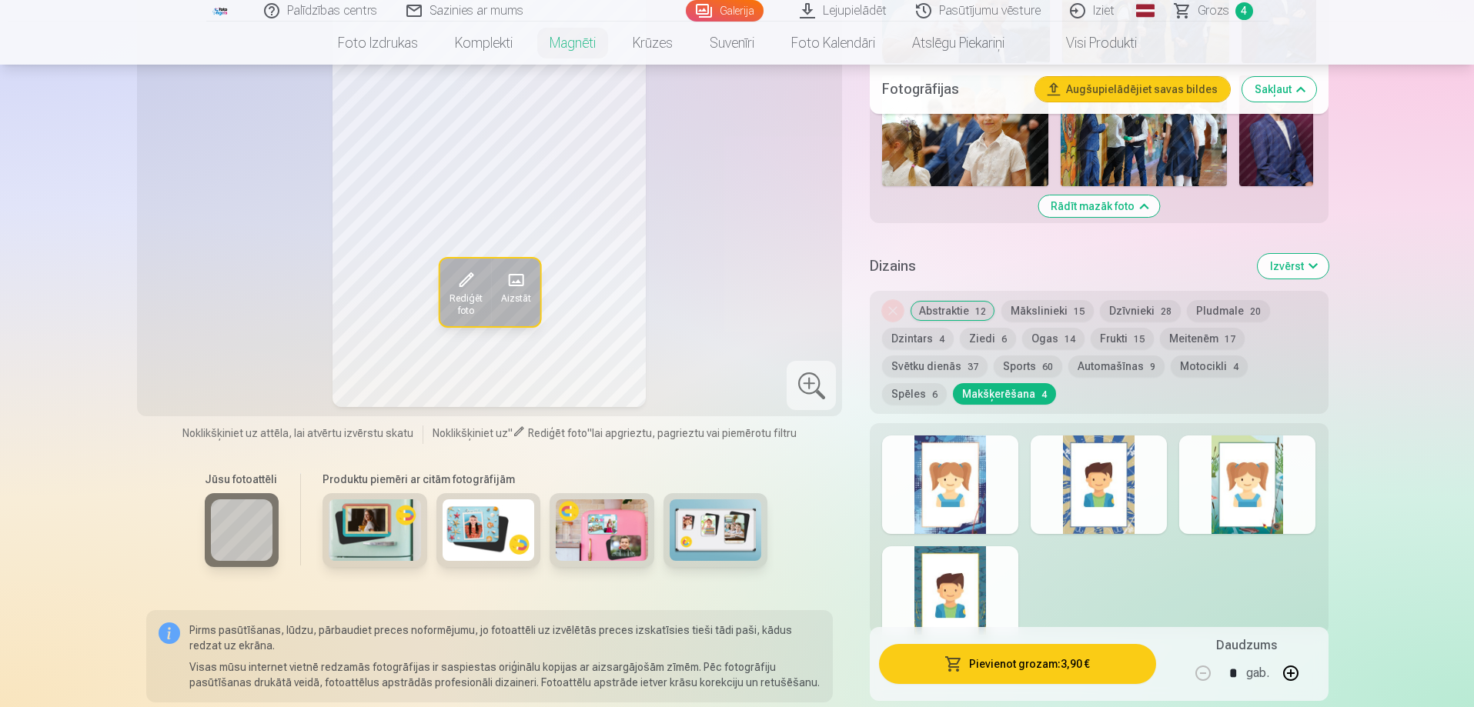
click at [966, 579] on div at bounding box center [950, 595] width 136 height 99
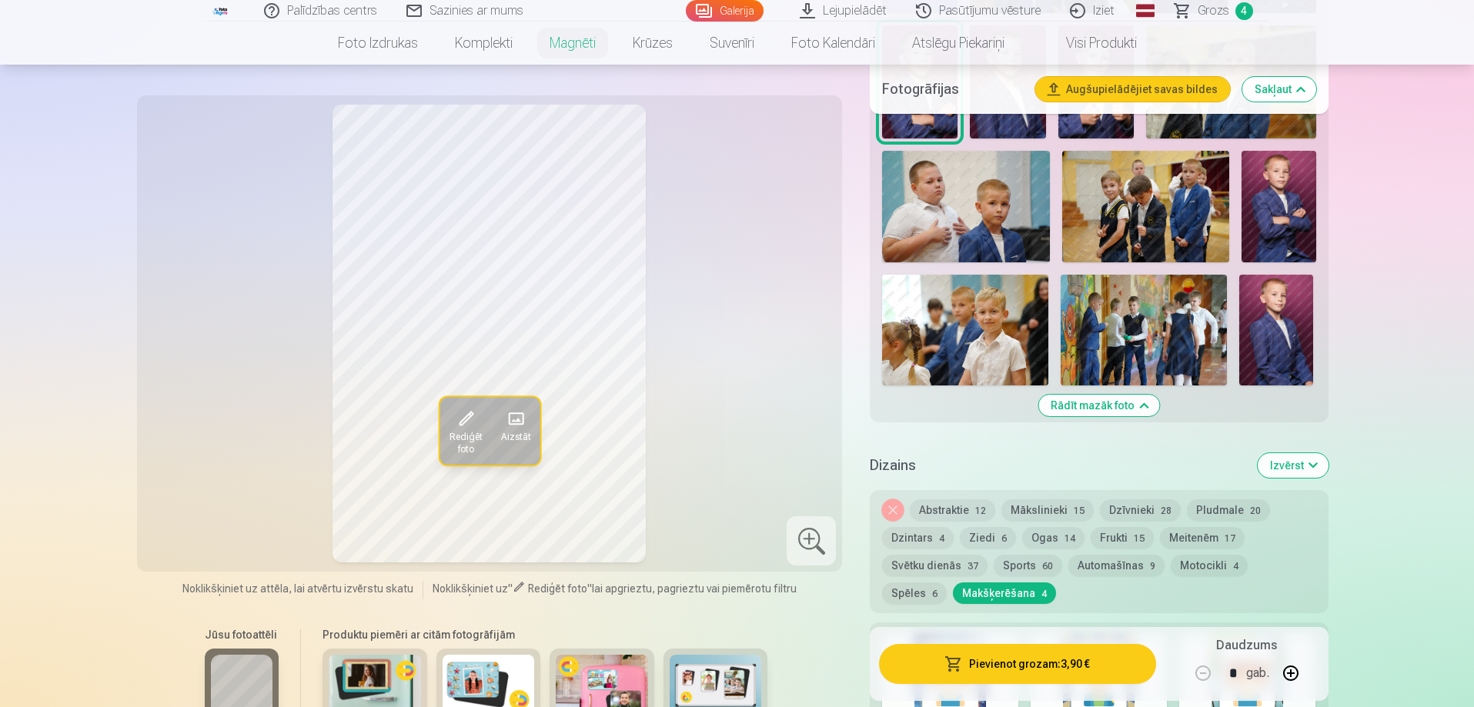
scroll to position [1616, 0]
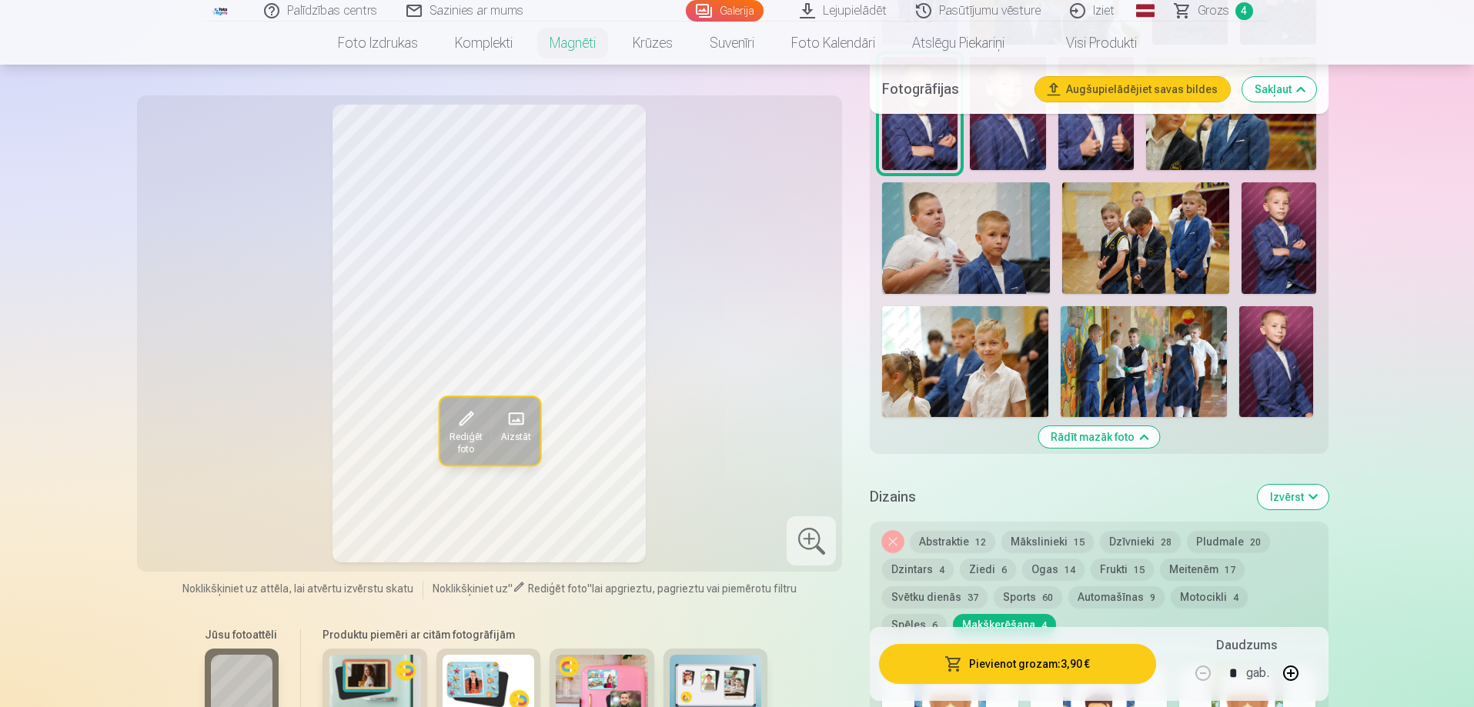
click at [965, 531] on button "Abstraktie 12" at bounding box center [952, 542] width 85 height 22
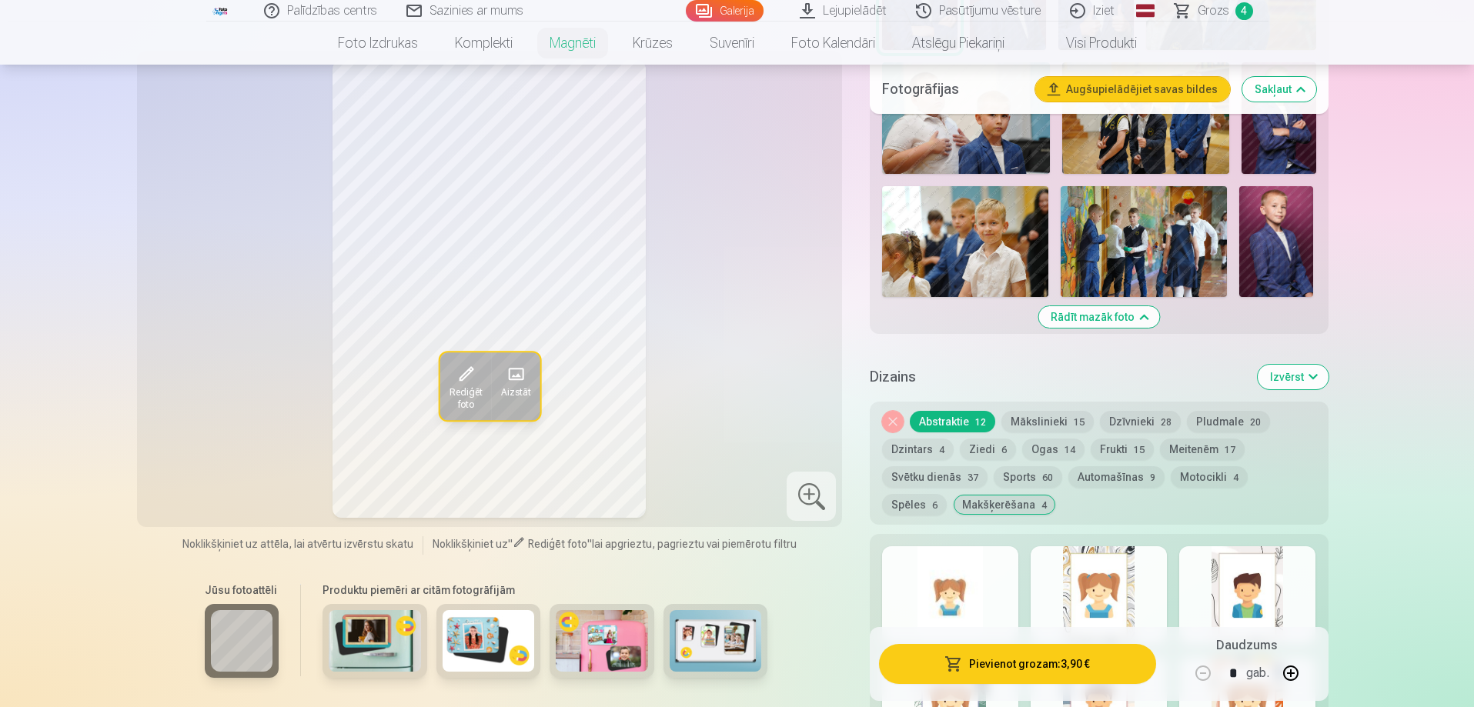
scroll to position [1770, 0]
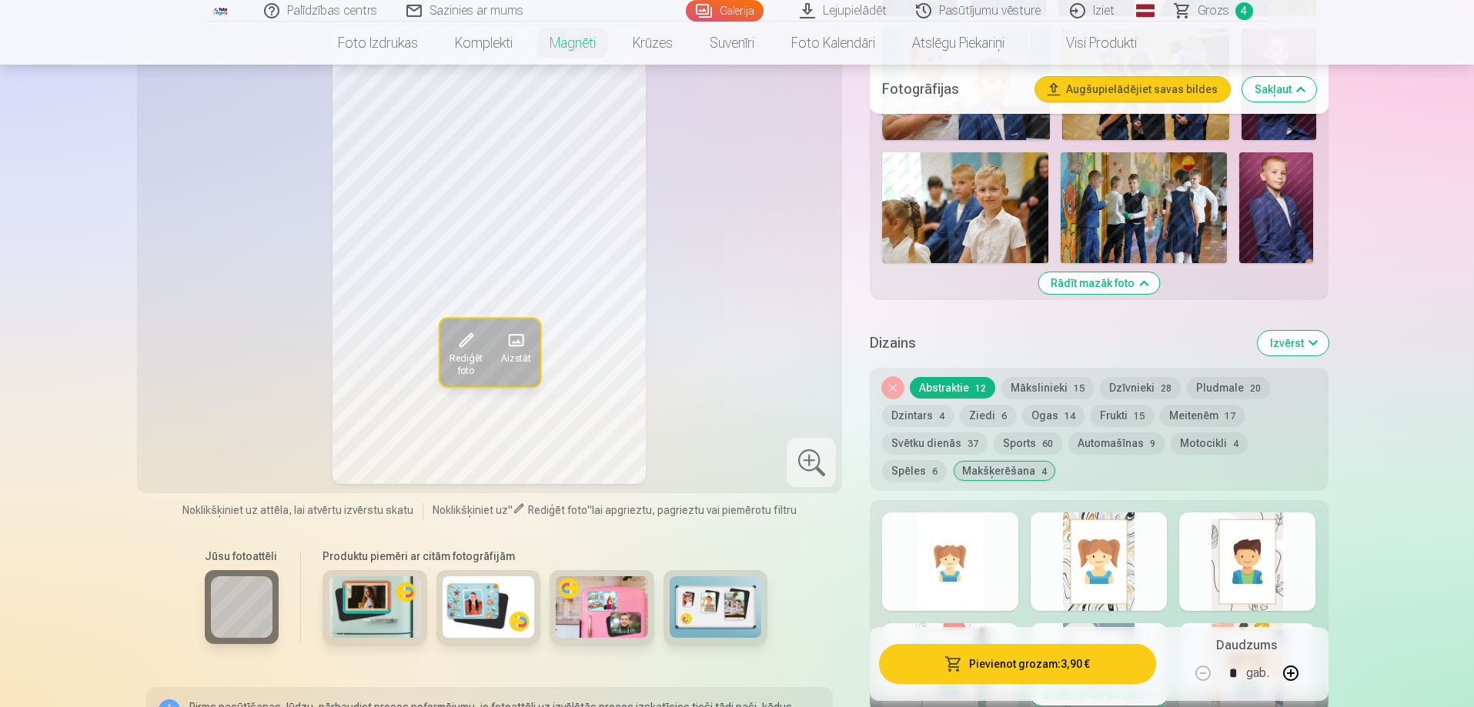
click at [988, 549] on div at bounding box center [950, 562] width 136 height 99
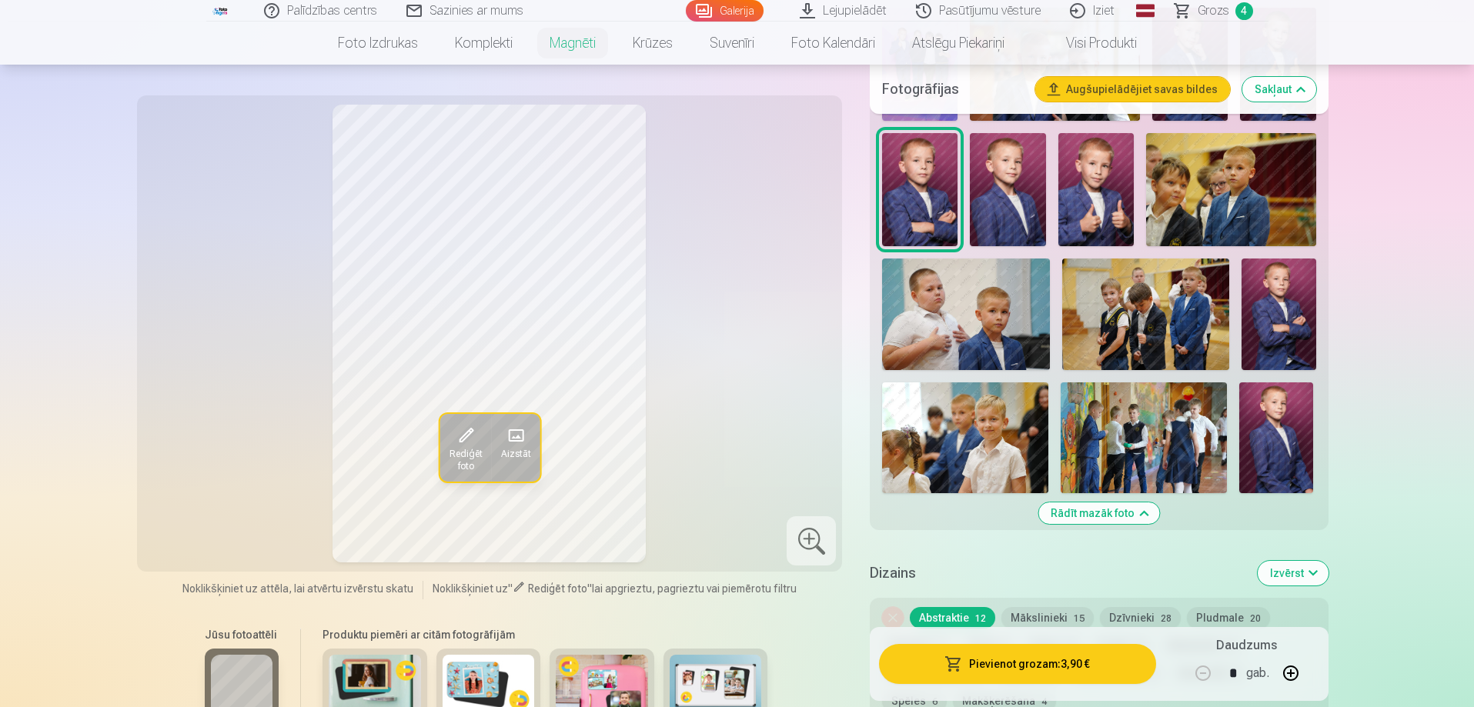
scroll to position [1539, 0]
click at [806, 543] on div at bounding box center [811, 540] width 49 height 49
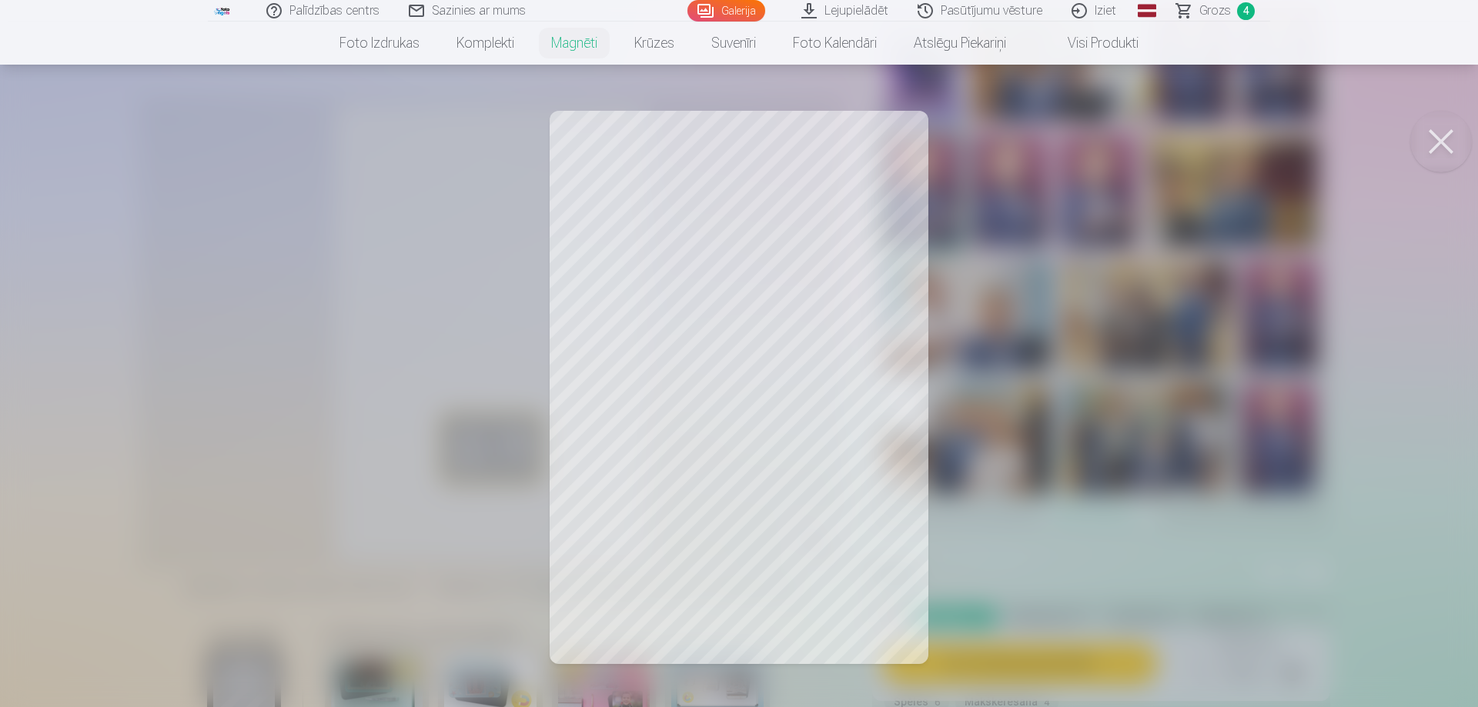
click at [856, 532] on div at bounding box center [739, 353] width 1478 height 707
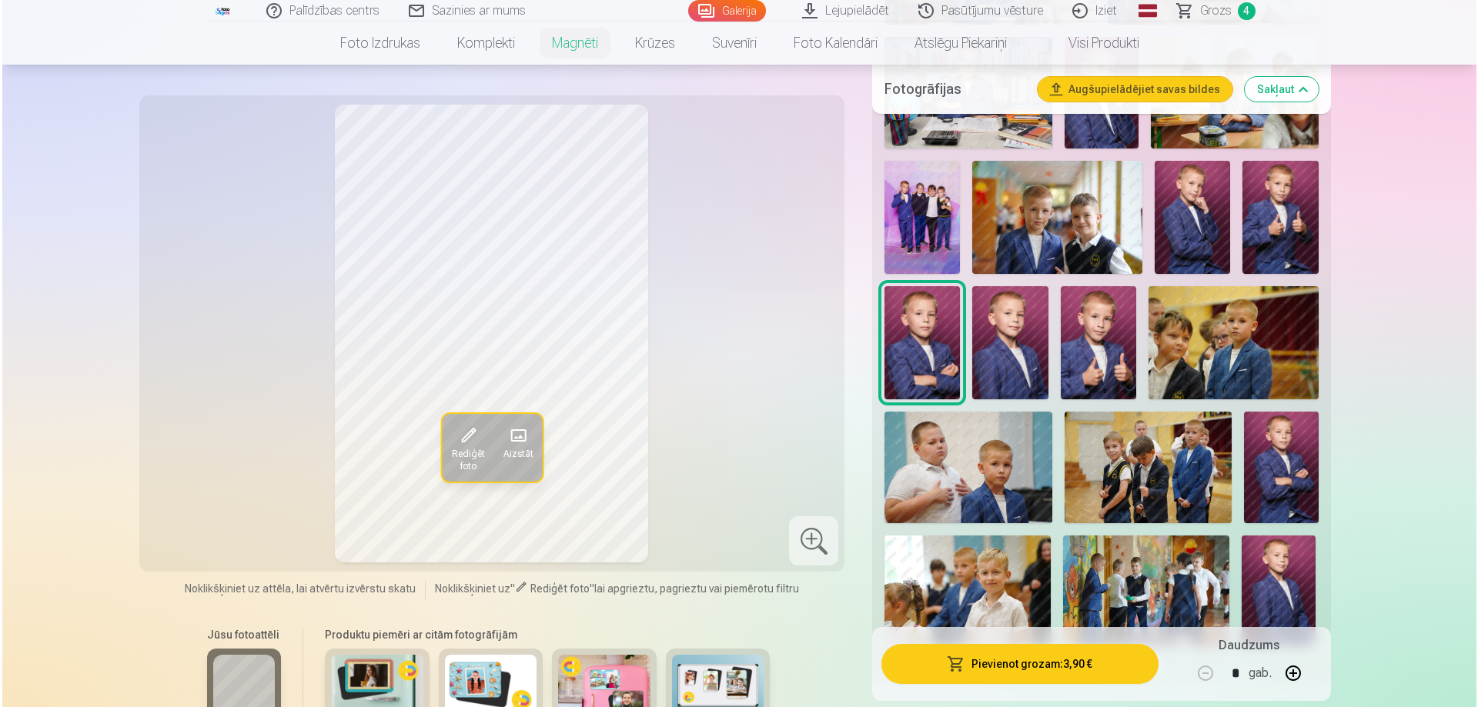
scroll to position [1385, 0]
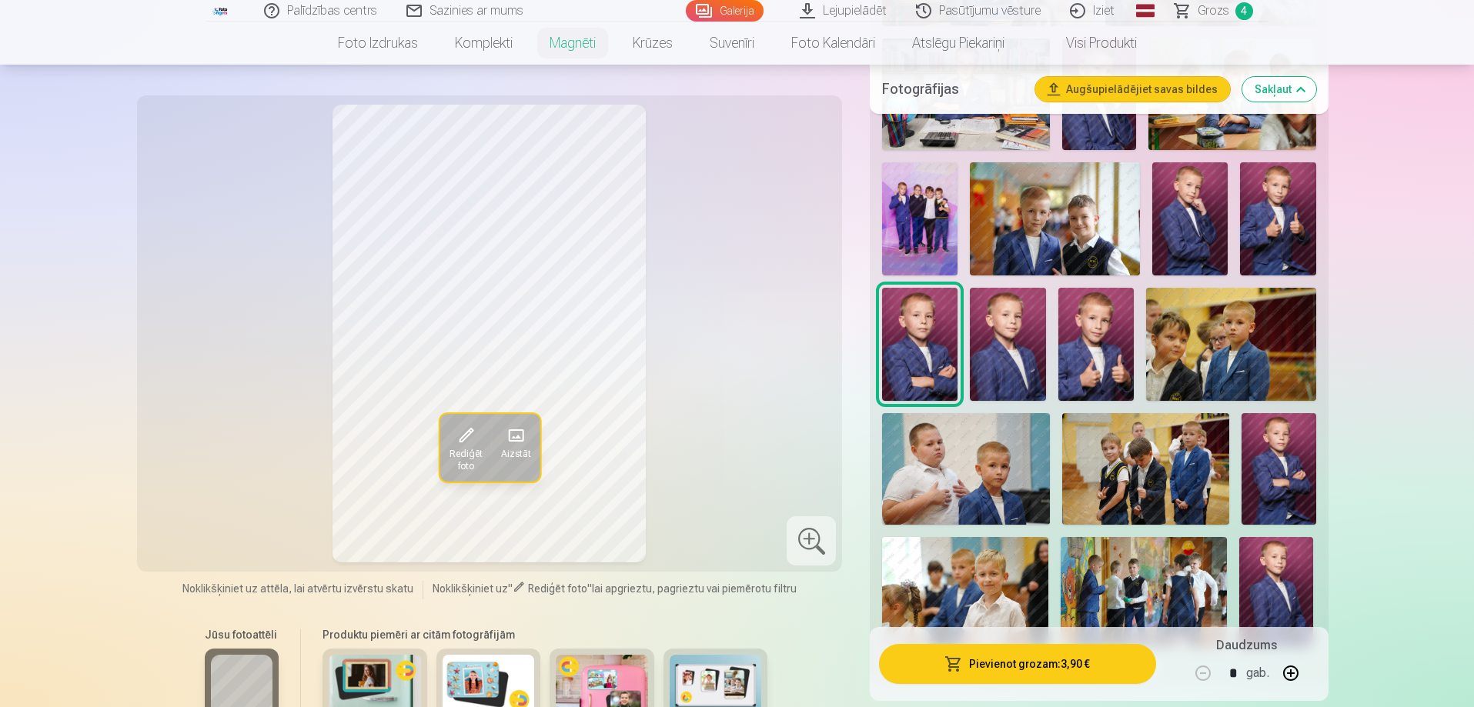
click at [815, 533] on div at bounding box center [811, 540] width 49 height 49
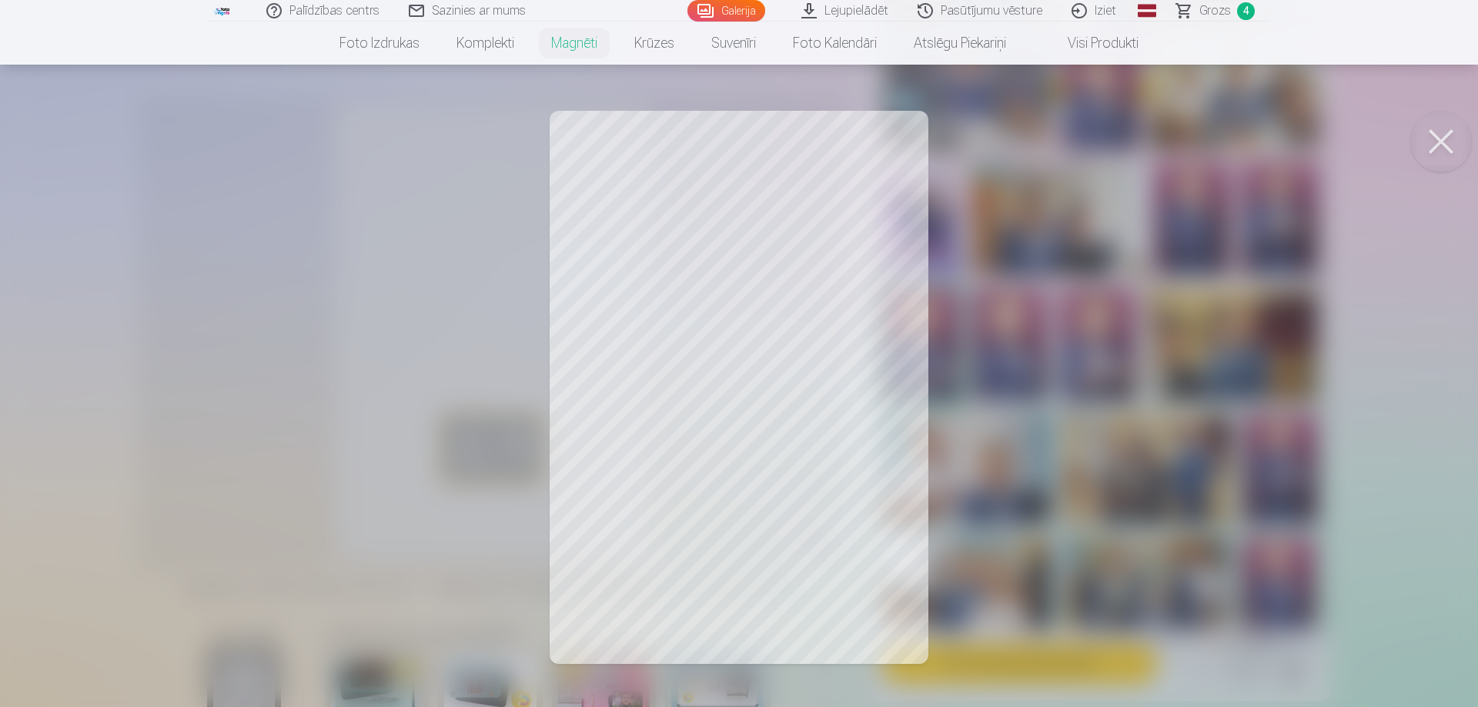
click at [1444, 139] on button at bounding box center [1441, 142] width 62 height 62
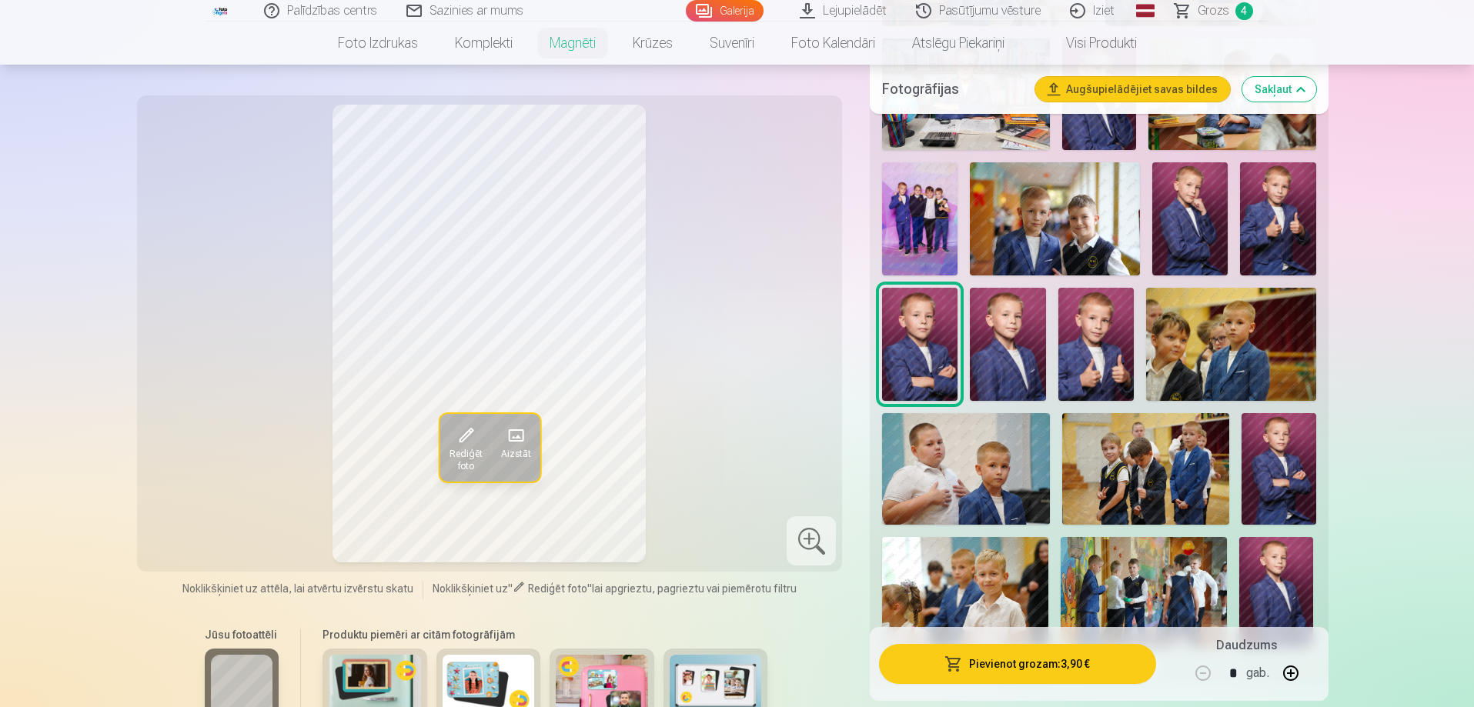
click at [1054, 656] on button "Pievienot grozam : 3,90 €" at bounding box center [1017, 664] width 276 height 40
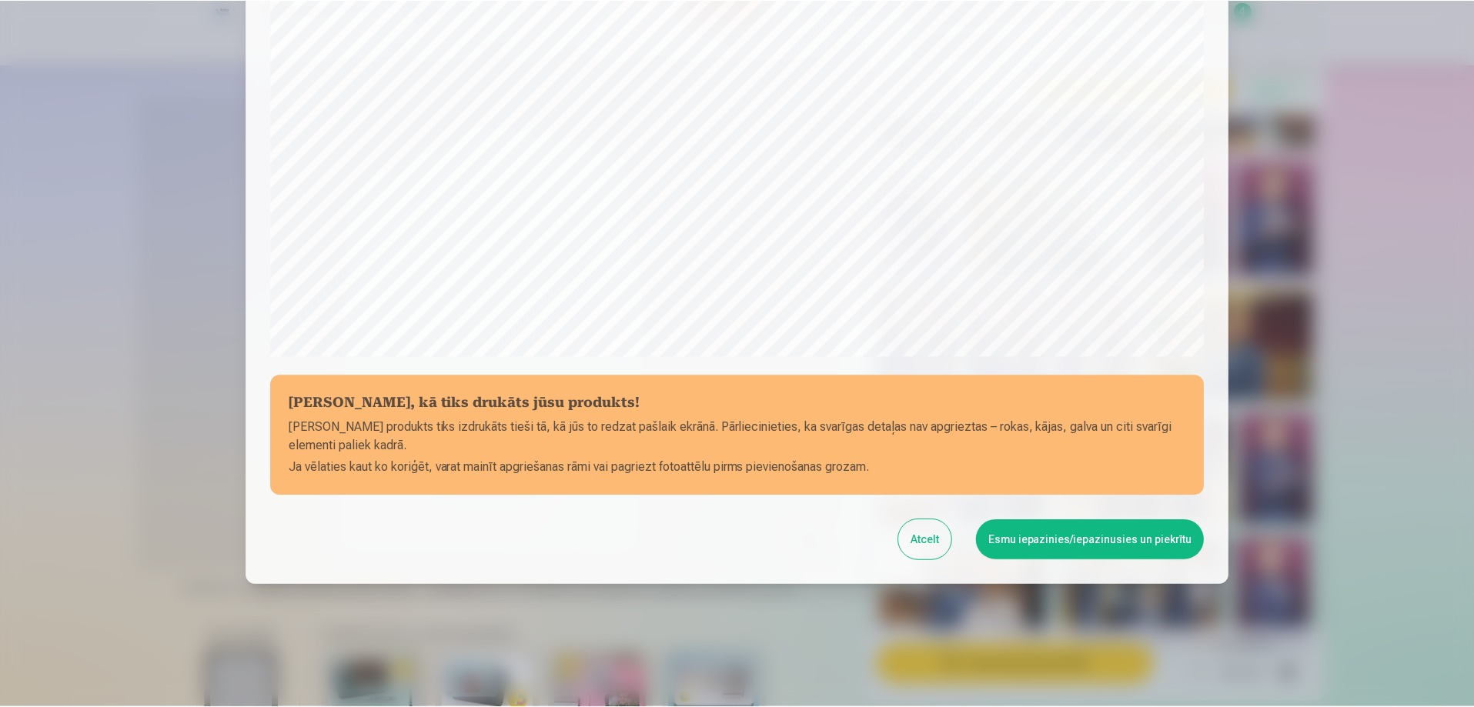
scroll to position [401, 0]
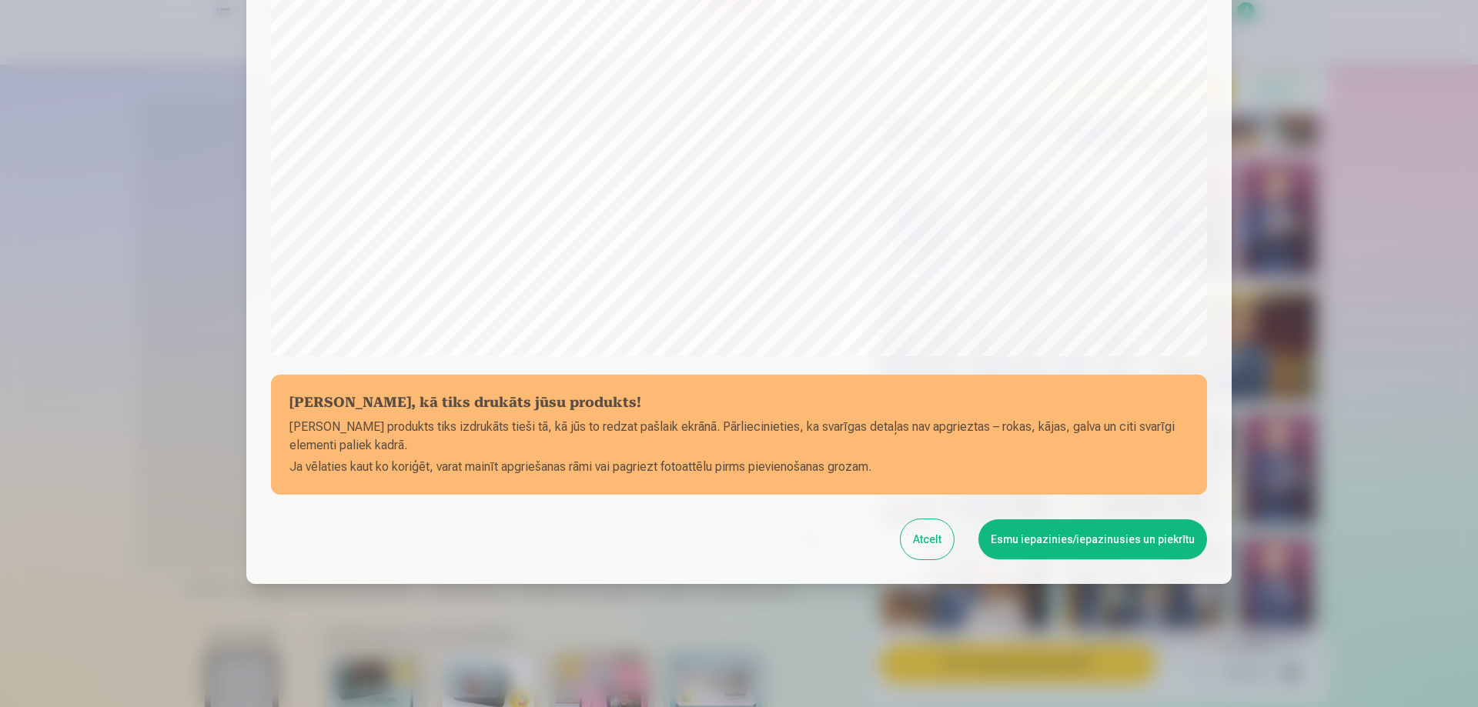
click at [1026, 539] on button "Esmu iepazinies/iepazinusies un piekrītu" at bounding box center [1092, 539] width 229 height 40
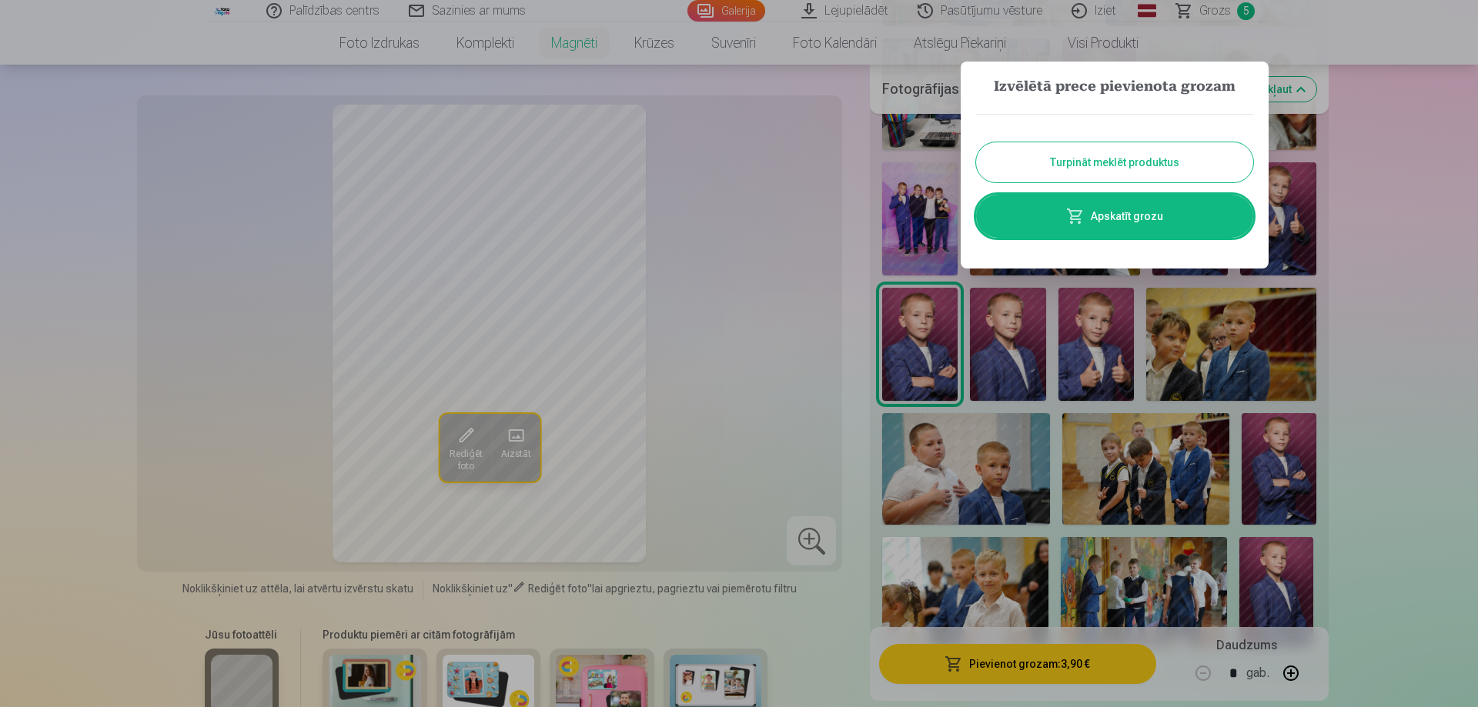
click at [1191, 206] on link "Apskatīt grozu" at bounding box center [1114, 216] width 277 height 43
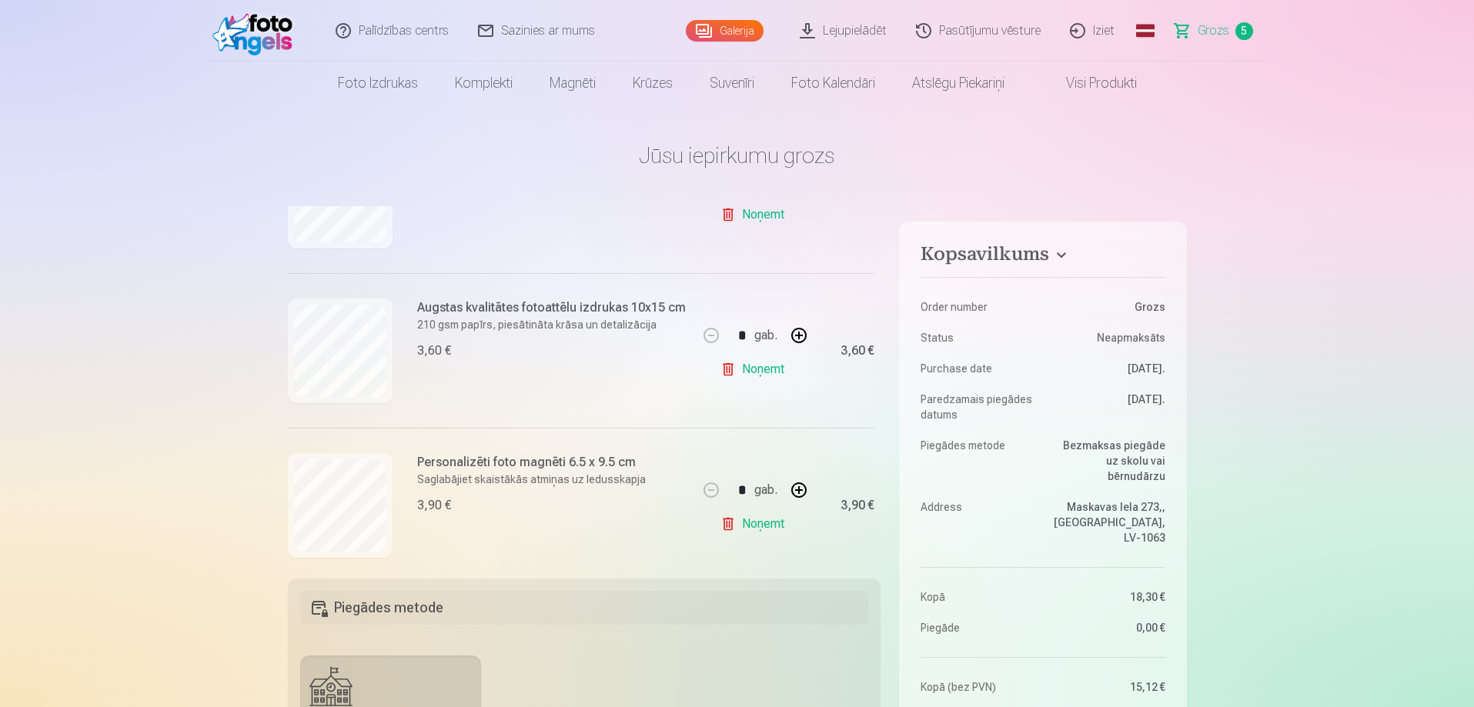
scroll to position [611, 0]
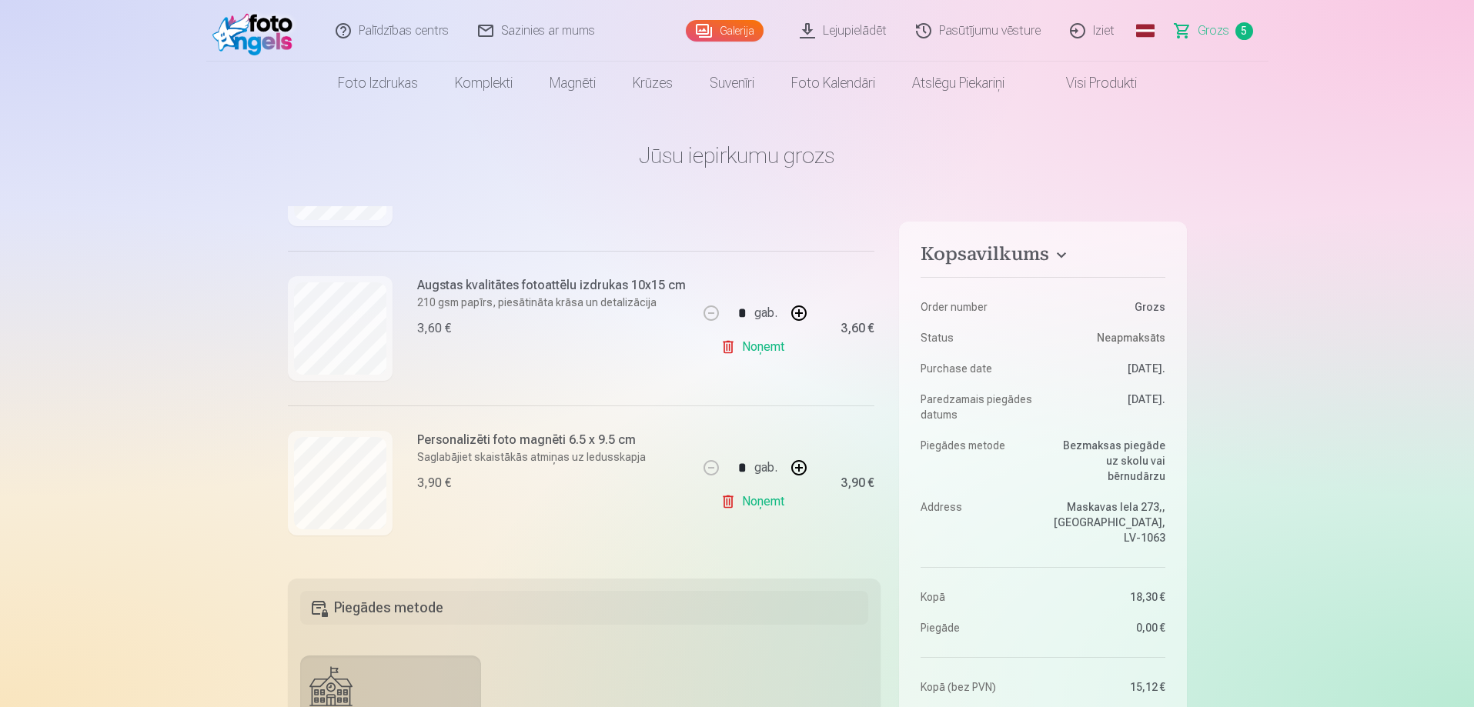
click at [776, 495] on link "Noņemt" at bounding box center [755, 501] width 70 height 31
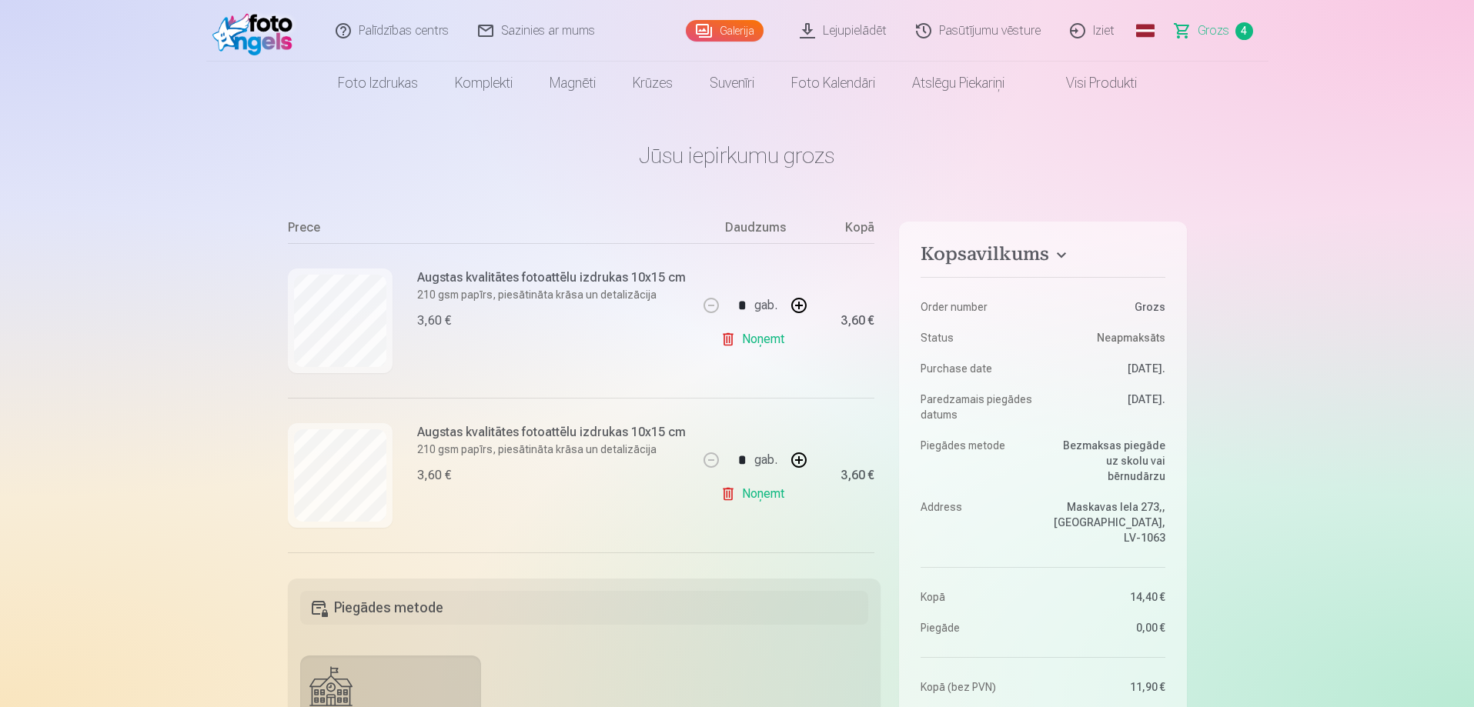
scroll to position [149, 0]
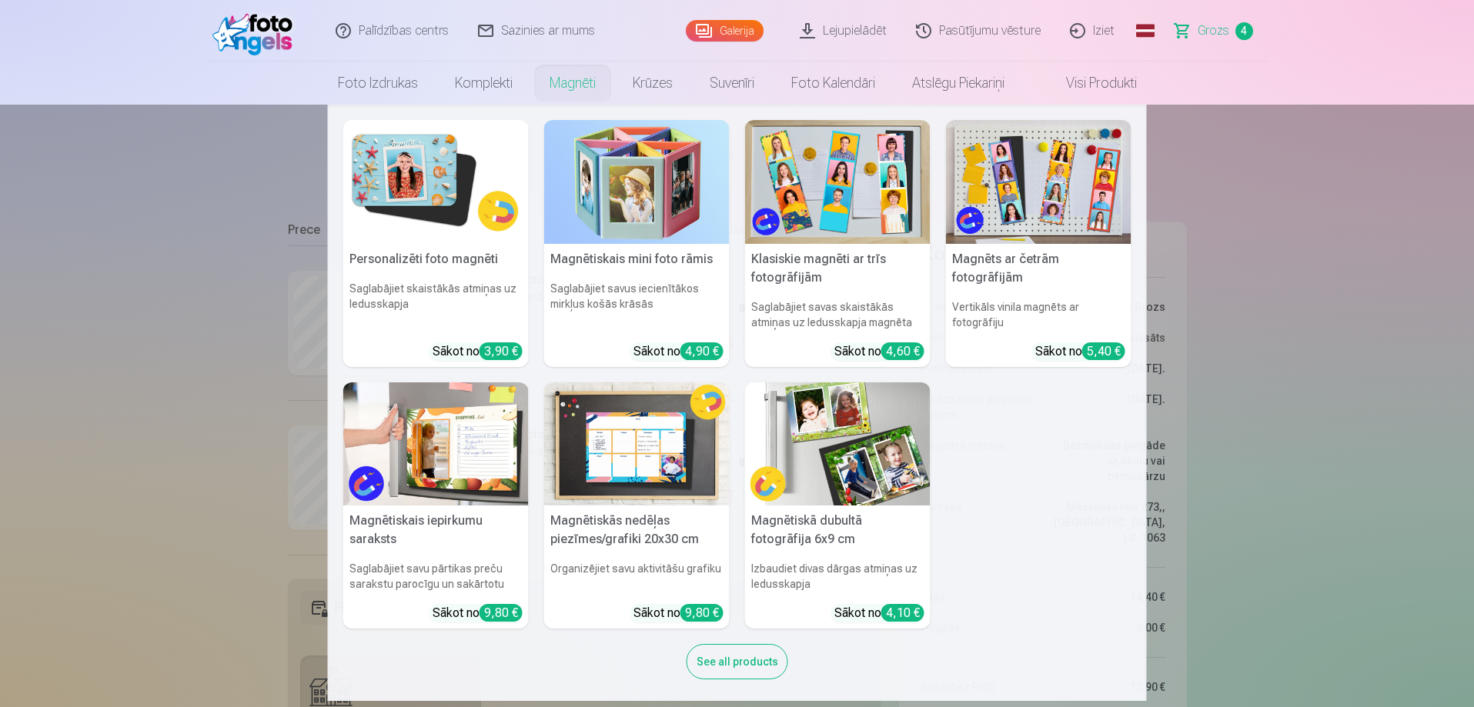
click at [446, 172] on img at bounding box center [435, 182] width 185 height 124
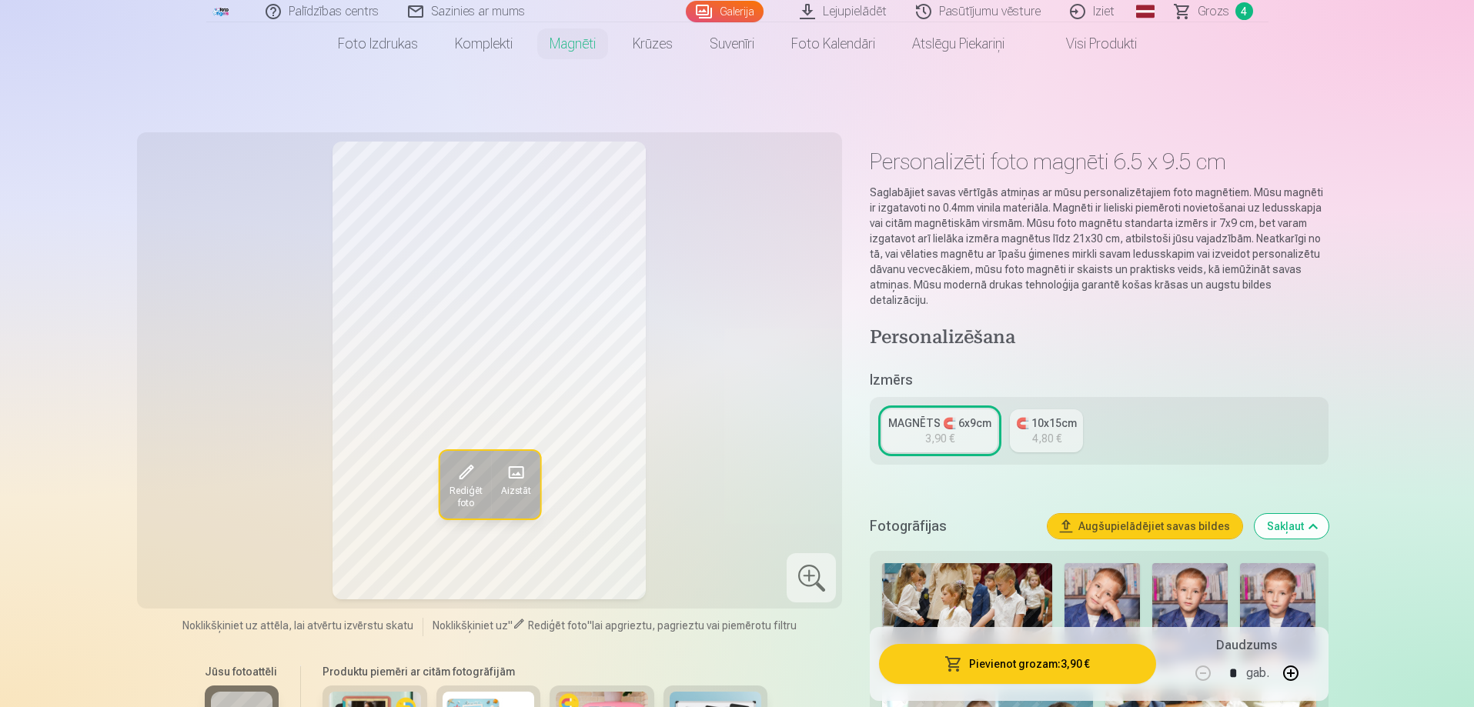
scroll to position [77, 0]
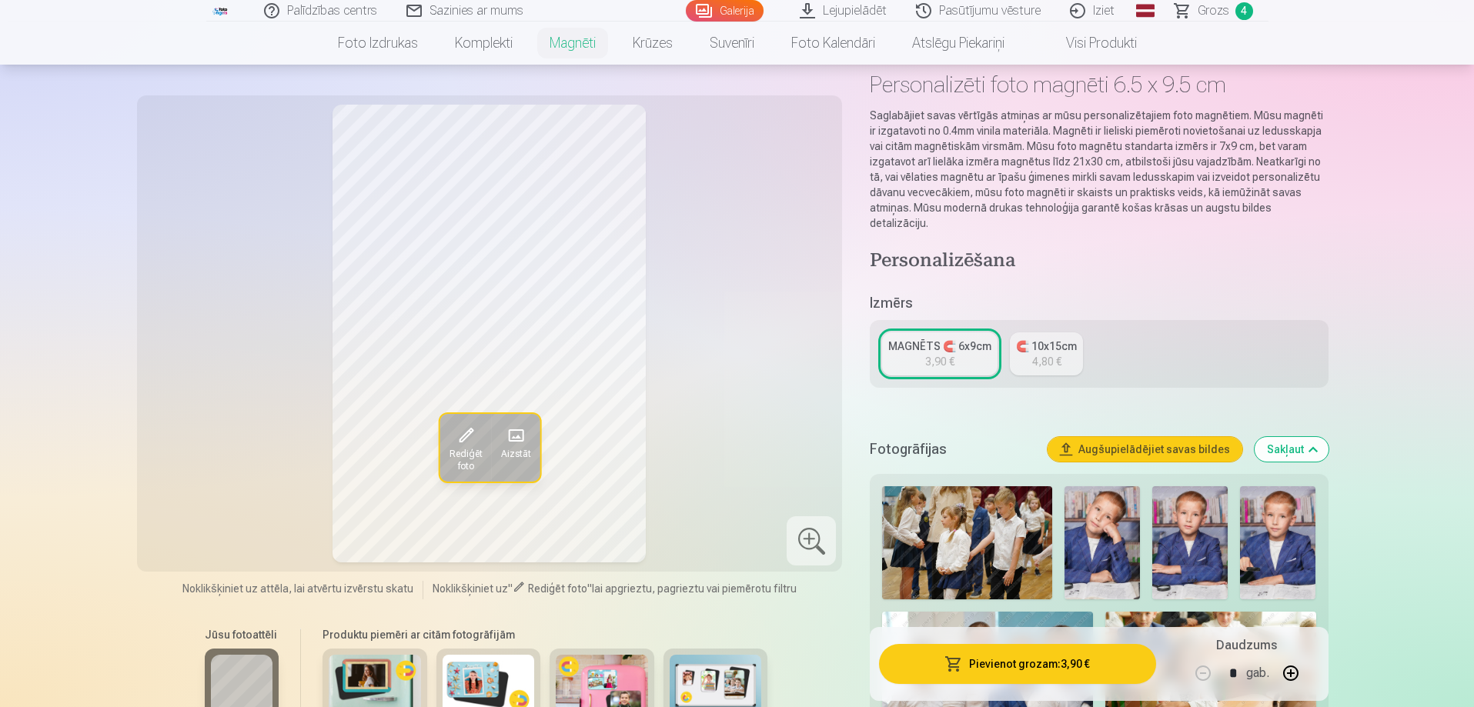
click at [1094, 523] on img at bounding box center [1101, 542] width 75 height 113
click at [452, 451] on span "Rediģēt foto" at bounding box center [465, 460] width 33 height 25
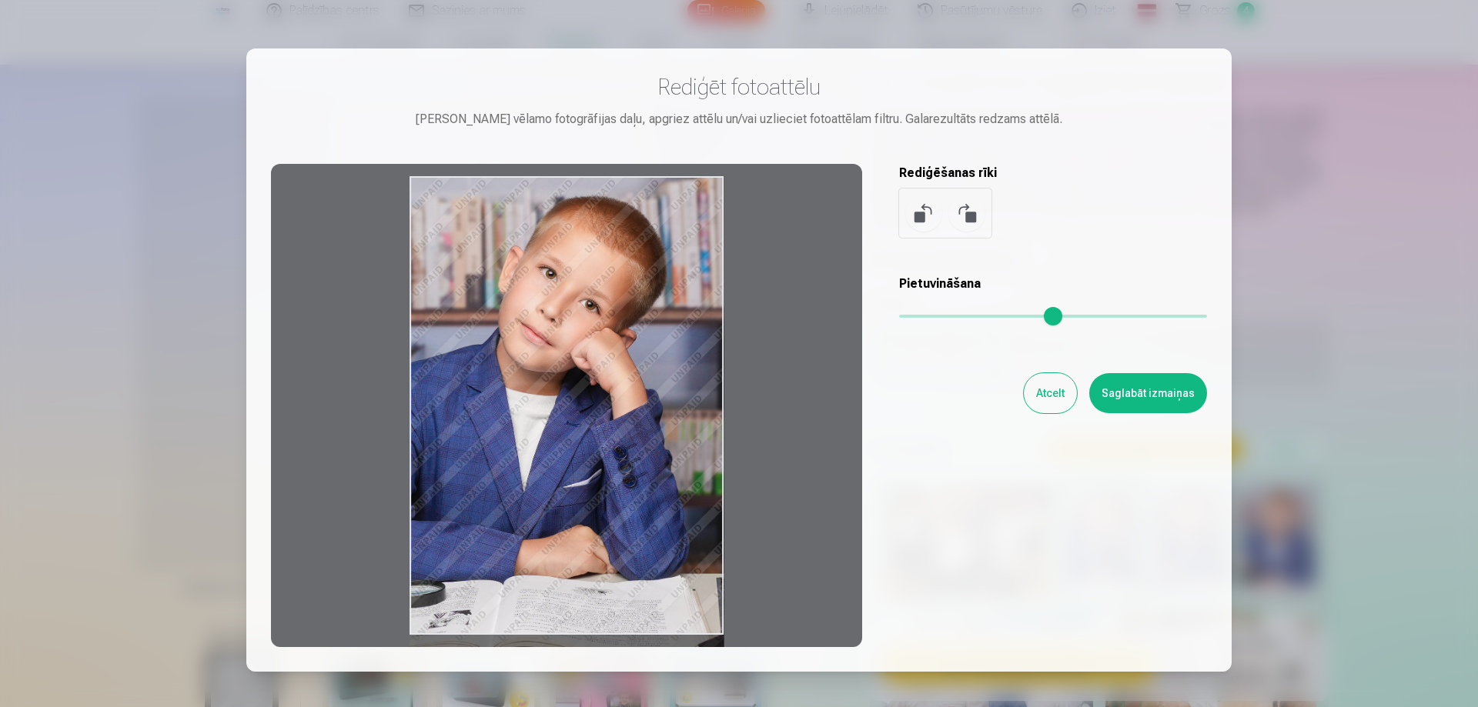
drag, startPoint x: 579, startPoint y: 479, endPoint x: 654, endPoint y: 514, distance: 83.0
click at [654, 514] on div at bounding box center [566, 405] width 591 height 483
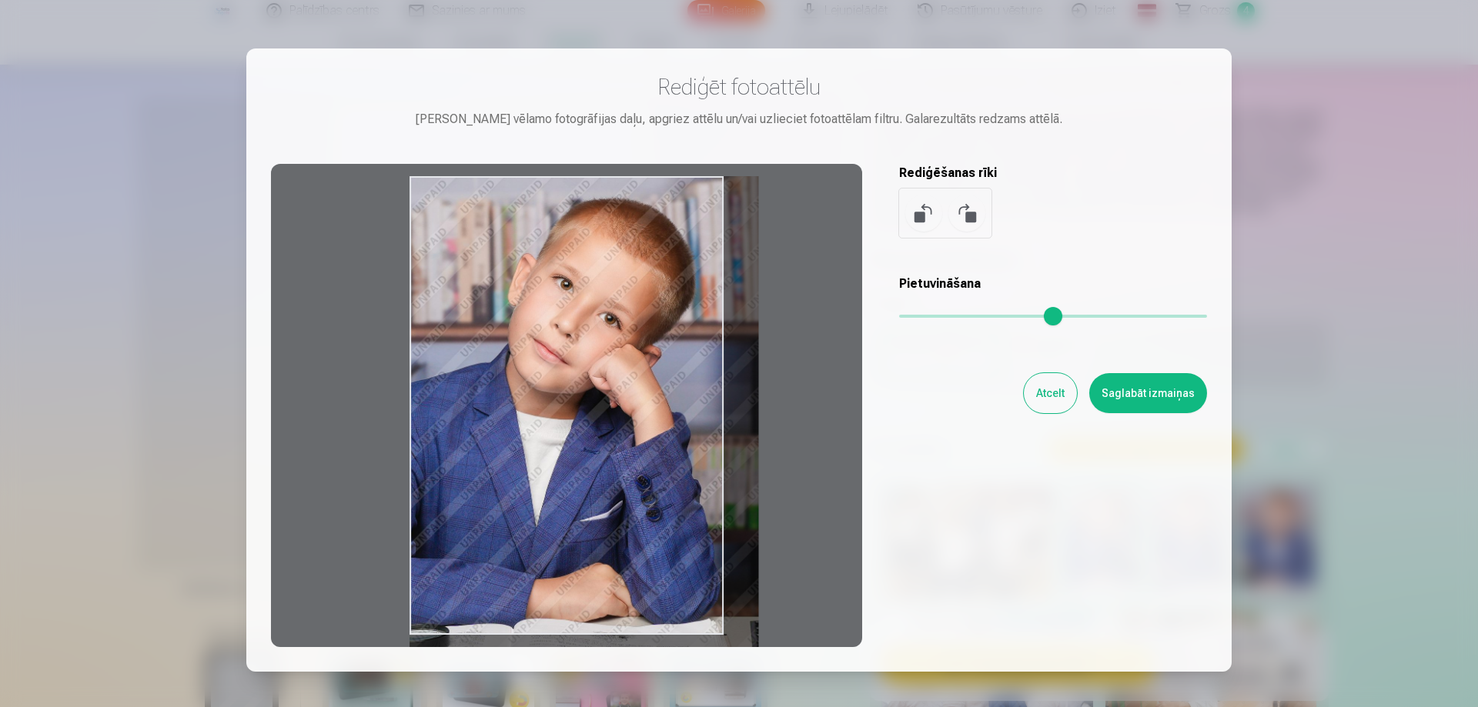
drag, startPoint x: 910, startPoint y: 317, endPoint x: 932, endPoint y: 319, distance: 21.6
click at [932, 318] on input "range" at bounding box center [1053, 316] width 308 height 3
drag, startPoint x: 590, startPoint y: 479, endPoint x: 637, endPoint y: 479, distance: 47.7
click at [637, 479] on div at bounding box center [566, 405] width 591 height 483
drag, startPoint x: 520, startPoint y: 486, endPoint x: 614, endPoint y: 485, distance: 93.9
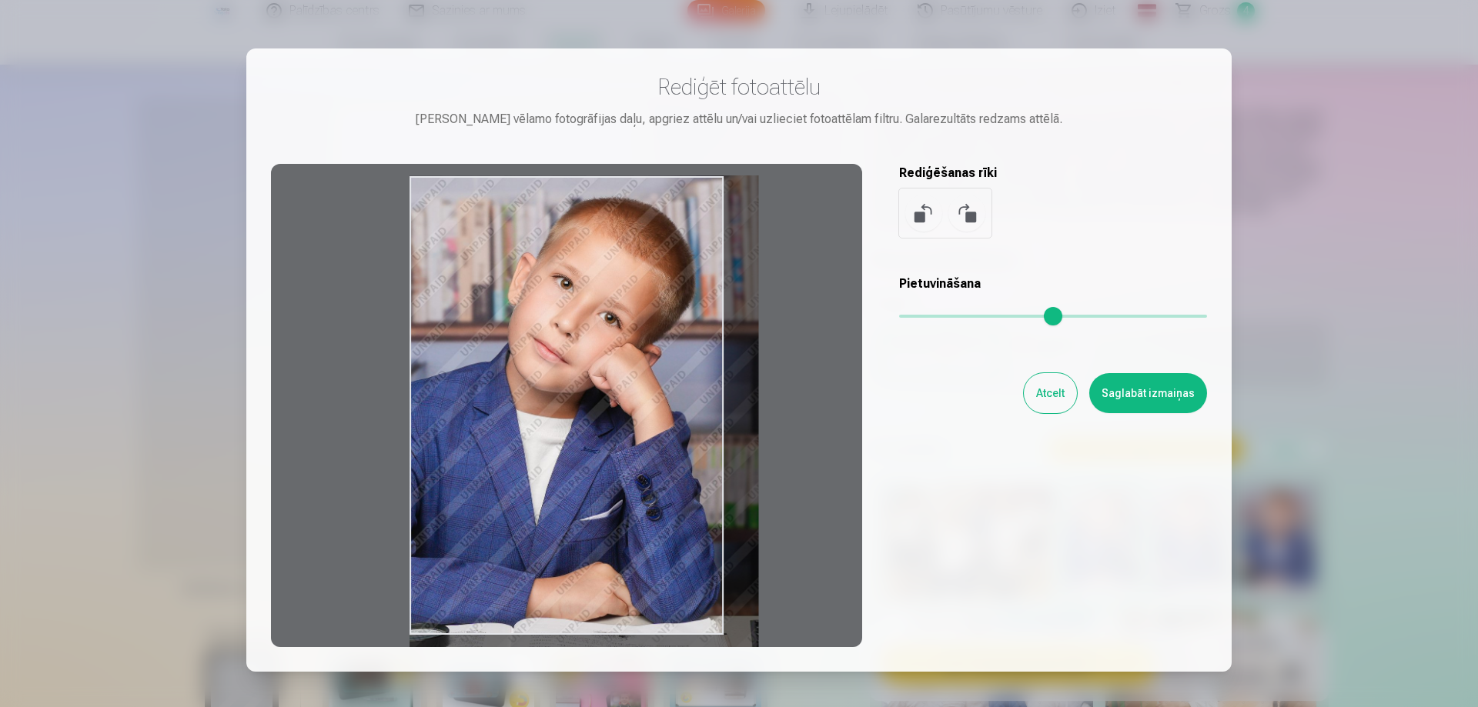
click at [614, 485] on div at bounding box center [566, 405] width 591 height 483
drag, startPoint x: 468, startPoint y: 451, endPoint x: 576, endPoint y: 459, distance: 108.0
click at [576, 459] on div at bounding box center [566, 405] width 591 height 483
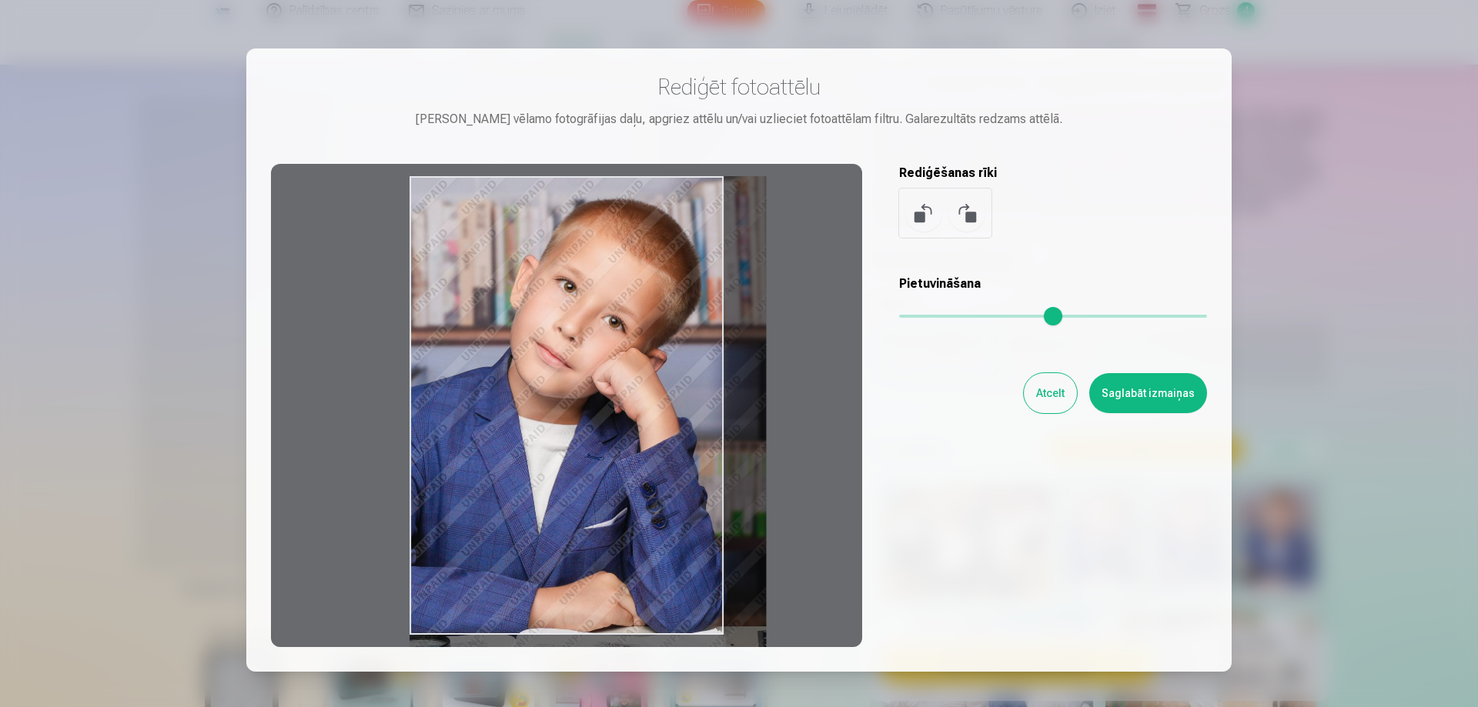
click at [939, 315] on input "range" at bounding box center [1053, 316] width 308 height 3
type input "****"
click at [1159, 401] on button "Saglabāt izmaiņas" at bounding box center [1148, 393] width 118 height 40
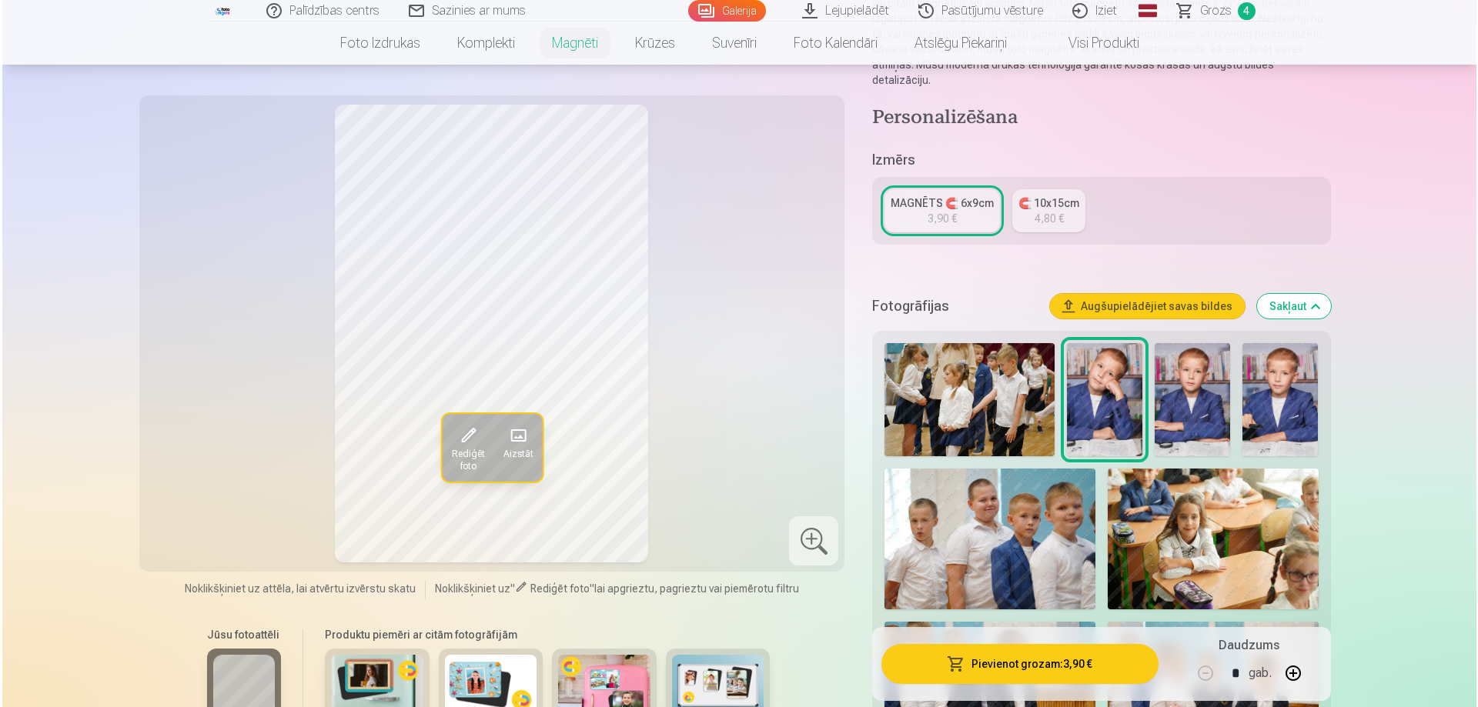
scroll to position [231, 0]
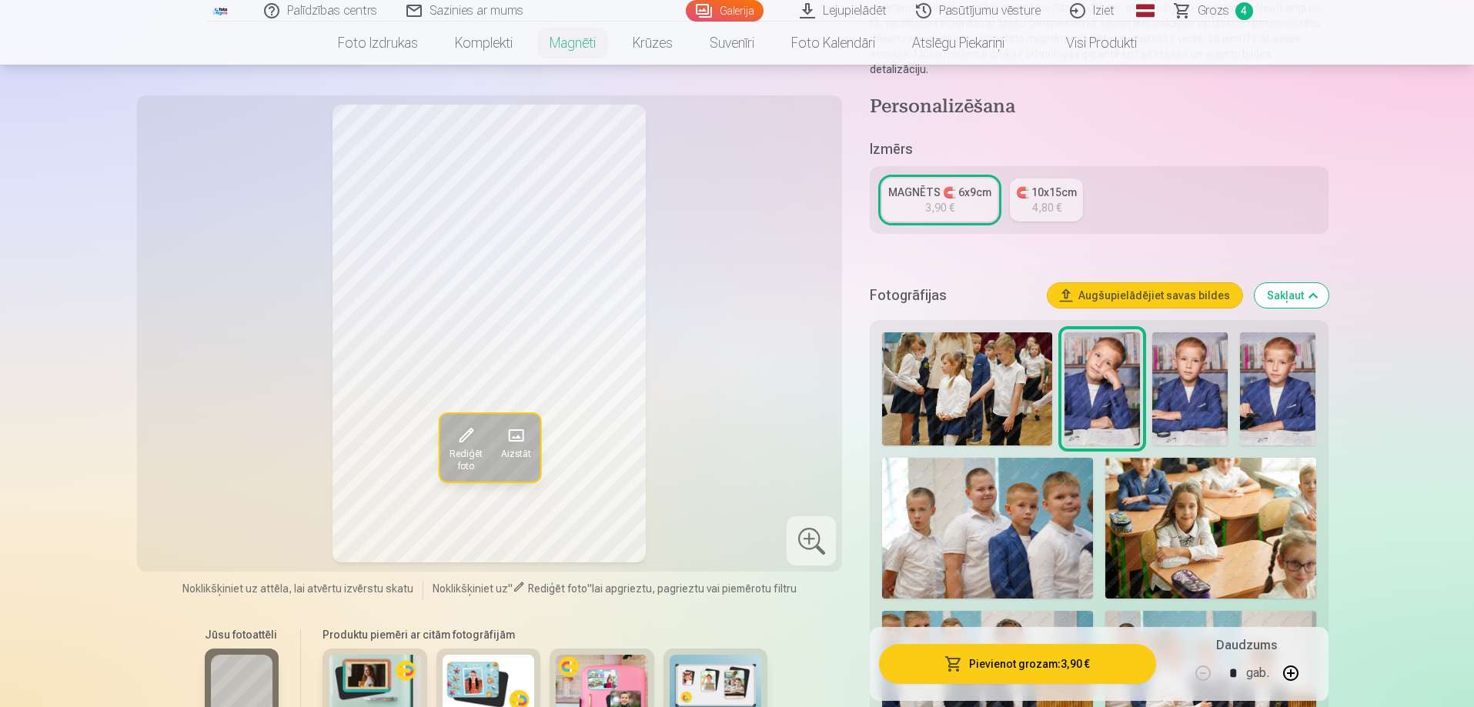
click at [1013, 666] on button "Pievienot grozam : 3,90 €" at bounding box center [1017, 664] width 276 height 40
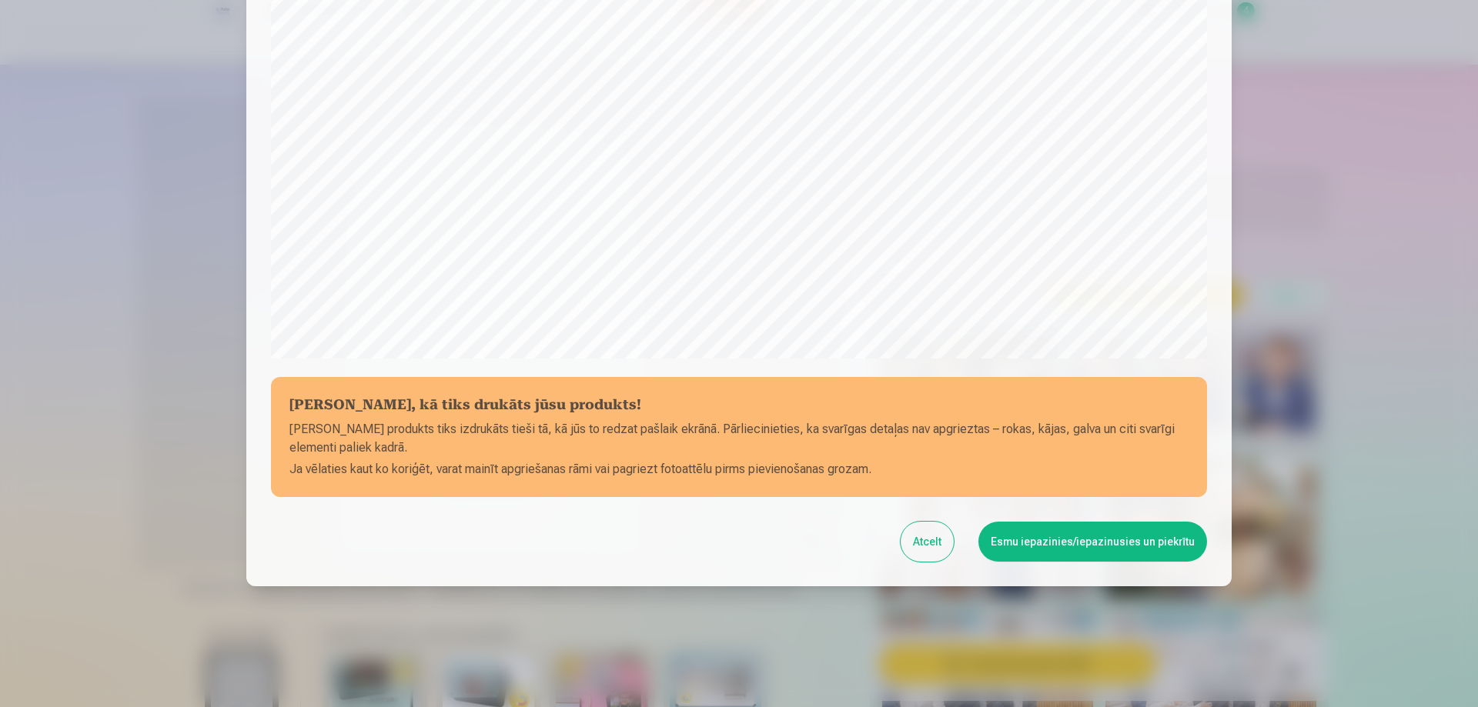
scroll to position [401, 0]
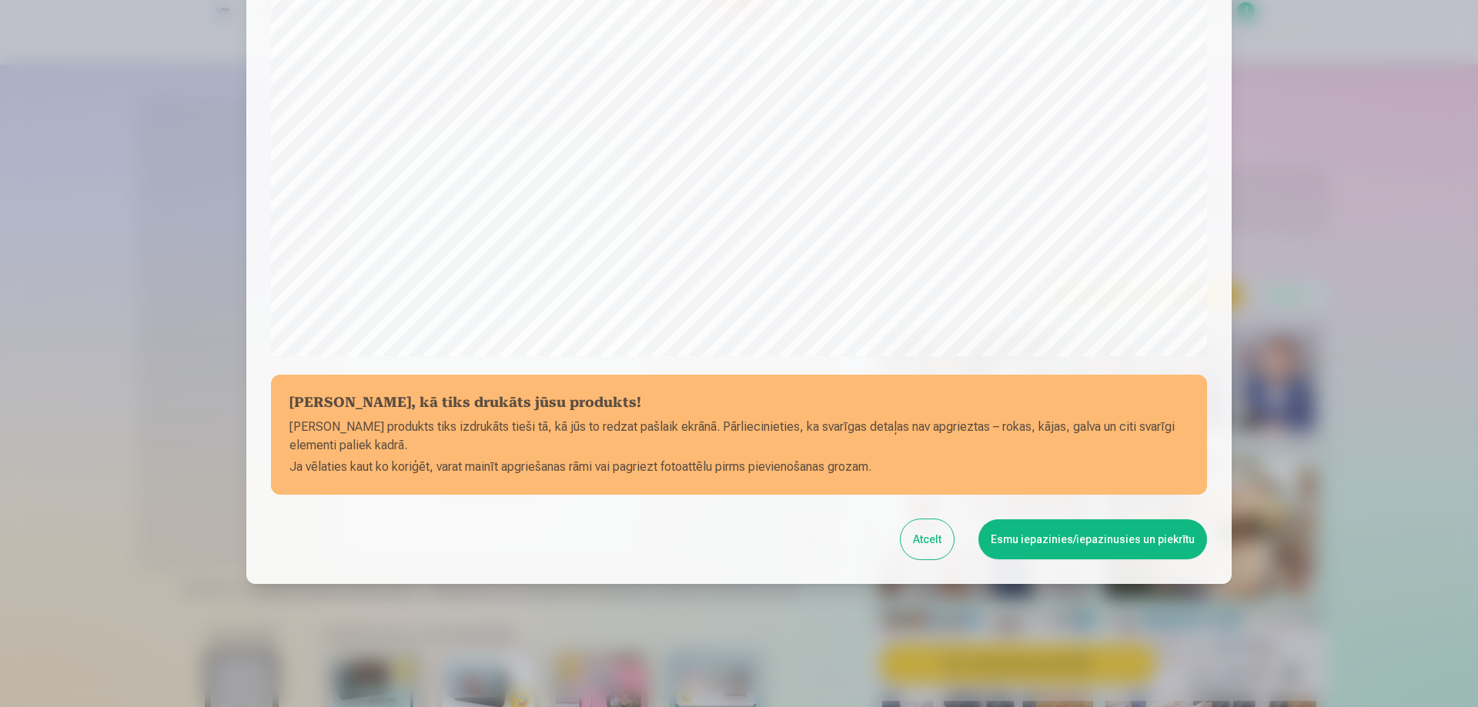
click at [1142, 549] on button "Esmu iepazinies/iepazinusies un piekrītu" at bounding box center [1092, 539] width 229 height 40
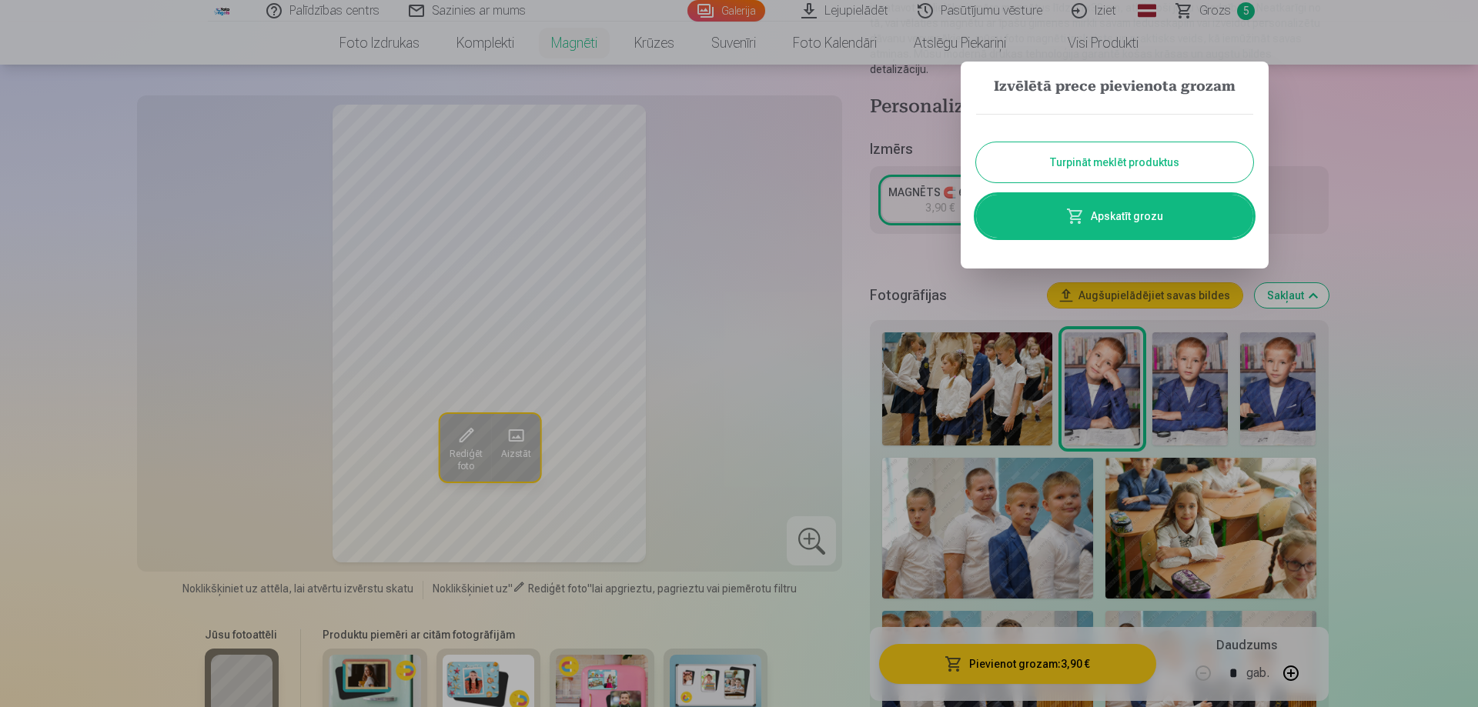
click at [1123, 209] on link "Apskatīt grozu" at bounding box center [1114, 216] width 277 height 43
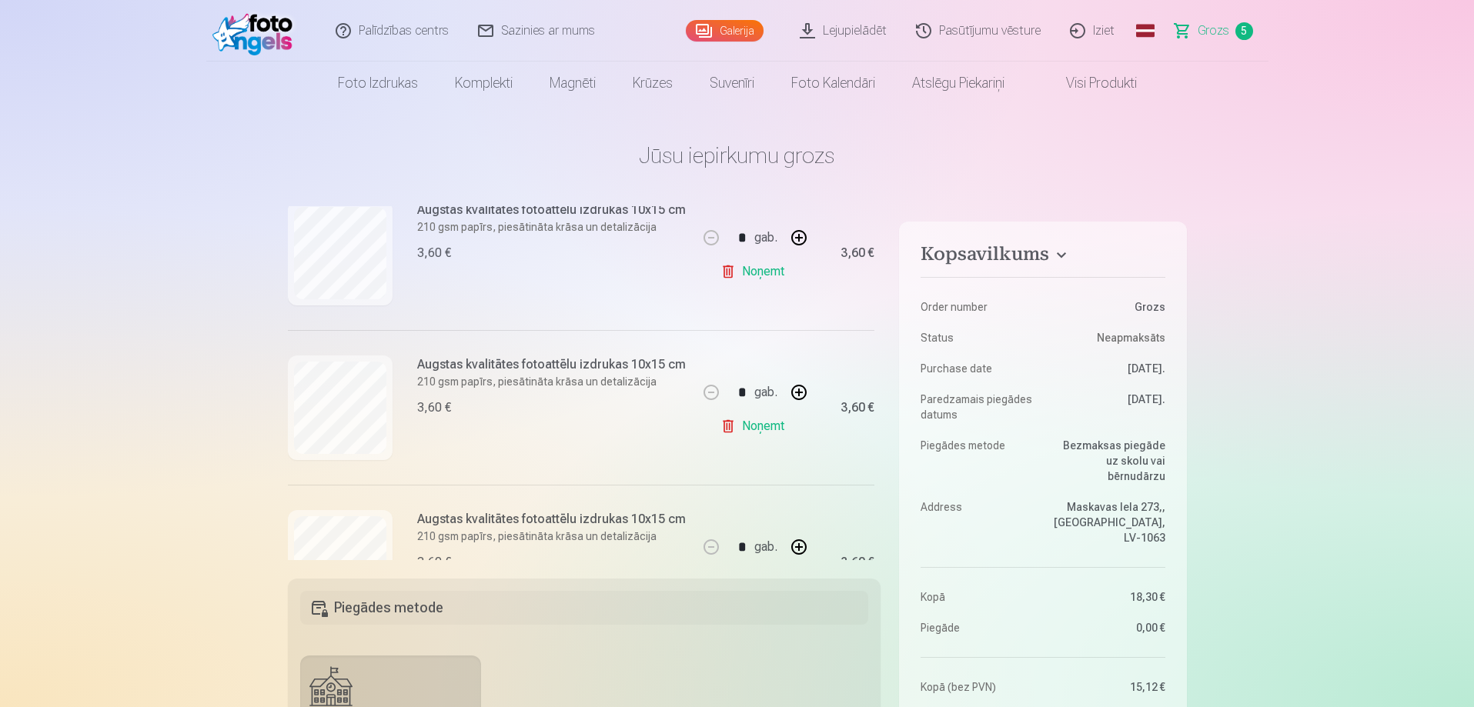
scroll to position [231, 0]
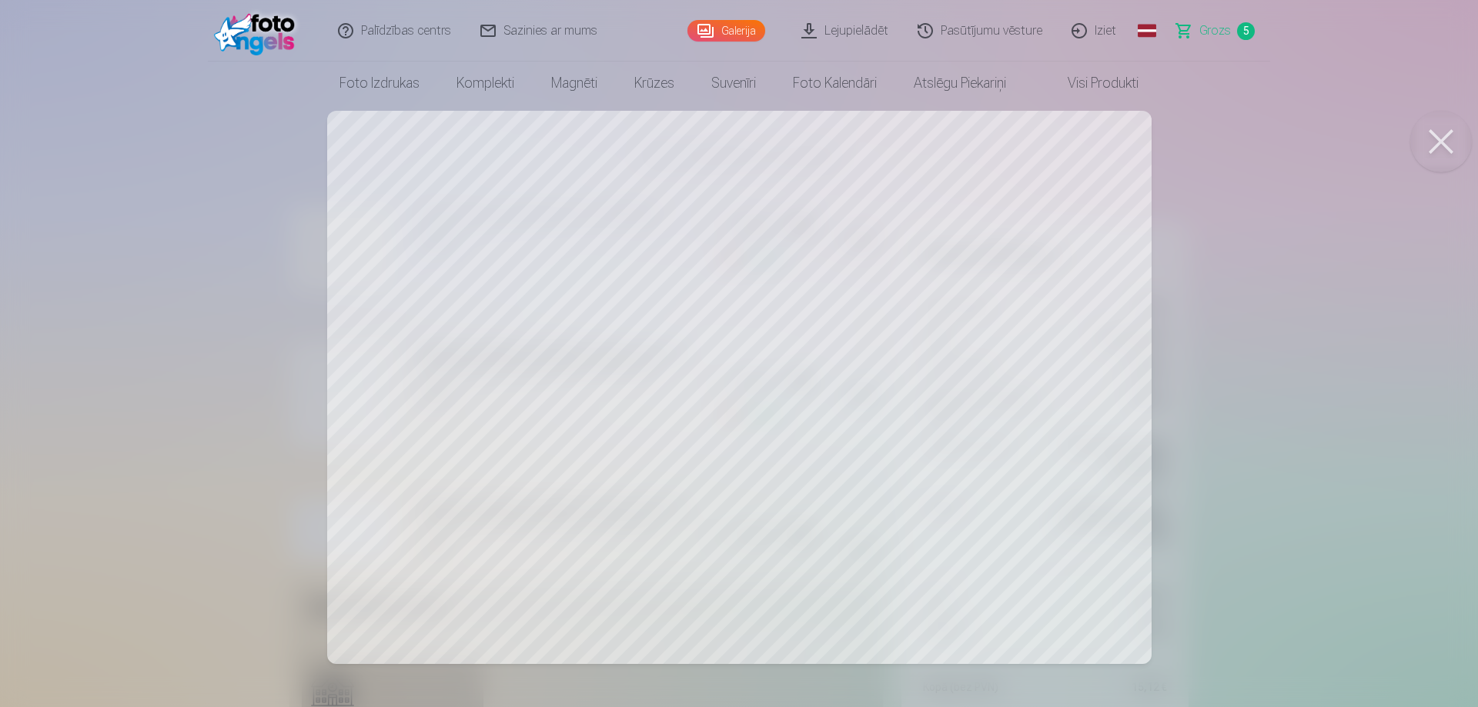
click at [1441, 135] on button at bounding box center [1441, 142] width 62 height 62
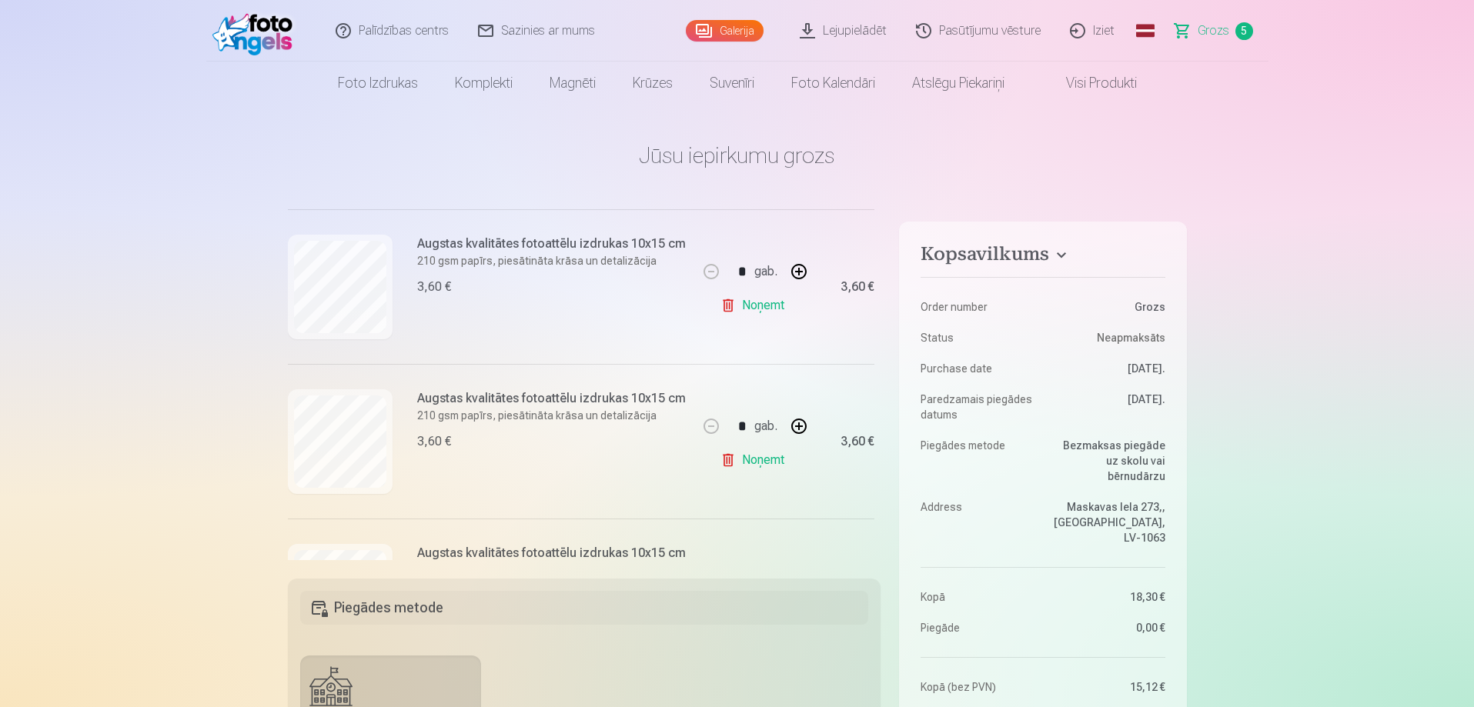
scroll to position [385, 0]
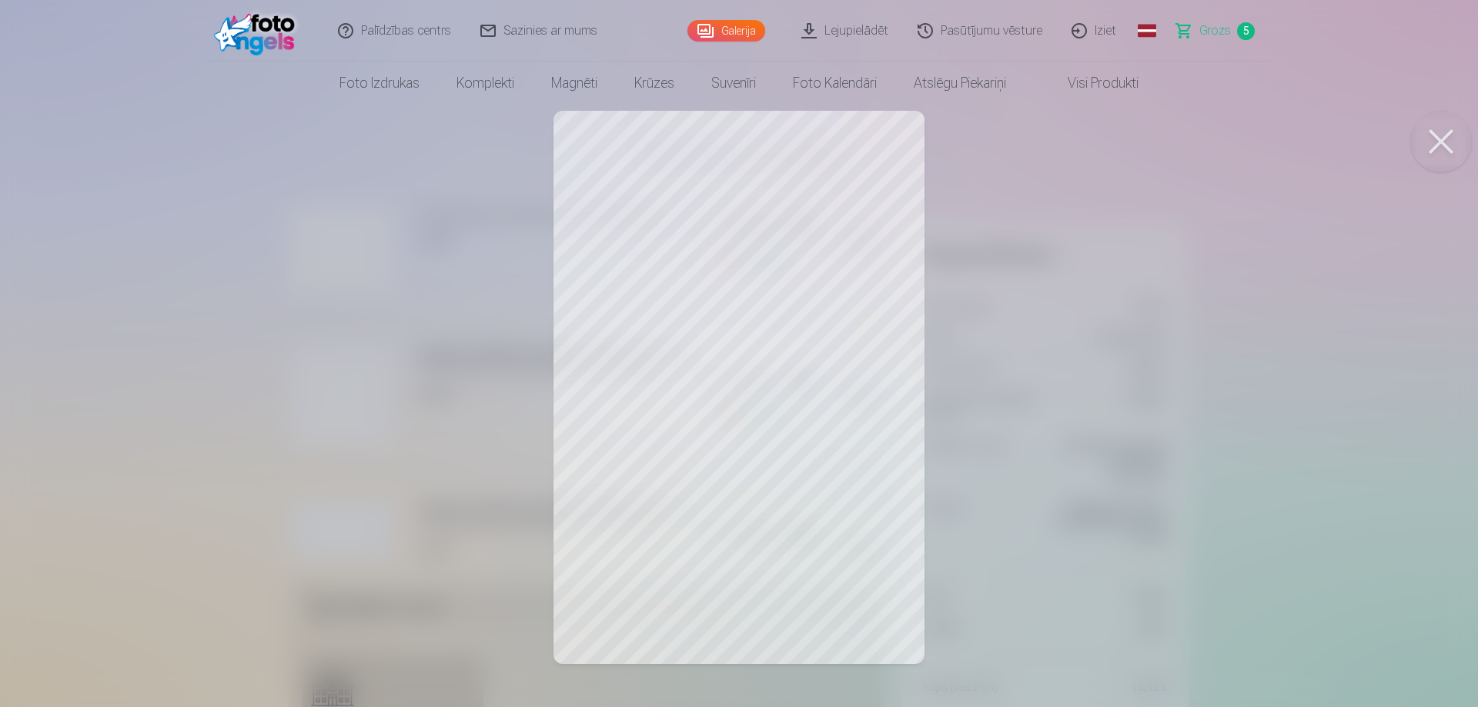
click at [1434, 142] on button at bounding box center [1441, 142] width 62 height 62
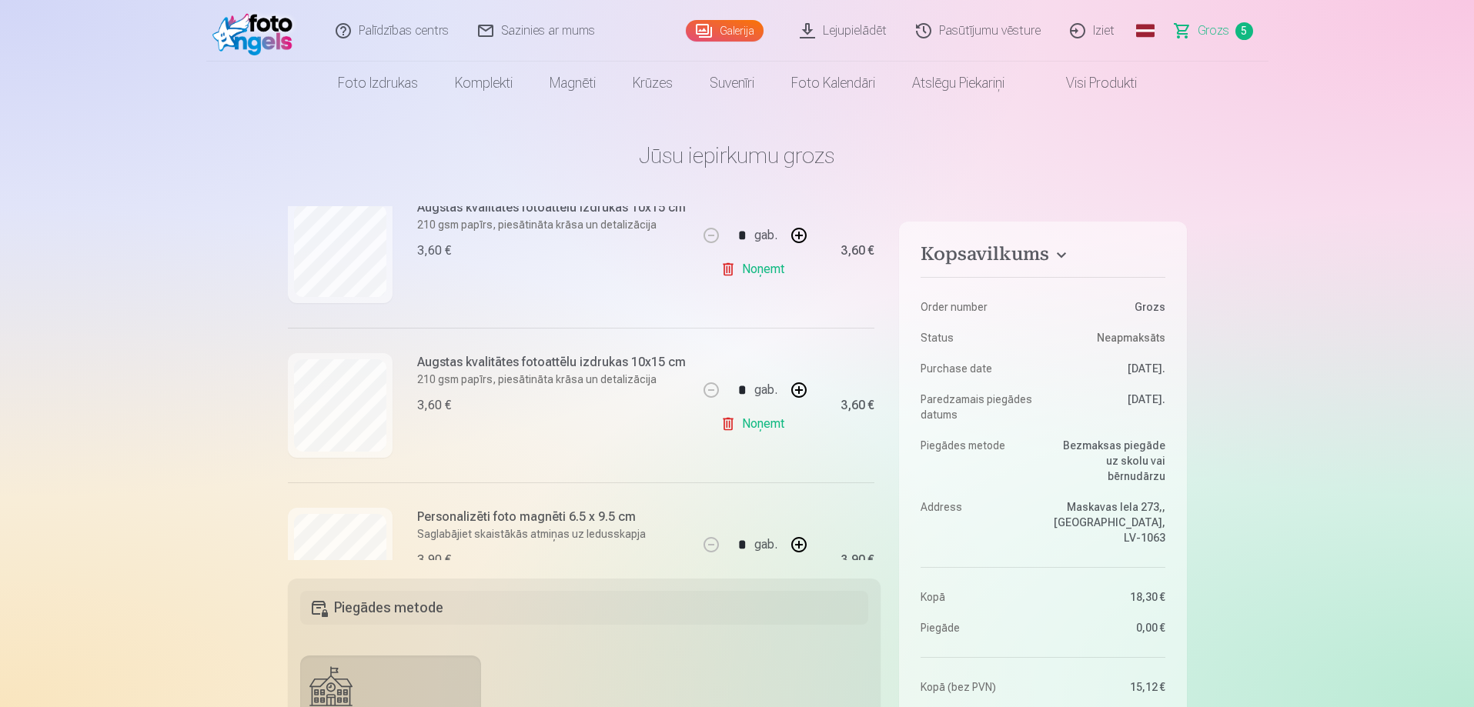
scroll to position [539, 0]
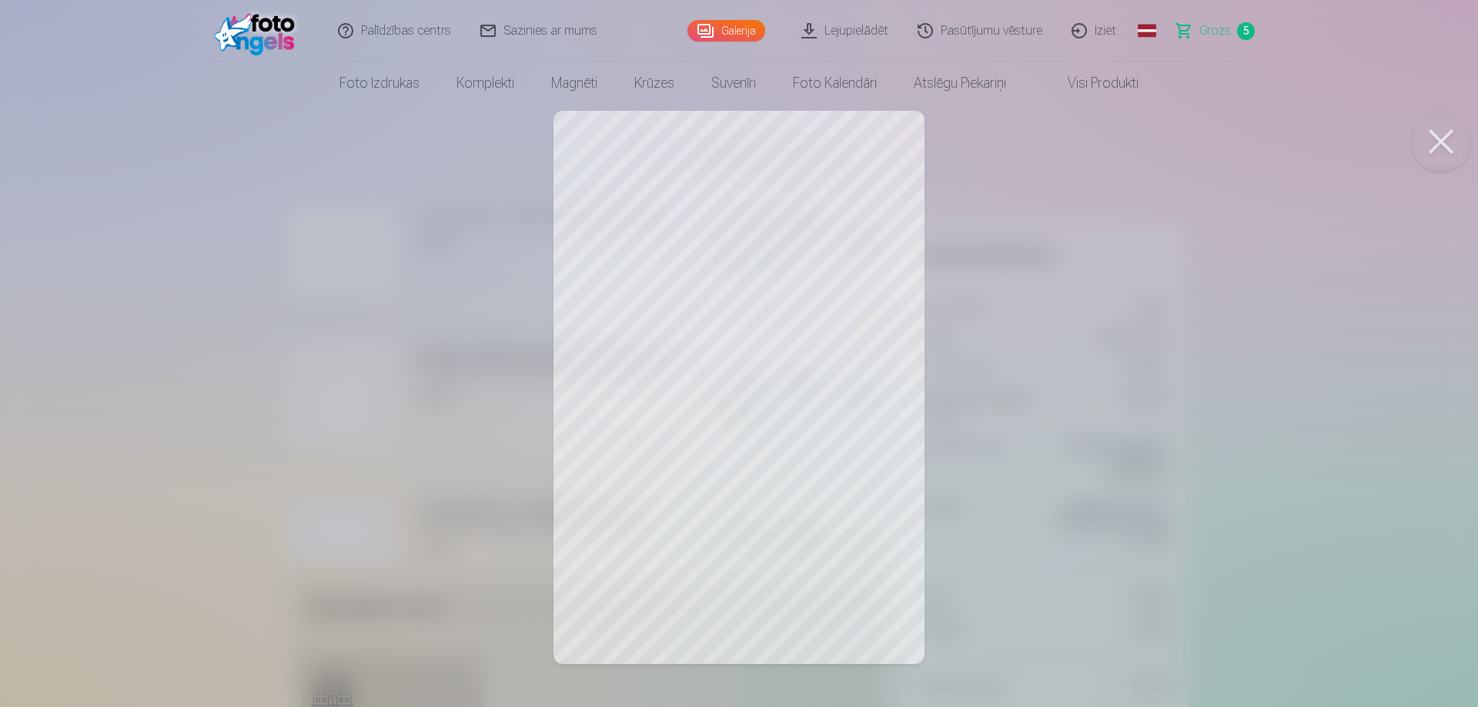
click at [1431, 145] on button at bounding box center [1441, 142] width 62 height 62
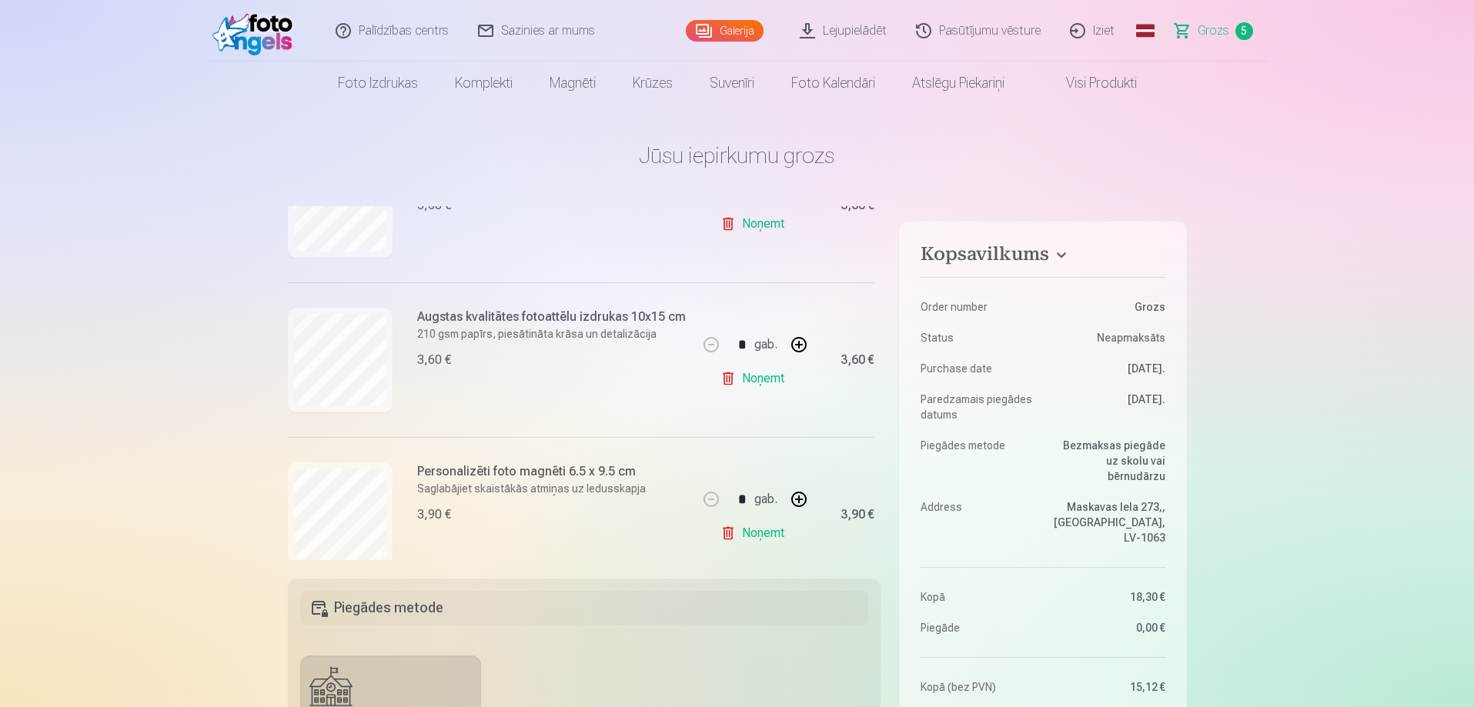
scroll to position [611, 0]
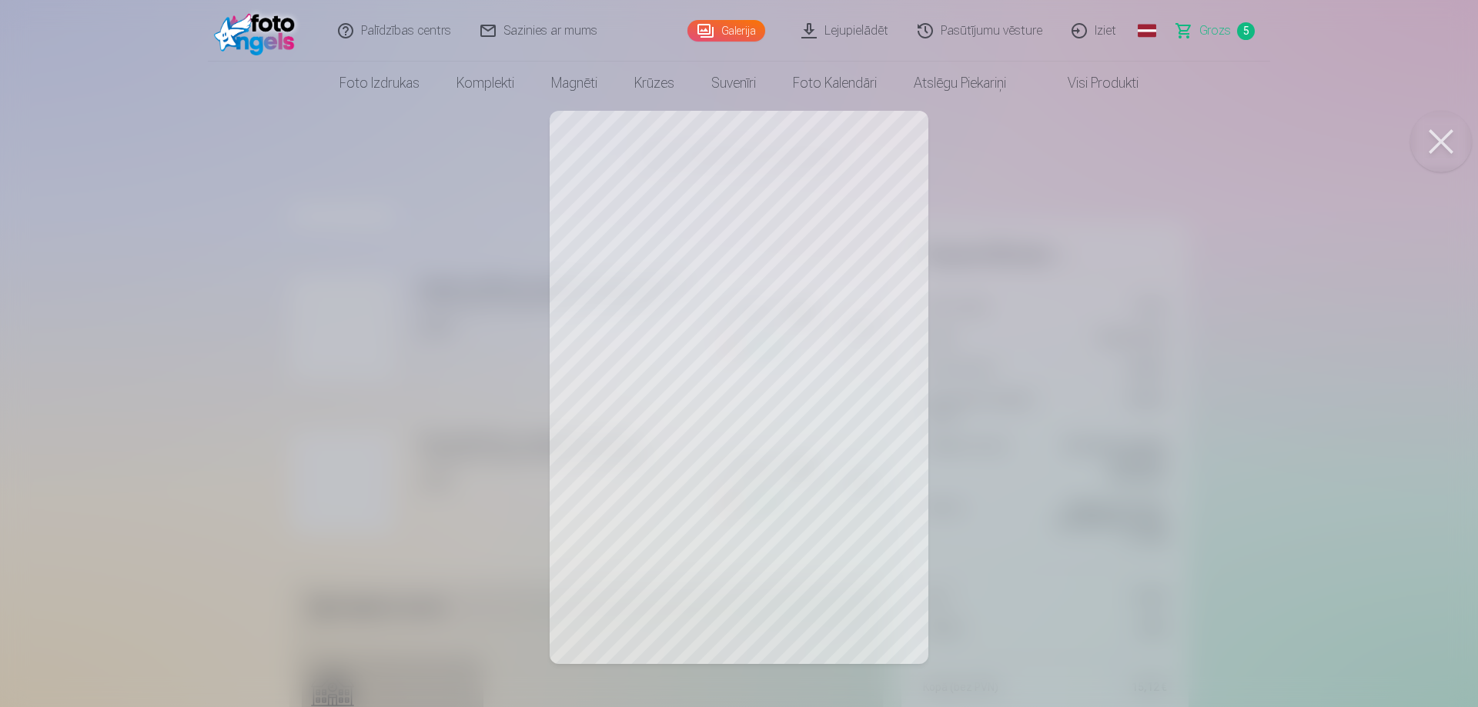
click at [1433, 140] on button at bounding box center [1441, 142] width 62 height 62
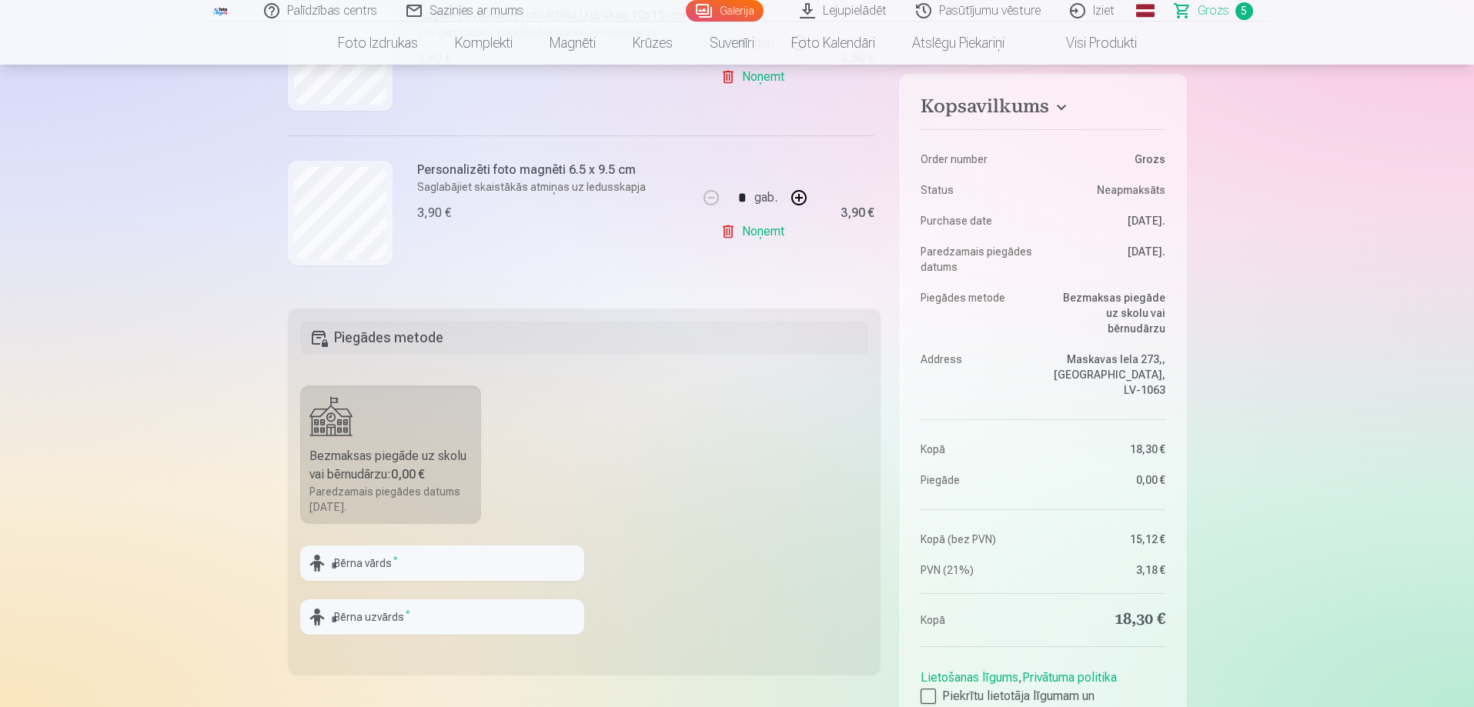
scroll to position [308, 0]
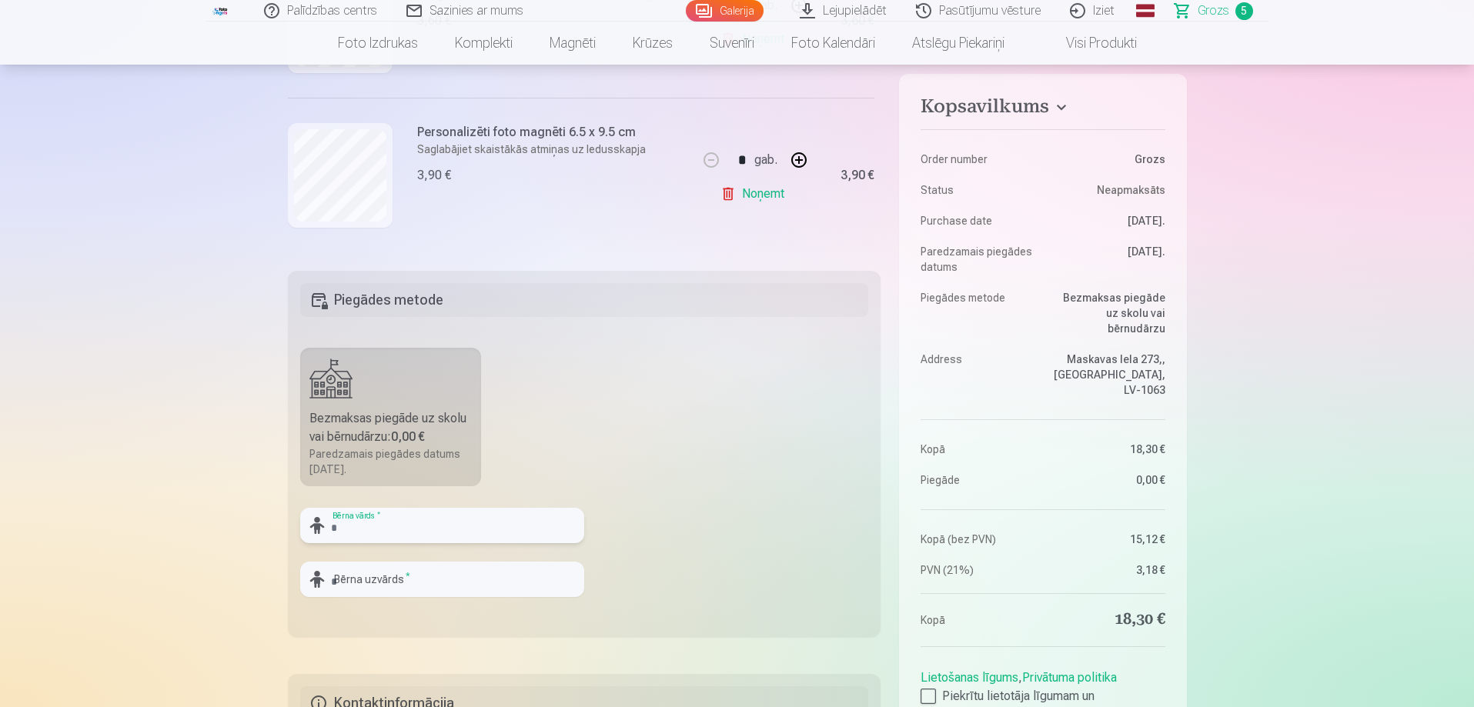
click at [432, 530] on input "text" at bounding box center [442, 525] width 284 height 35
type input "*"
click at [416, 588] on input "text" at bounding box center [442, 579] width 284 height 35
click at [433, 512] on input "*******" at bounding box center [442, 525] width 284 height 35
type input "*******"
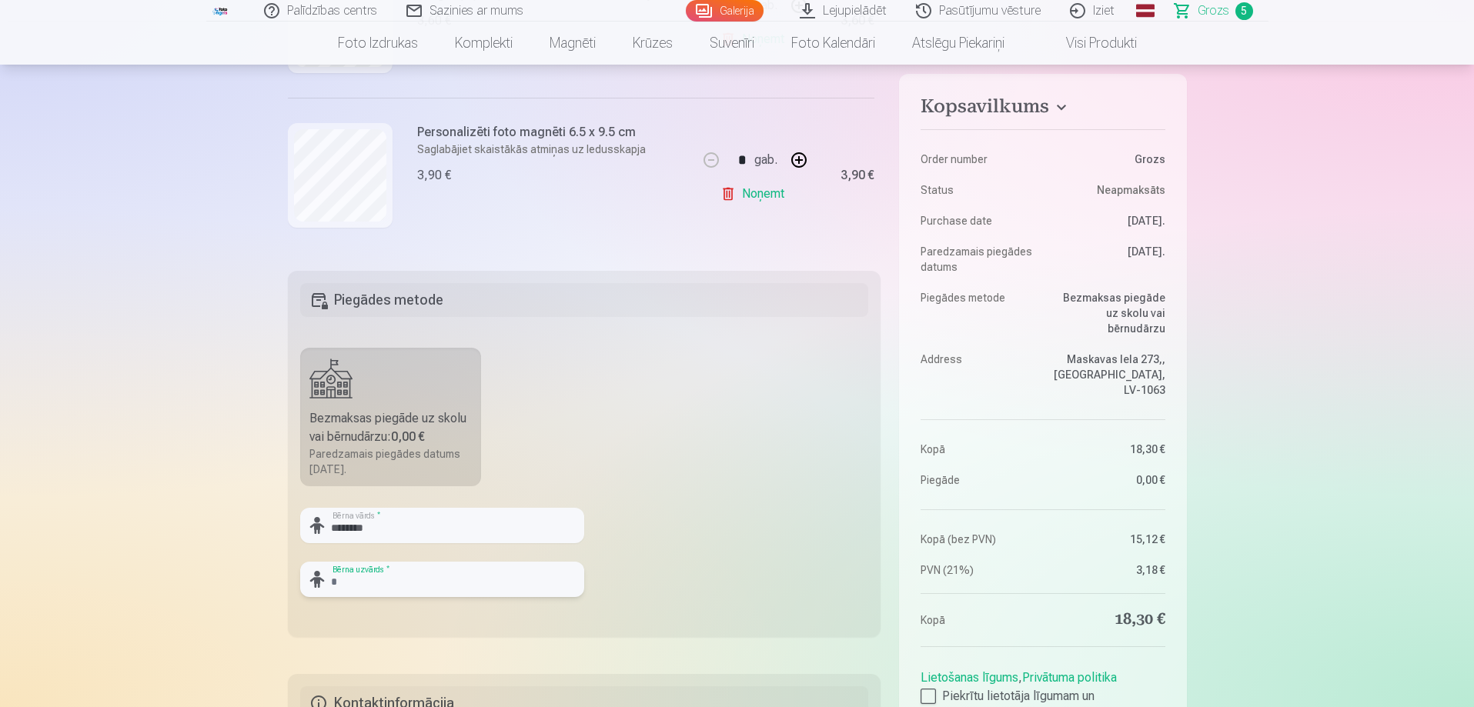
click at [433, 571] on input "text" at bounding box center [442, 579] width 284 height 35
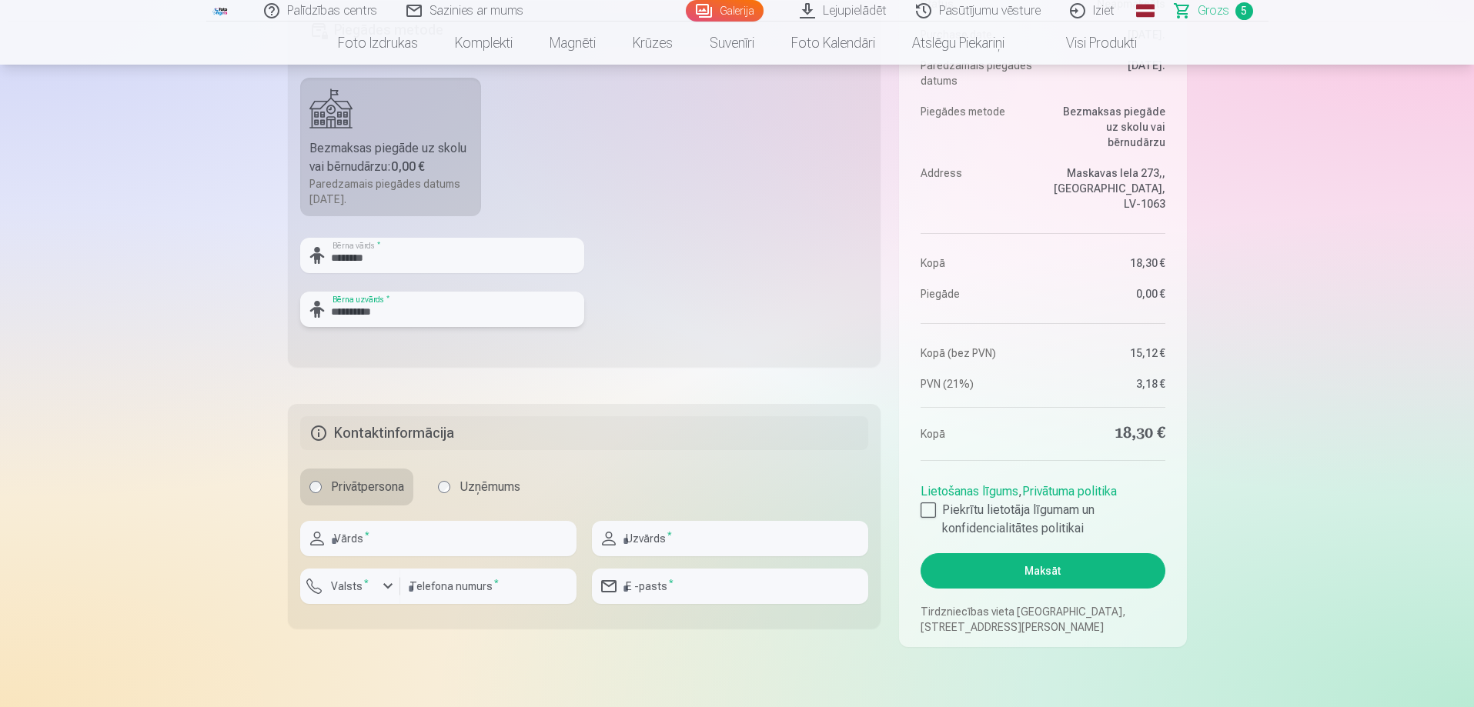
scroll to position [616, 0]
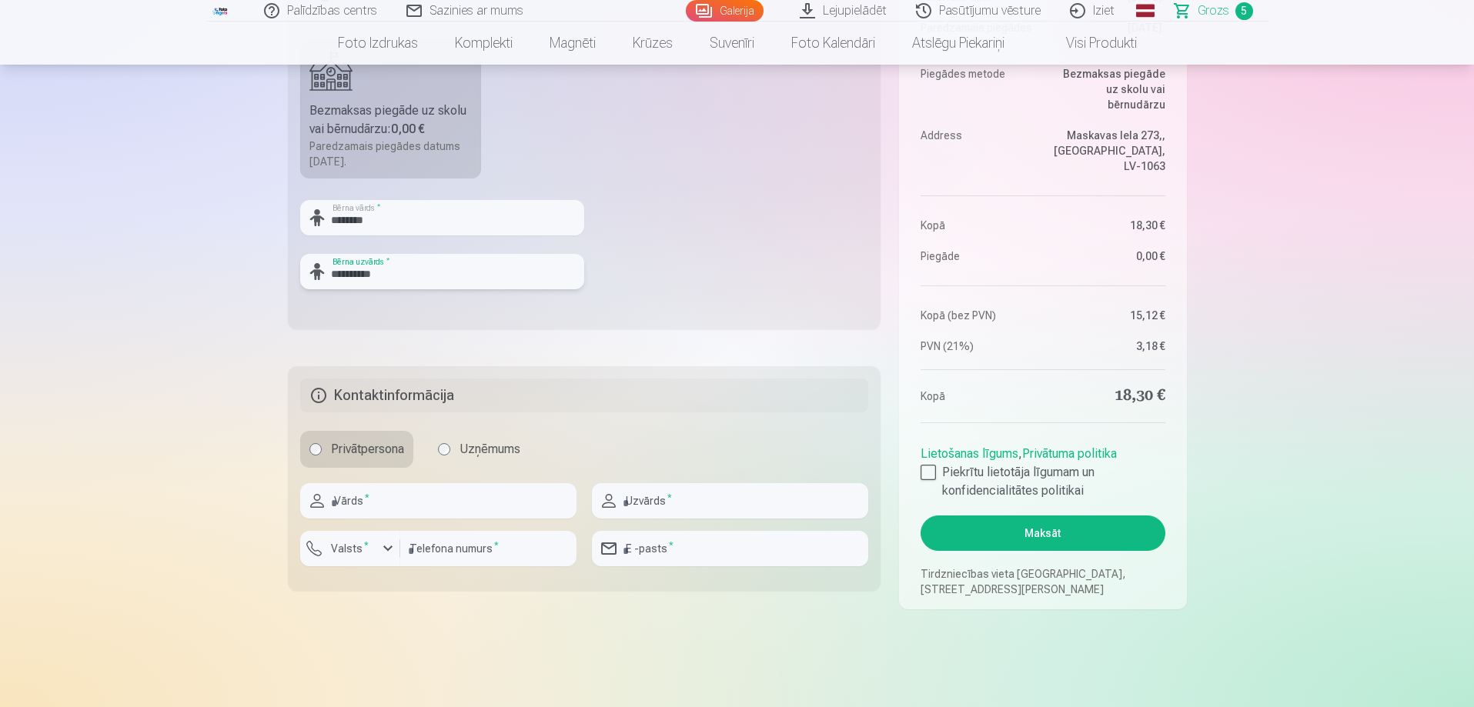
type input "**********"
click at [438, 497] on input "text" at bounding box center [438, 500] width 276 height 35
type input "****"
click at [710, 493] on input "text" at bounding box center [730, 500] width 276 height 35
type input "**********"
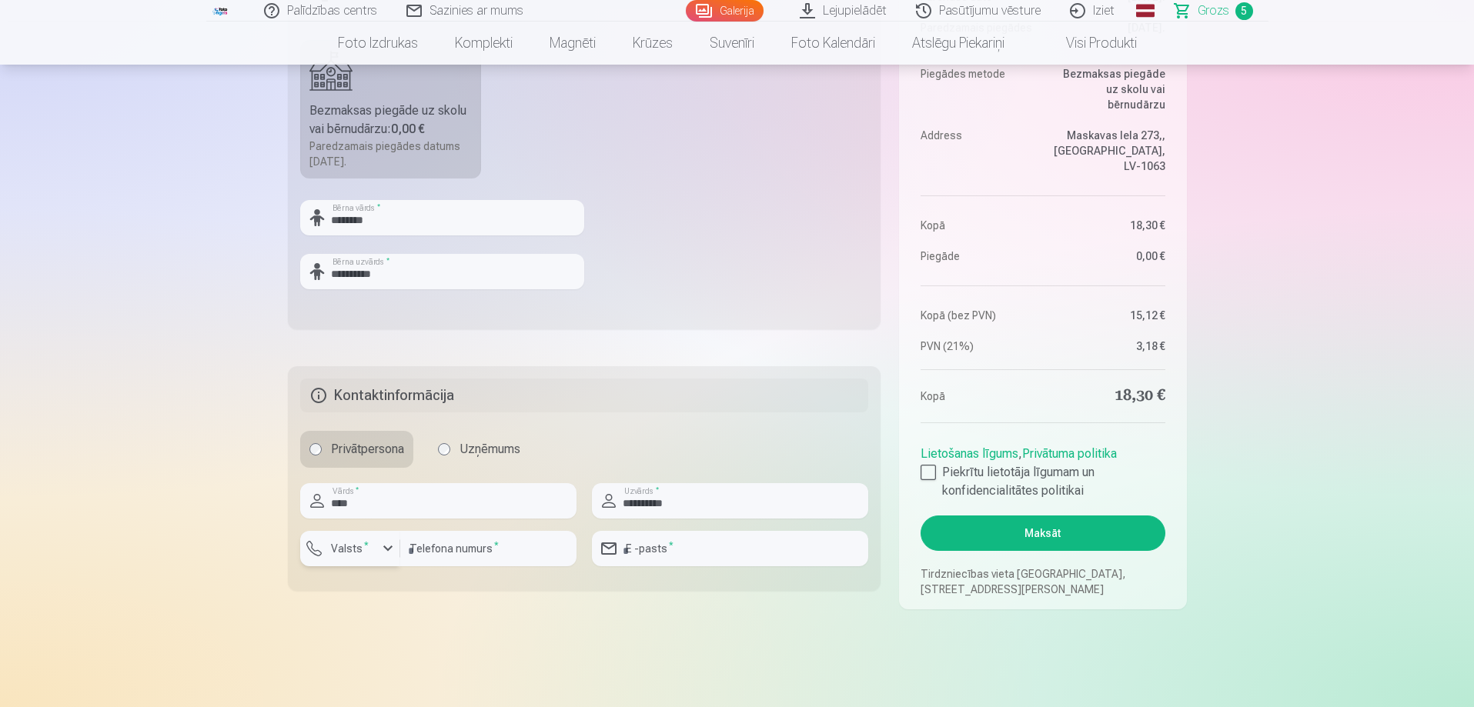
click at [339, 556] on label "Valsts *" at bounding box center [350, 548] width 50 height 15
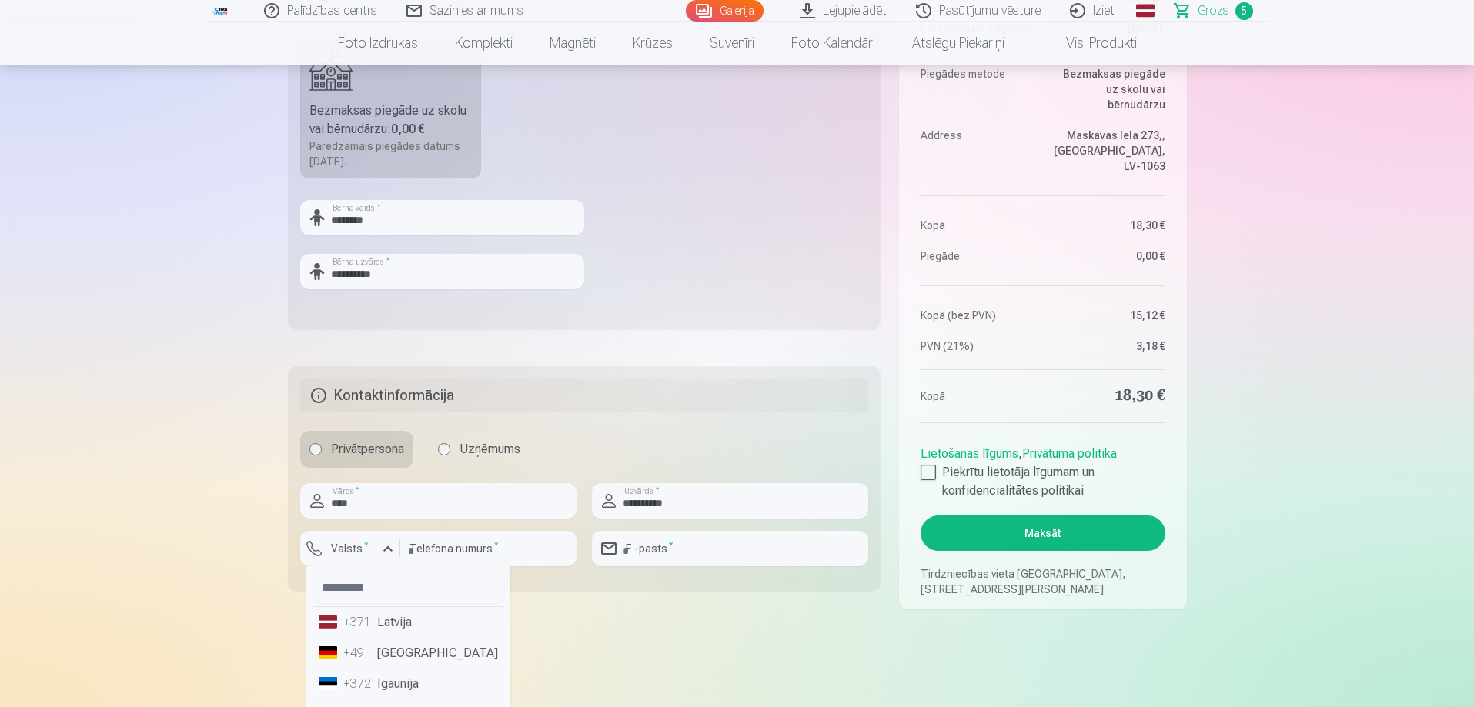
drag, startPoint x: 386, startPoint y: 630, endPoint x: 463, endPoint y: 577, distance: 93.1
click at [386, 630] on li "+371 Latvija" at bounding box center [408, 622] width 192 height 31
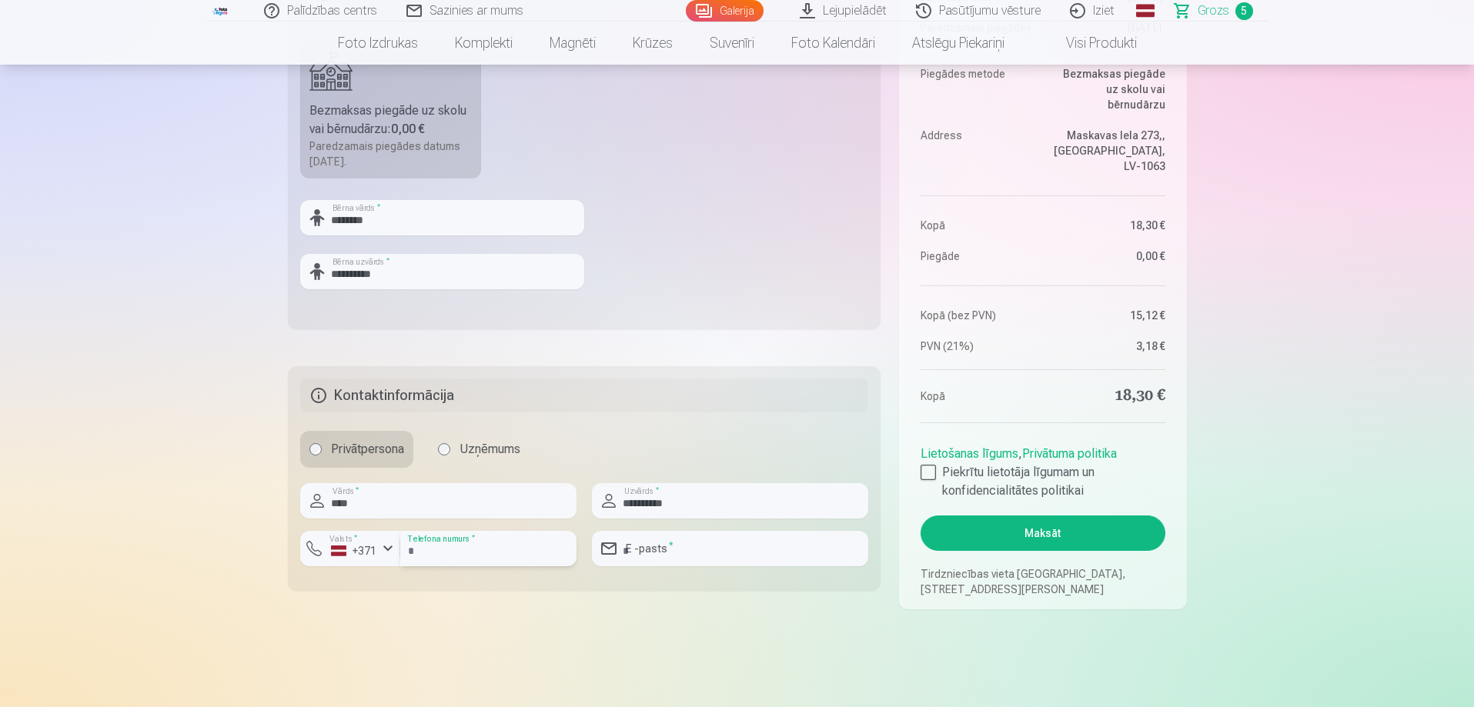
click at [484, 554] on input "number" at bounding box center [488, 548] width 176 height 35
click at [496, 546] on input "number" at bounding box center [488, 548] width 176 height 35
type input "********"
click at [729, 541] on input "email" at bounding box center [730, 548] width 276 height 35
type input "**********"
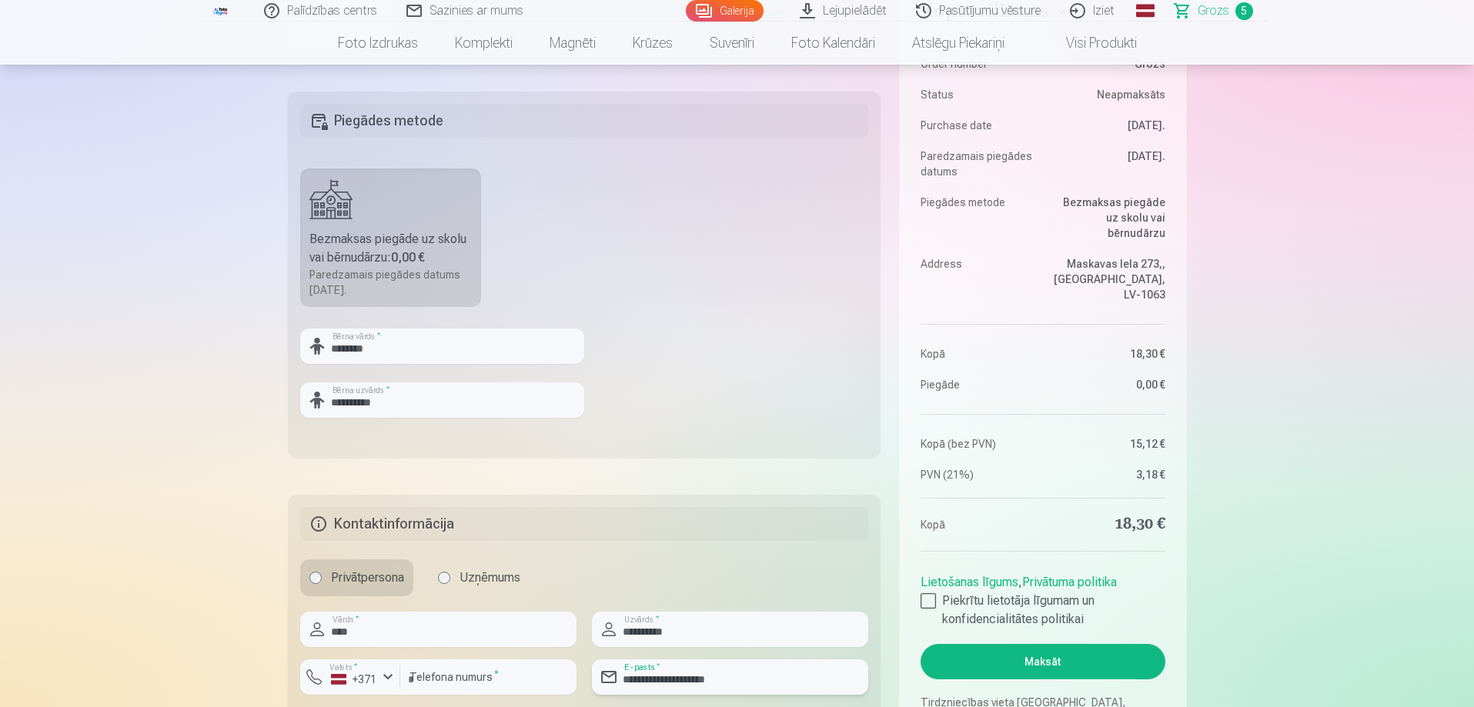
scroll to position [462, 0]
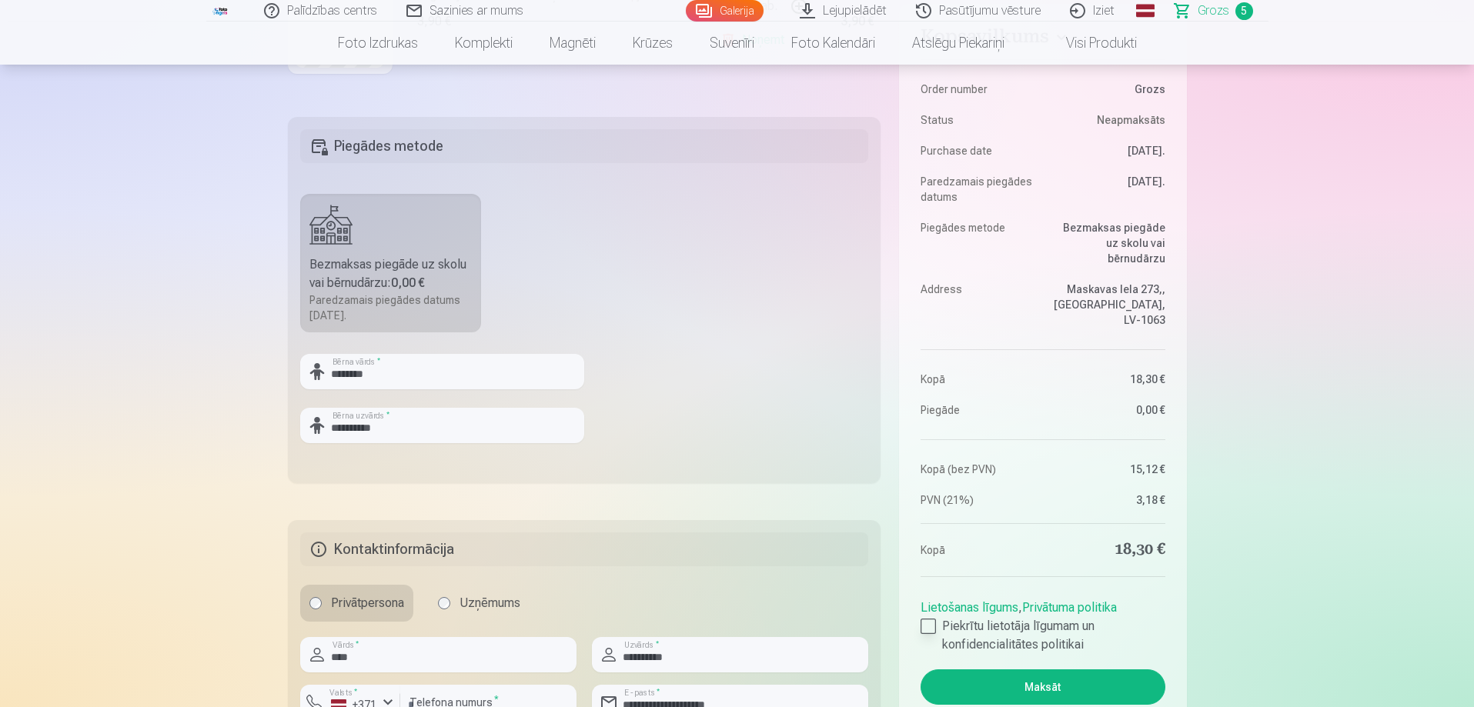
click at [924, 621] on div at bounding box center [927, 626] width 15 height 15
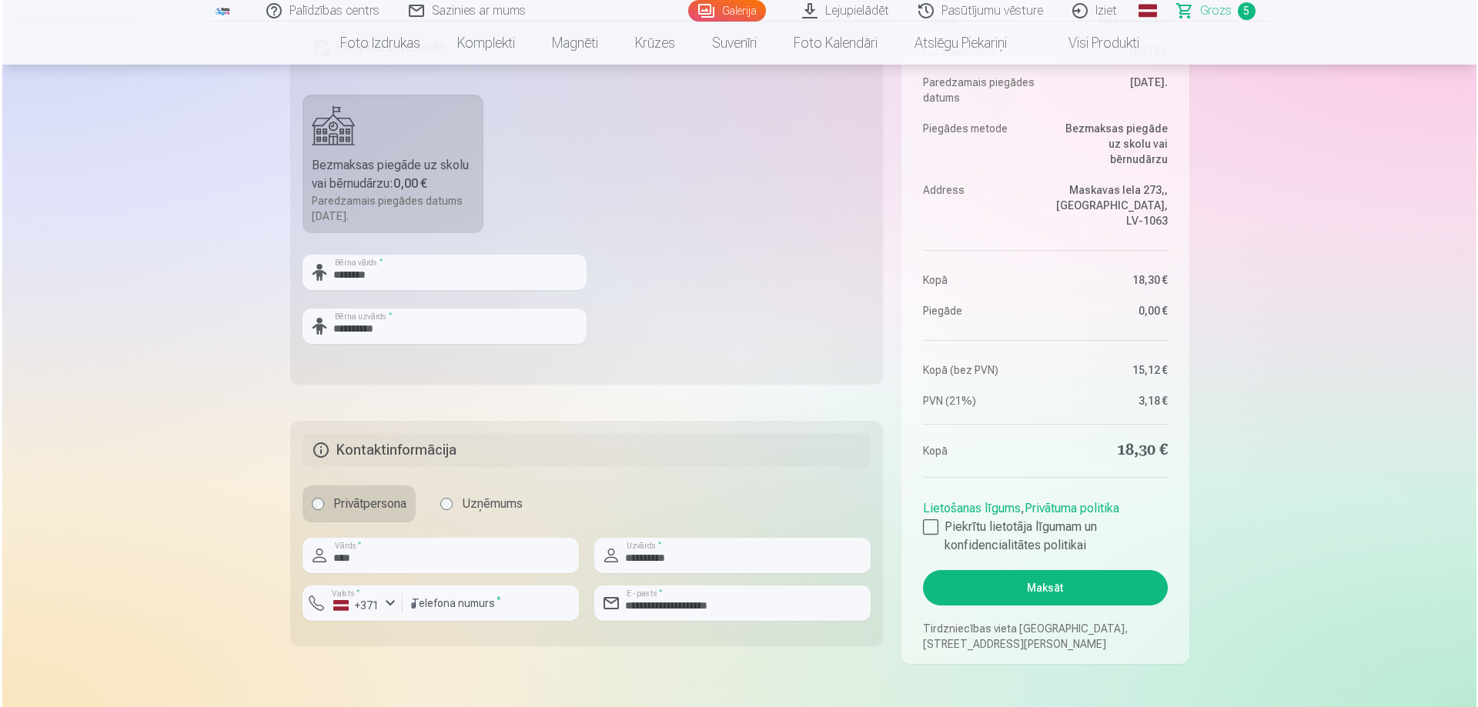
scroll to position [616, 0]
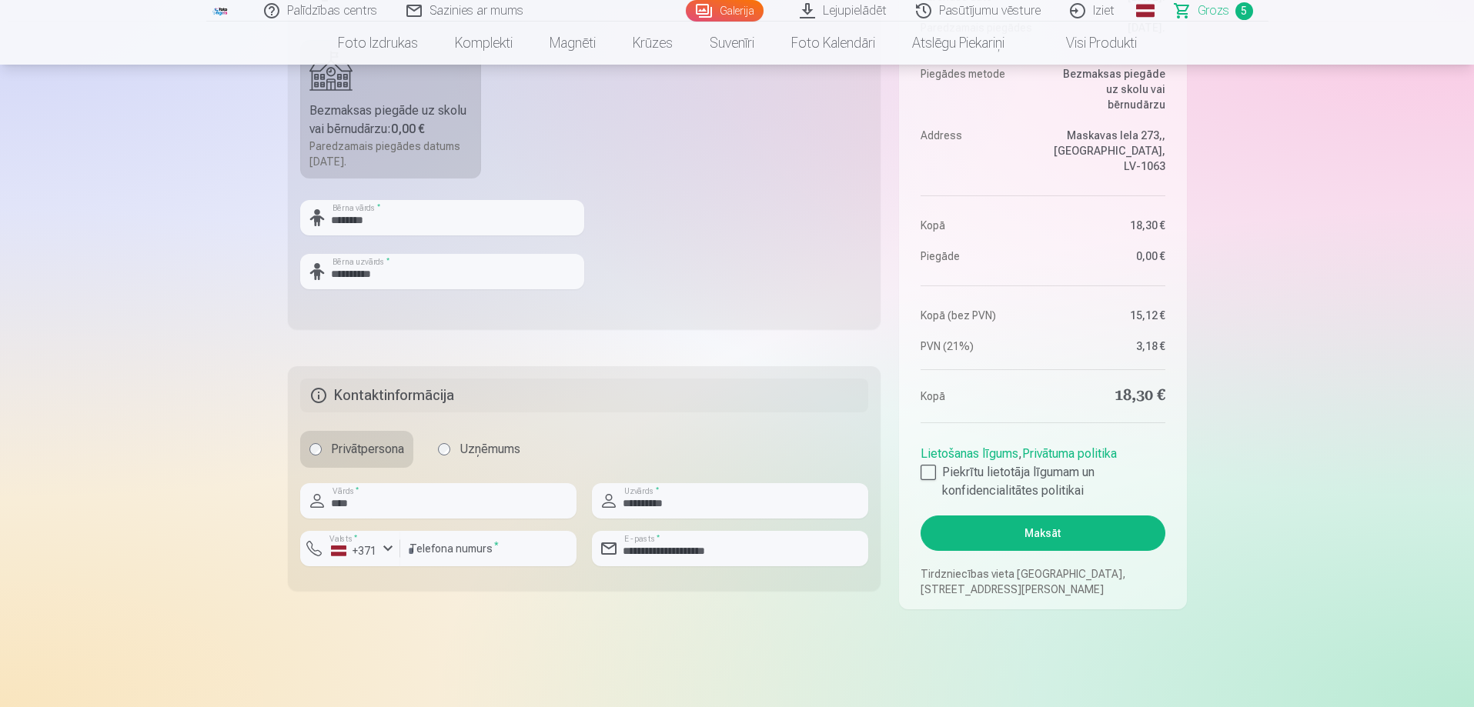
click at [1120, 525] on button "Maksāt" at bounding box center [1042, 533] width 244 height 35
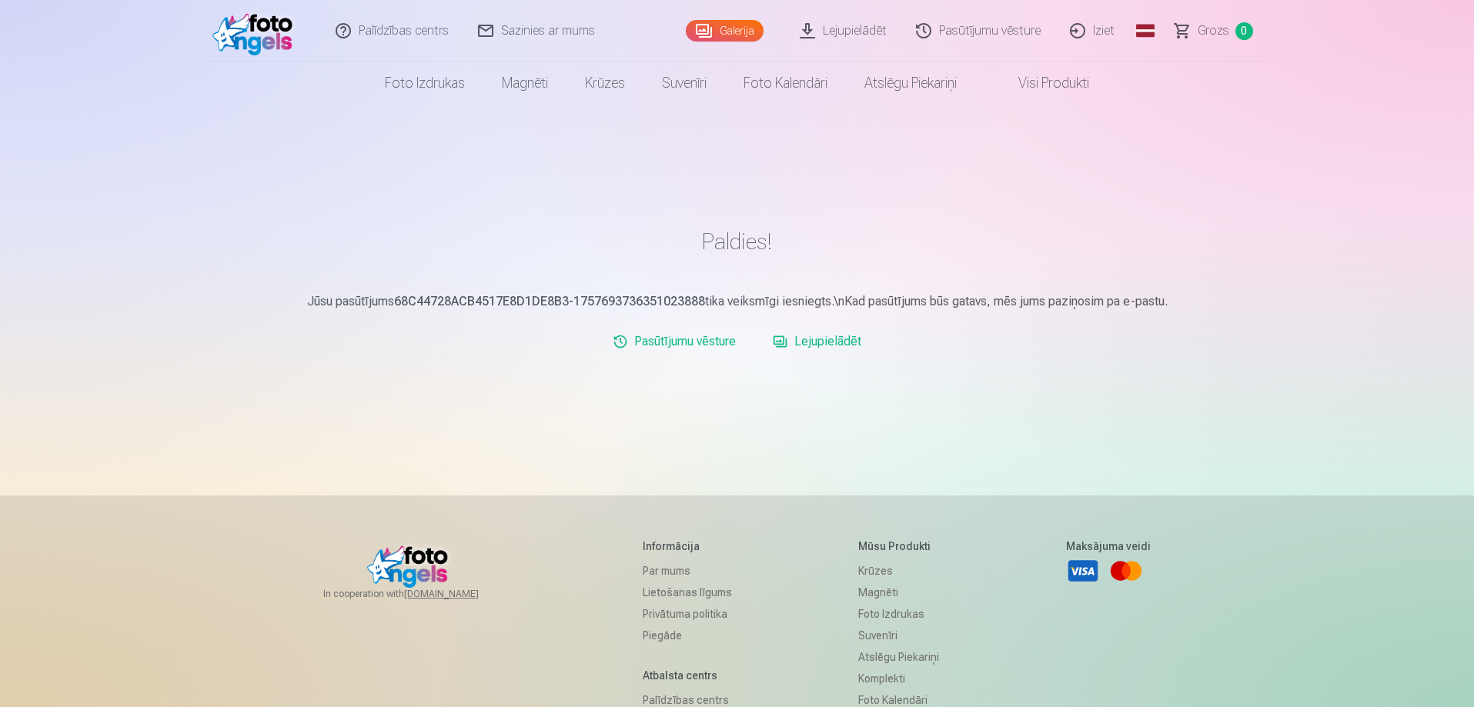
click at [1104, 31] on link "Iziet" at bounding box center [1093, 31] width 74 height 62
